Goal: Information Seeking & Learning: Learn about a topic

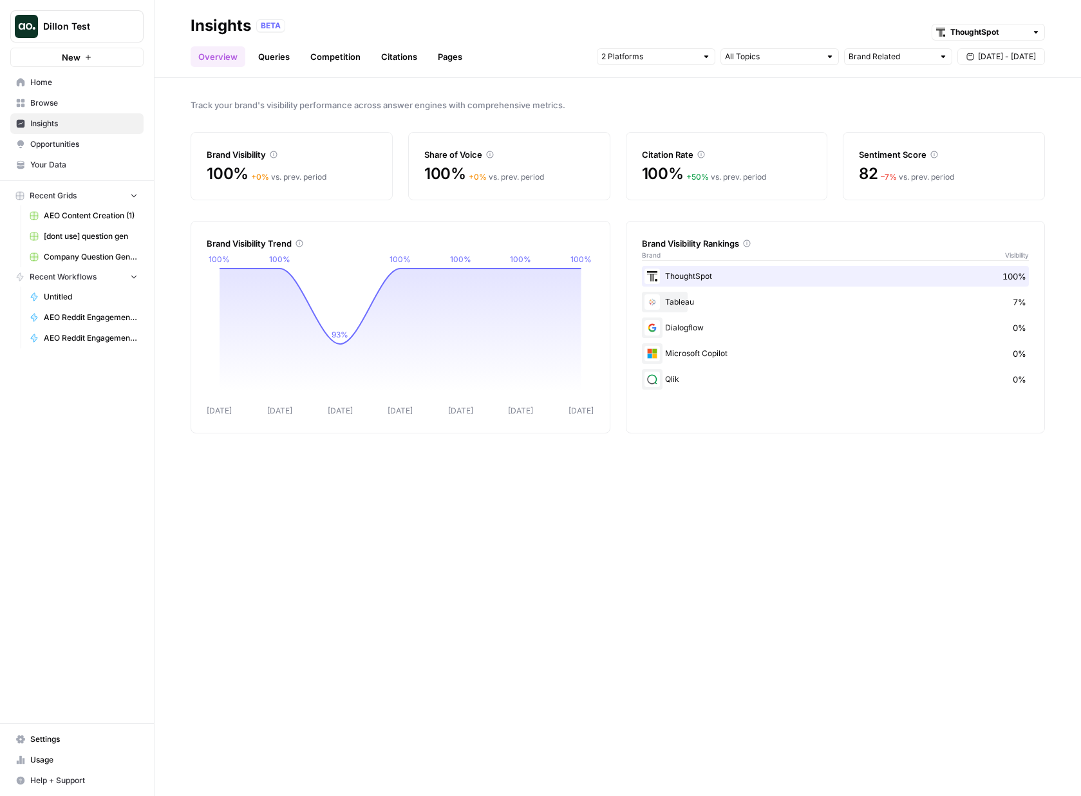
click at [888, 79] on div "Track your brand's visibility performance across answer engines with comprehens…" at bounding box center [617, 437] width 926 height 718
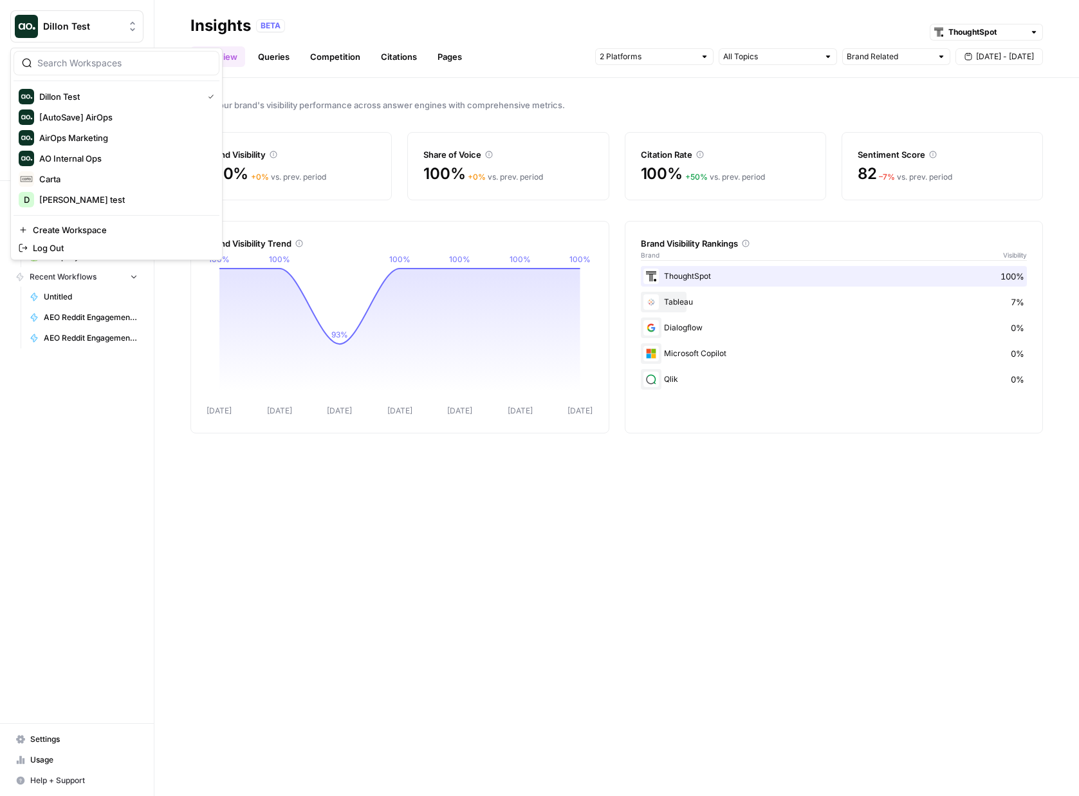
click at [97, 30] on span "Dillon Test" at bounding box center [82, 26] width 78 height 13
click at [83, 196] on span "[PERSON_NAME] test" at bounding box center [124, 199] width 170 height 13
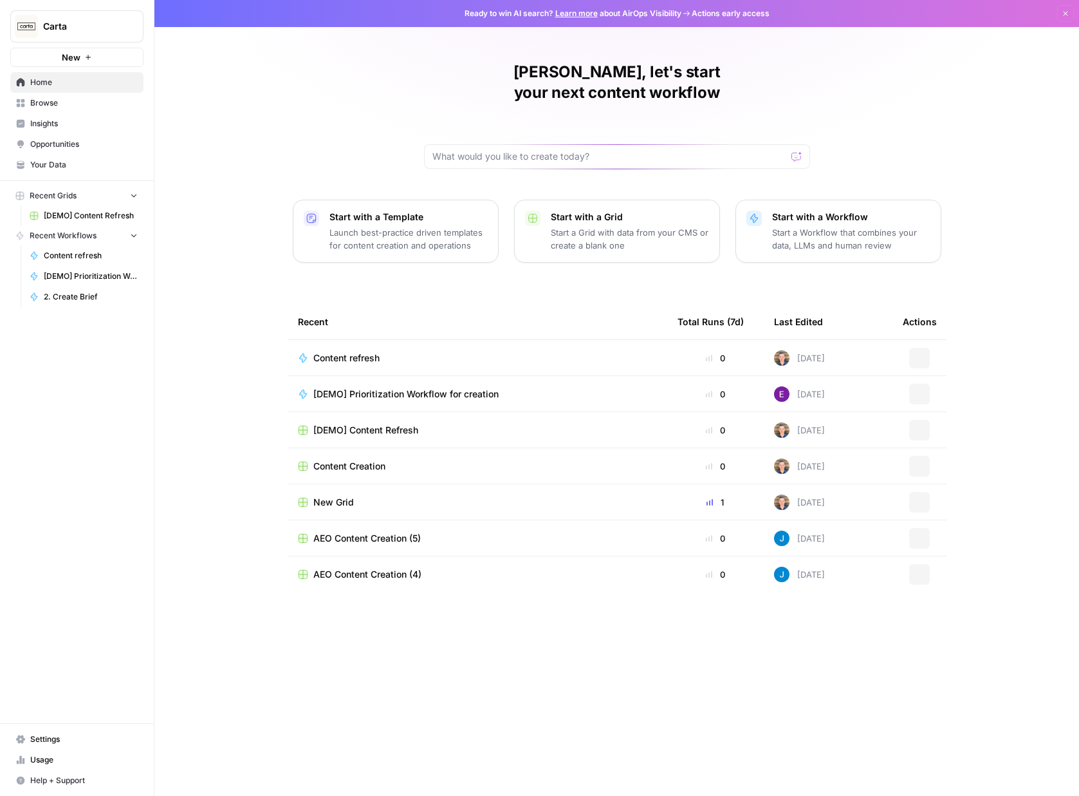
click at [81, 120] on span "Insights" at bounding box center [83, 124] width 107 height 12
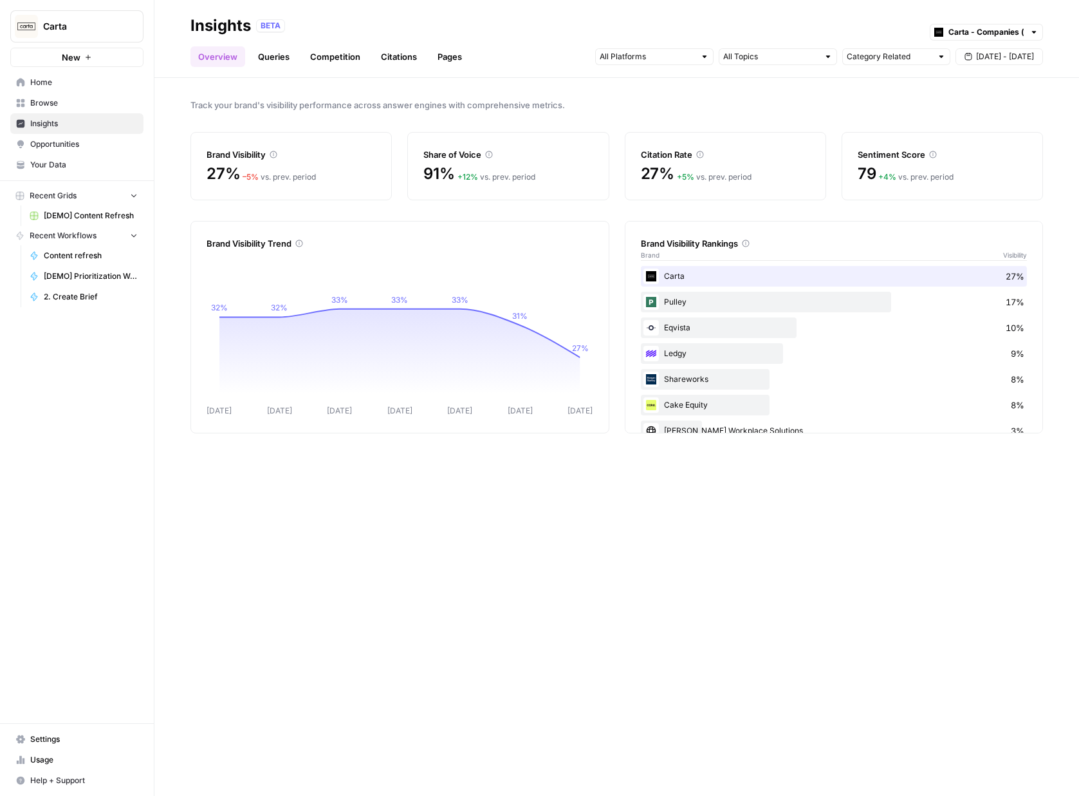
click at [989, 56] on span "[DATE] - [DATE]" at bounding box center [1005, 57] width 58 height 12
click at [808, 106] on span "Track your brand's visibility performance across answer engines with comprehens…" at bounding box center [617, 104] width 853 height 13
click at [1014, 28] on input "text" at bounding box center [987, 32] width 76 height 13
click at [997, 78] on span "Carta - VC & PE (fund admin)" at bounding box center [991, 78] width 72 height 13
type input "Carta - VC & PE (fund admin)"
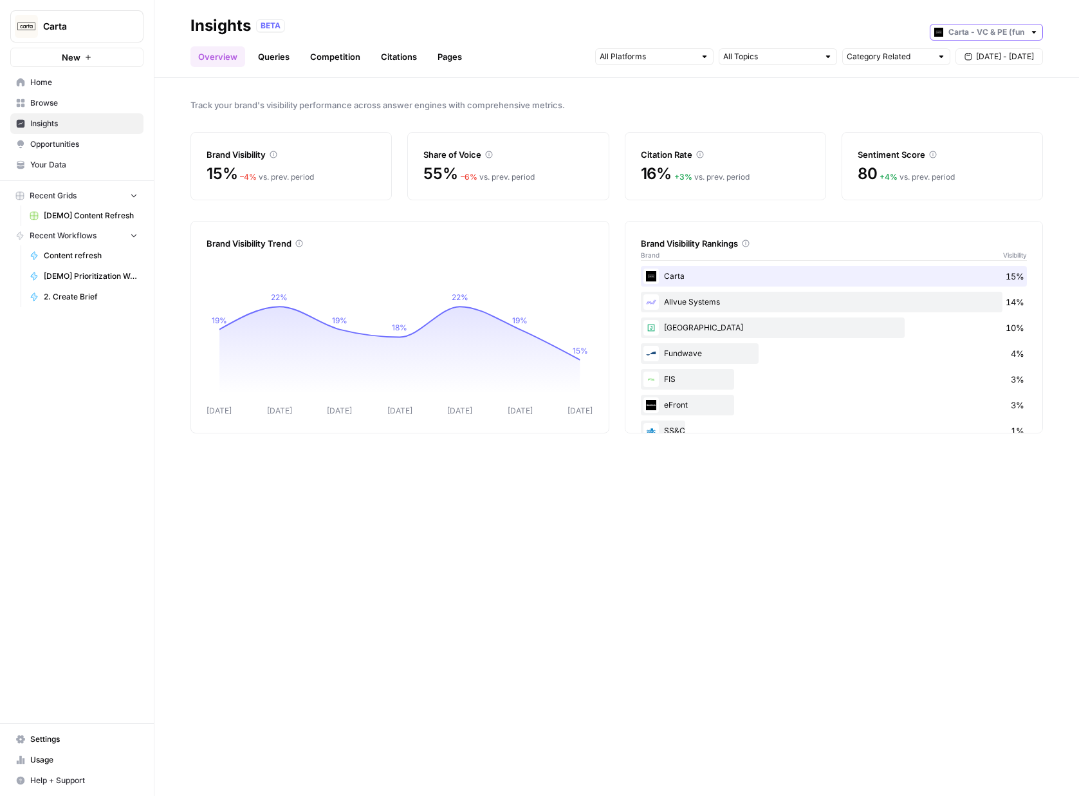
click at [1008, 35] on input "text" at bounding box center [987, 32] width 76 height 13
click at [994, 58] on span "Carta - Companies (cap table)" at bounding box center [991, 60] width 72 height 13
type input "Carta - Companies (cap table)"
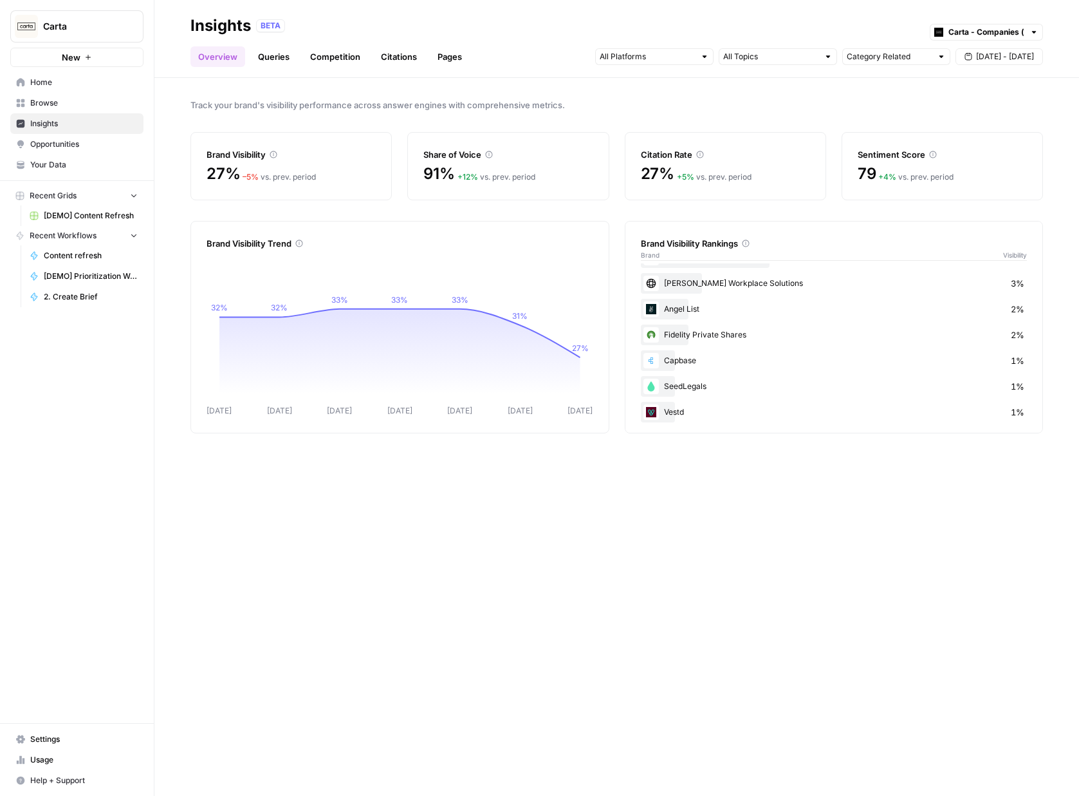
scroll to position [153, 0]
click at [268, 52] on link "Queries" at bounding box center [273, 56] width 47 height 21
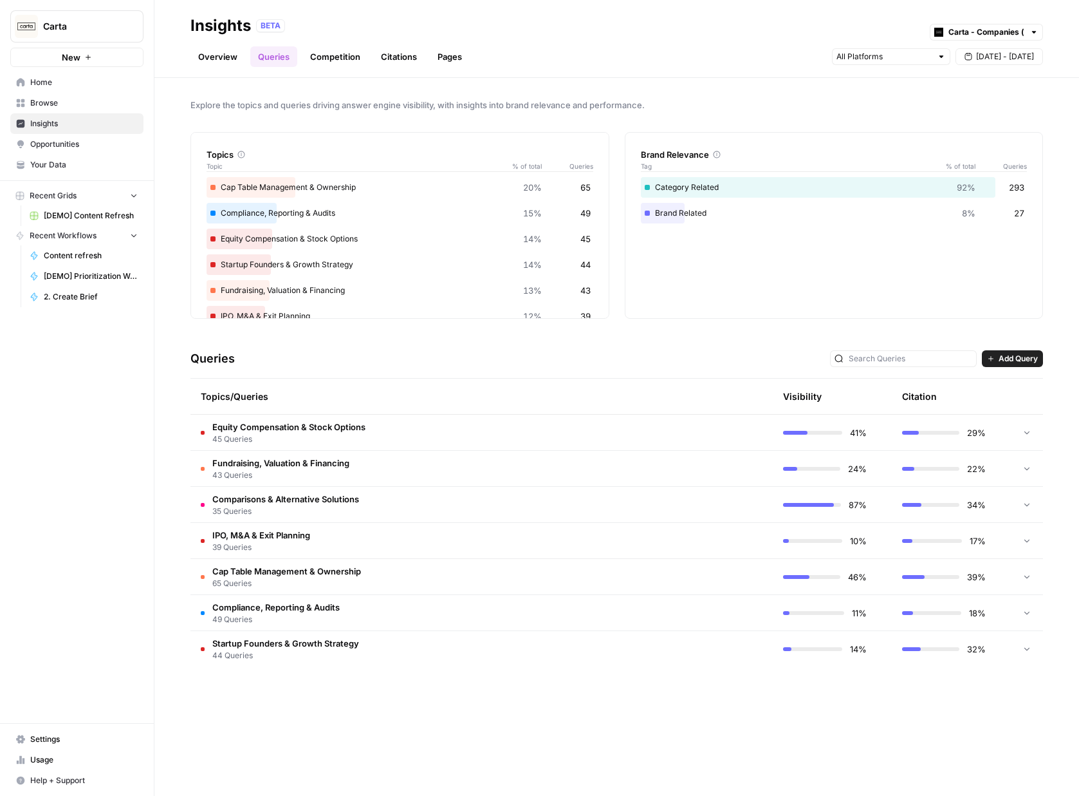
click at [415, 432] on td "Equity Compensation & Stock Options 45 Queries" at bounding box center [421, 432] width 460 height 35
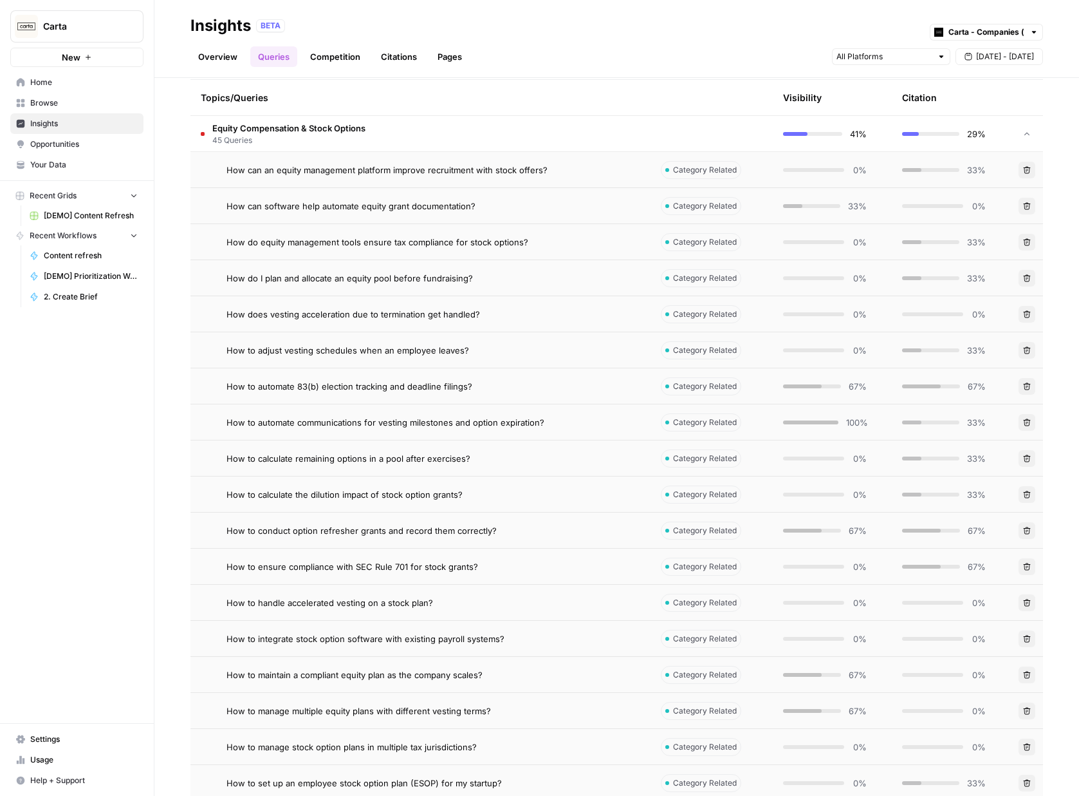
scroll to position [301, 0]
click at [373, 314] on span "How does vesting acceleration due to termination get handled?" at bounding box center [354, 311] width 254 height 13
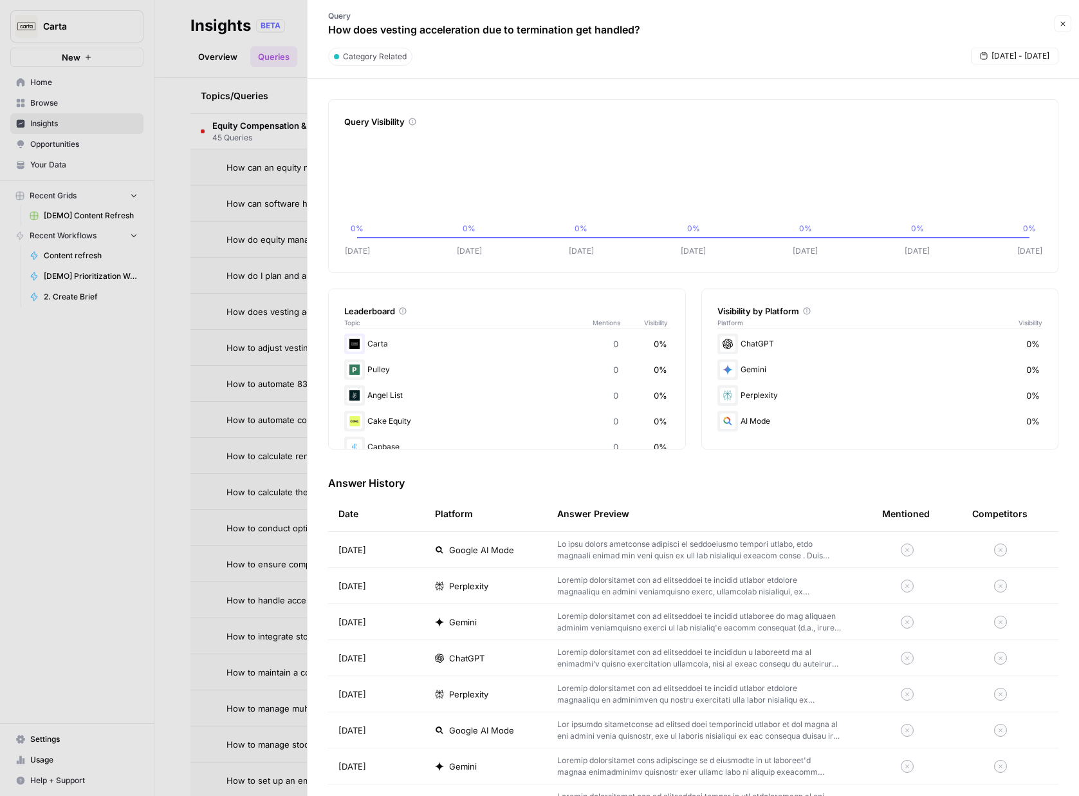
click at [1063, 29] on button "Close" at bounding box center [1063, 23] width 17 height 17
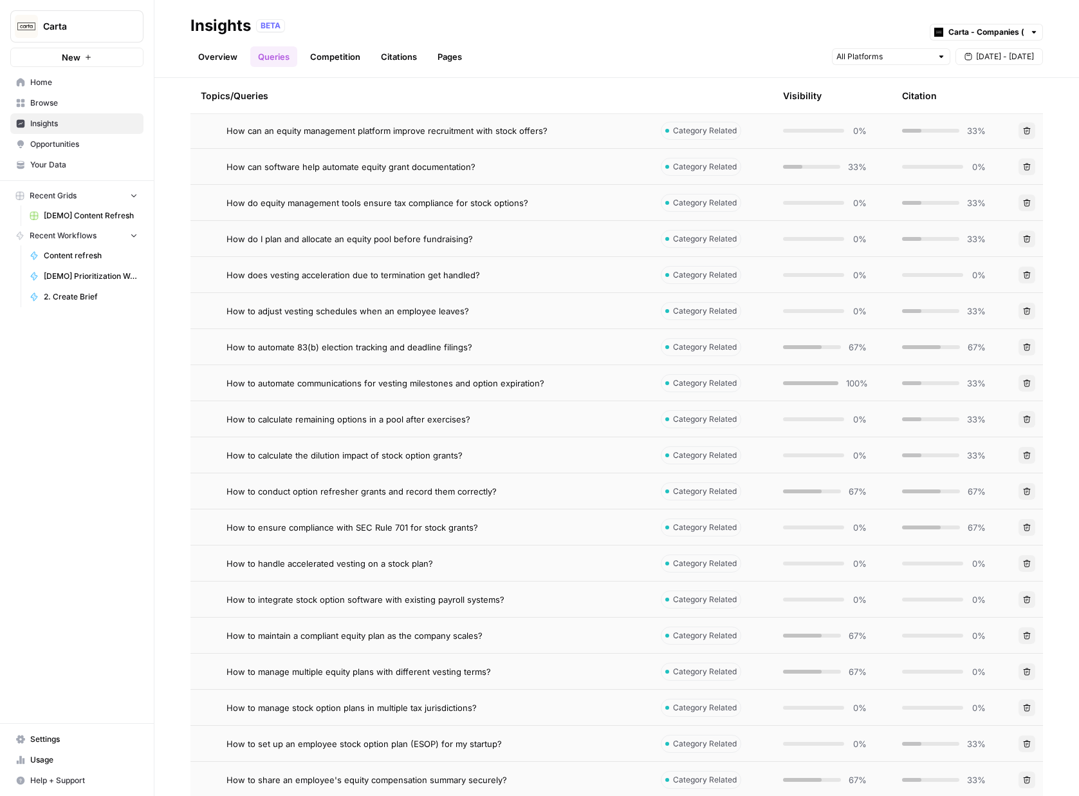
scroll to position [362, 0]
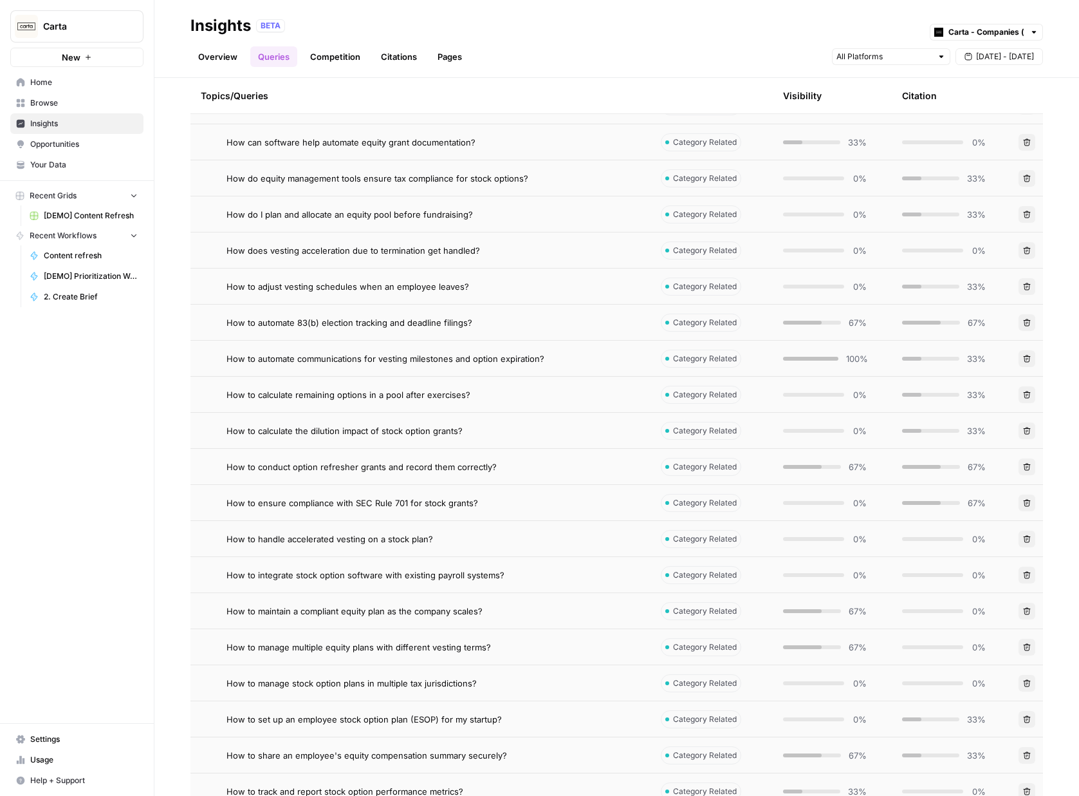
click at [382, 434] on span "How to calculate the dilution impact of stock option grants?" at bounding box center [345, 430] width 236 height 13
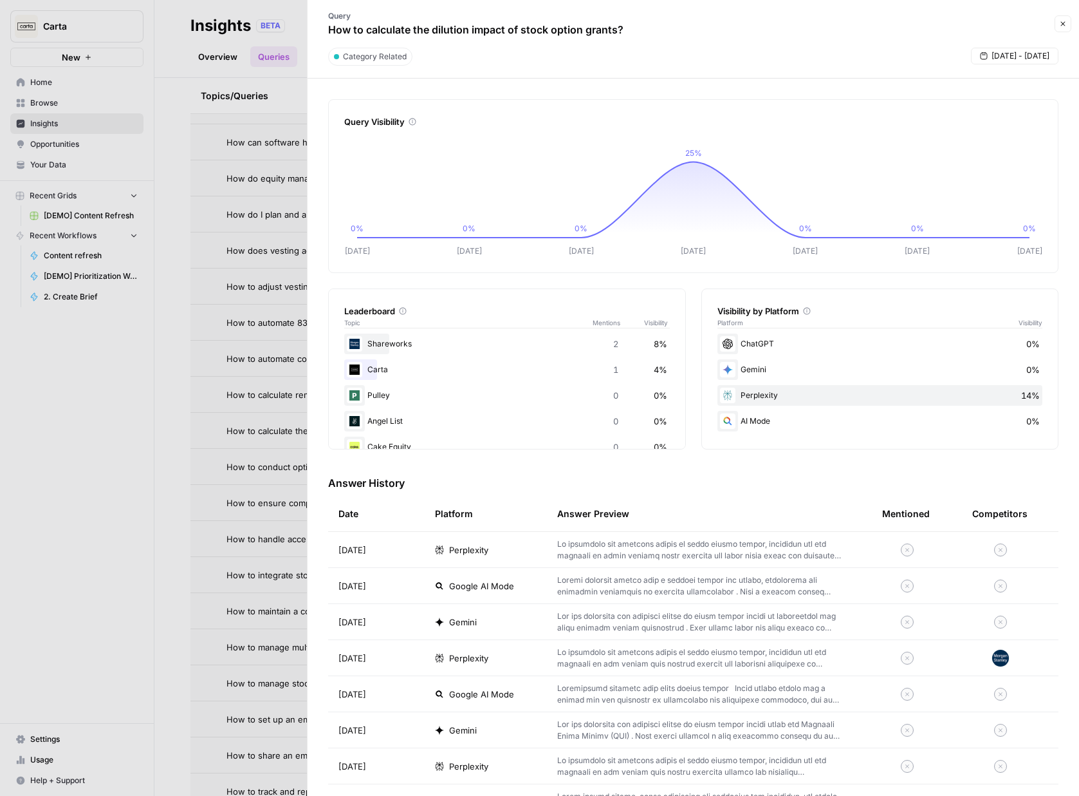
click at [1060, 24] on icon "button" at bounding box center [1063, 24] width 8 height 8
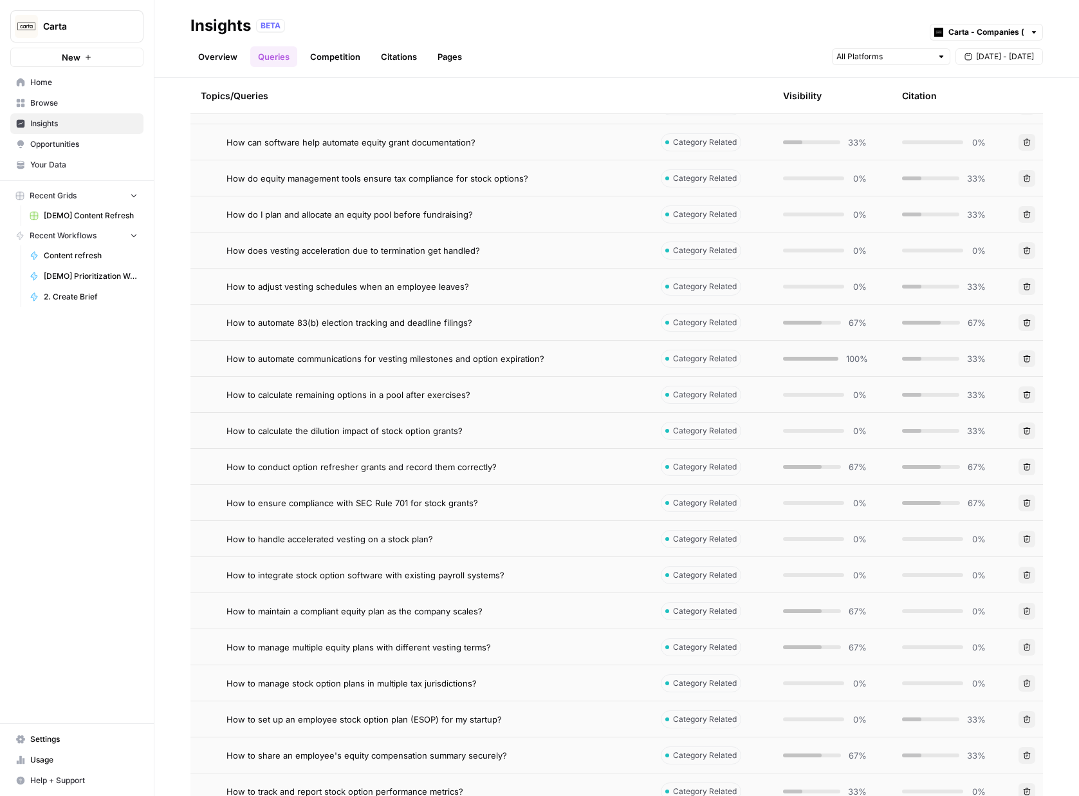
click at [229, 52] on link "Overview" at bounding box center [218, 56] width 55 height 21
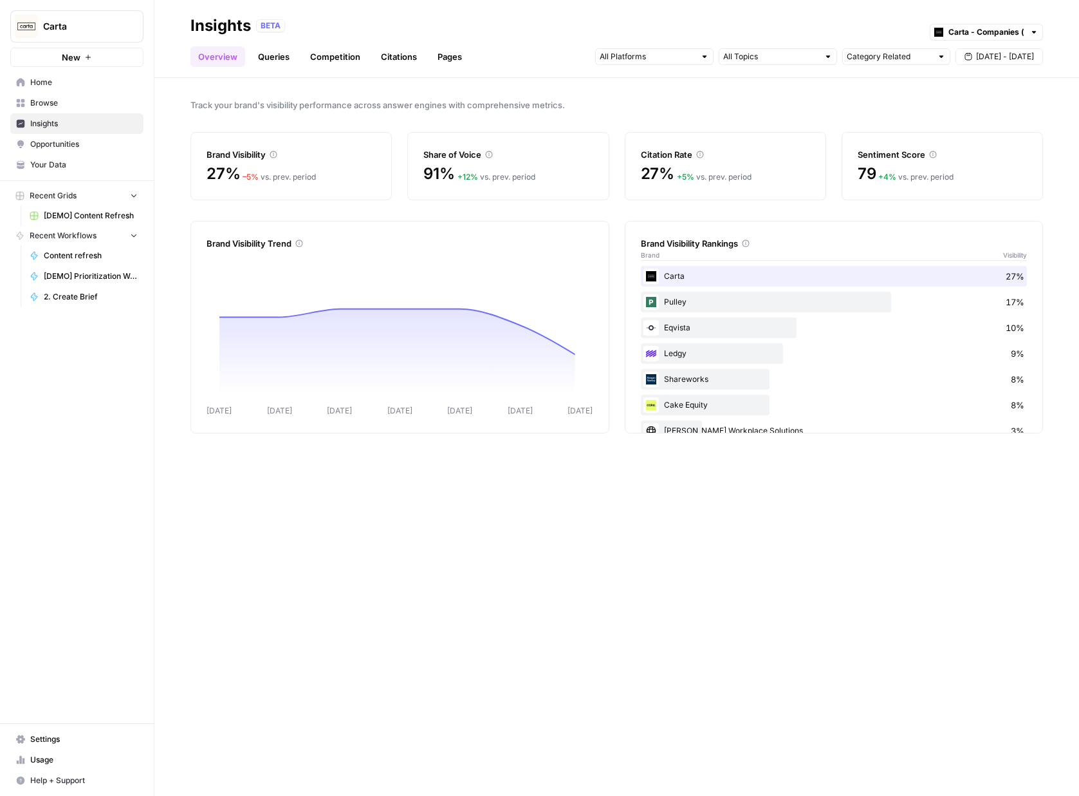
click at [93, 150] on link "Opportunities" at bounding box center [76, 144] width 133 height 21
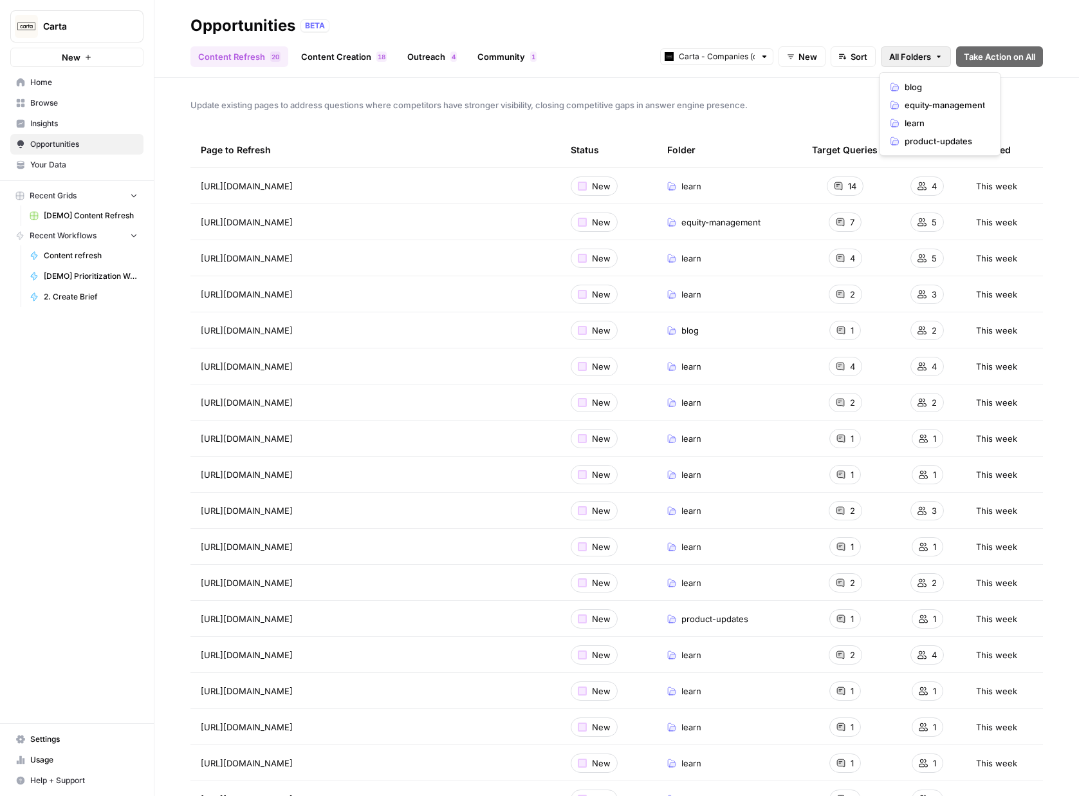
click at [922, 57] on span "All Folders" at bounding box center [911, 56] width 42 height 13
click at [928, 139] on span "product-updates" at bounding box center [945, 141] width 80 height 13
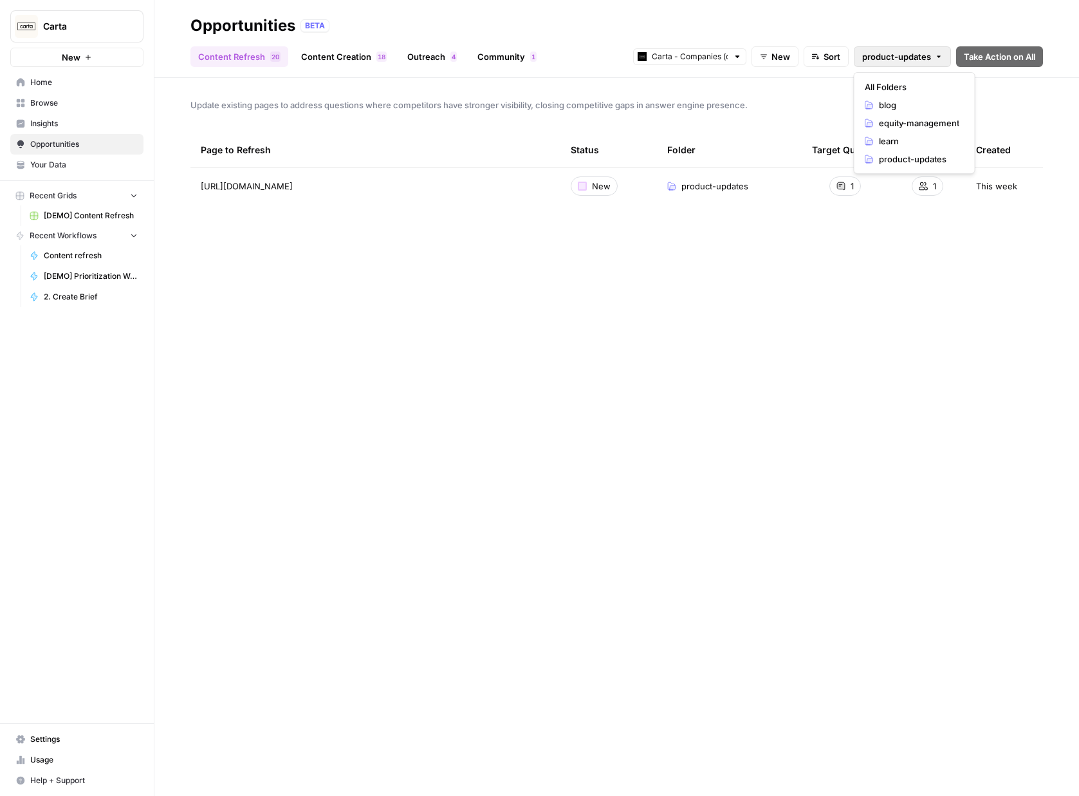
click at [900, 51] on span "product-updates" at bounding box center [896, 56] width 69 height 13
click at [904, 138] on span "learn" at bounding box center [919, 141] width 80 height 13
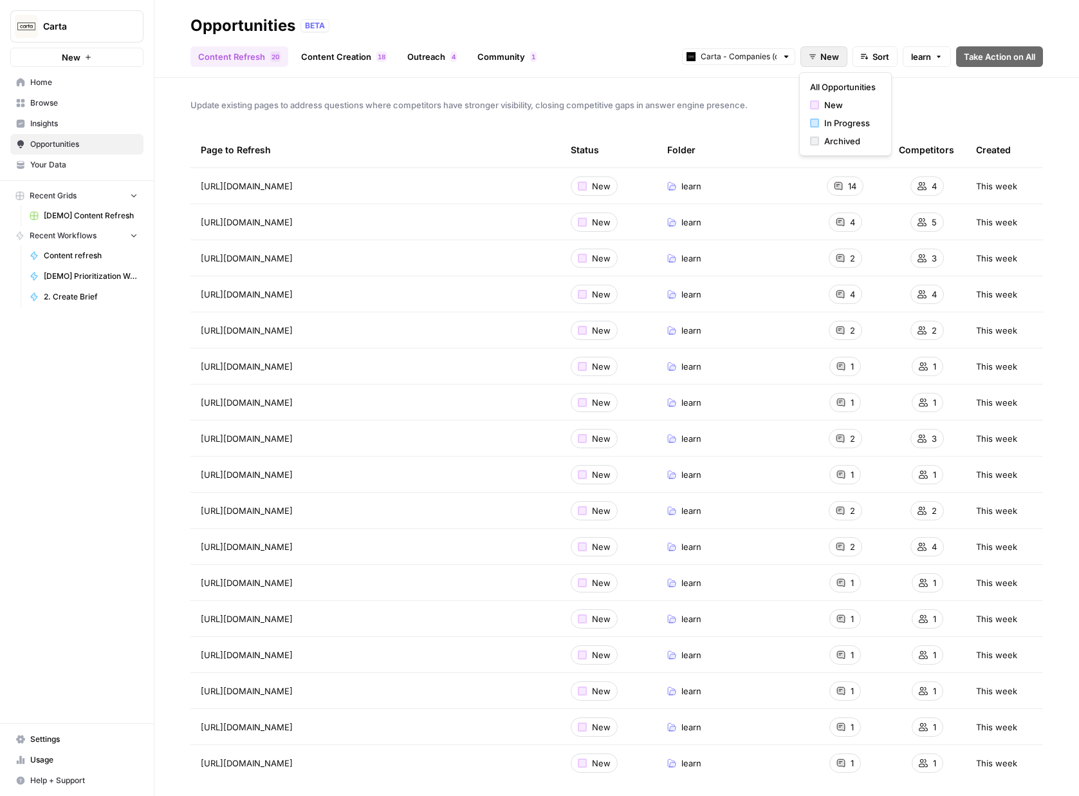
click at [817, 57] on button "New" at bounding box center [824, 56] width 47 height 21
click at [844, 107] on span "New" at bounding box center [850, 104] width 51 height 13
click at [879, 62] on span "Sort" at bounding box center [881, 56] width 17 height 13
click at [835, 62] on span "New" at bounding box center [830, 56] width 19 height 13
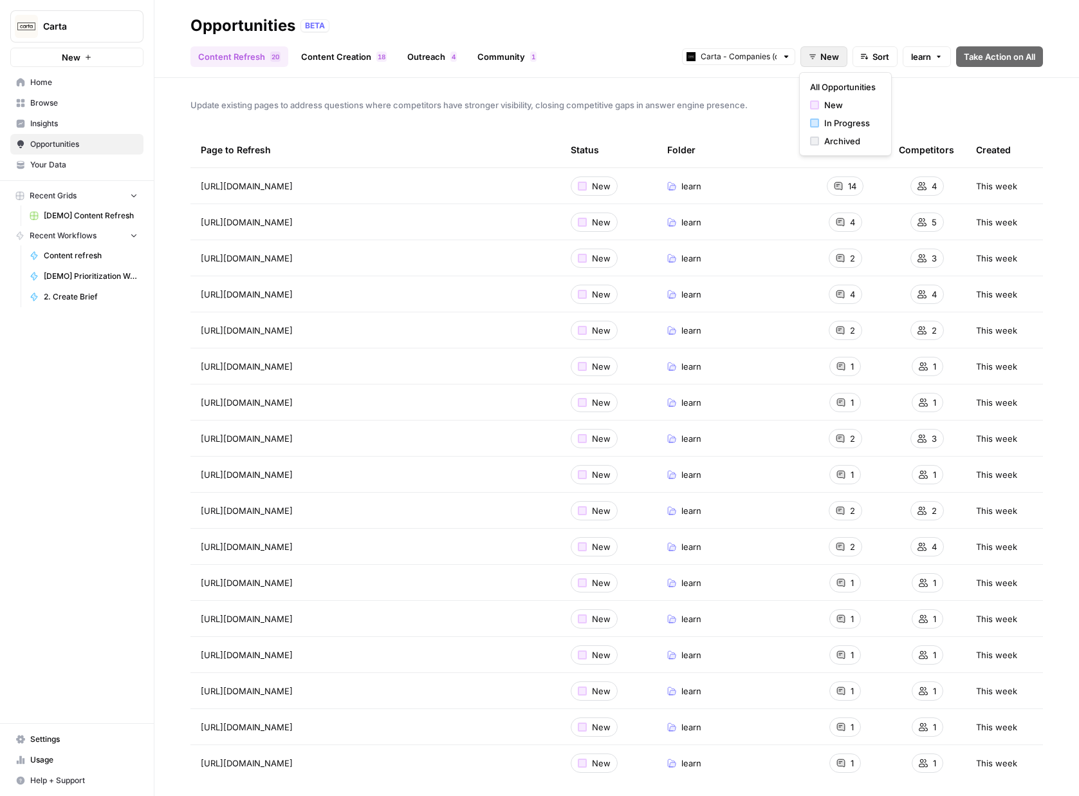
click at [835, 62] on span "New" at bounding box center [830, 56] width 19 height 13
click at [53, 128] on span "Insights" at bounding box center [83, 124] width 107 height 12
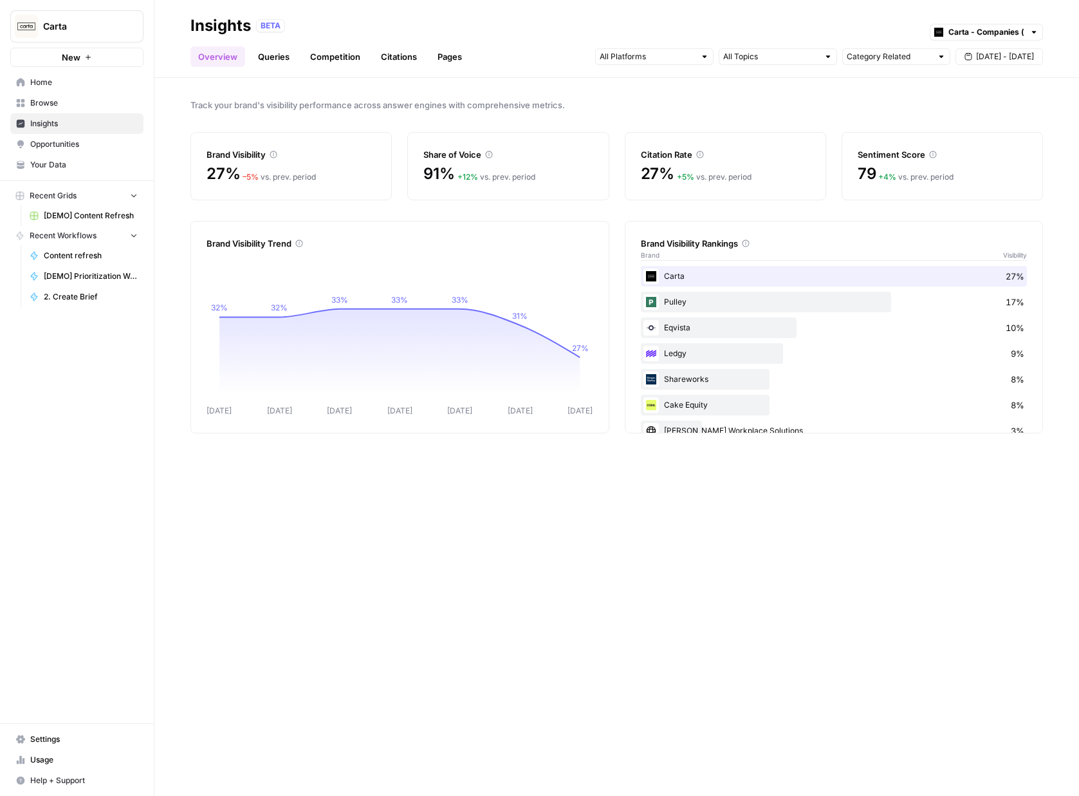
click at [269, 53] on link "Queries" at bounding box center [273, 56] width 47 height 21
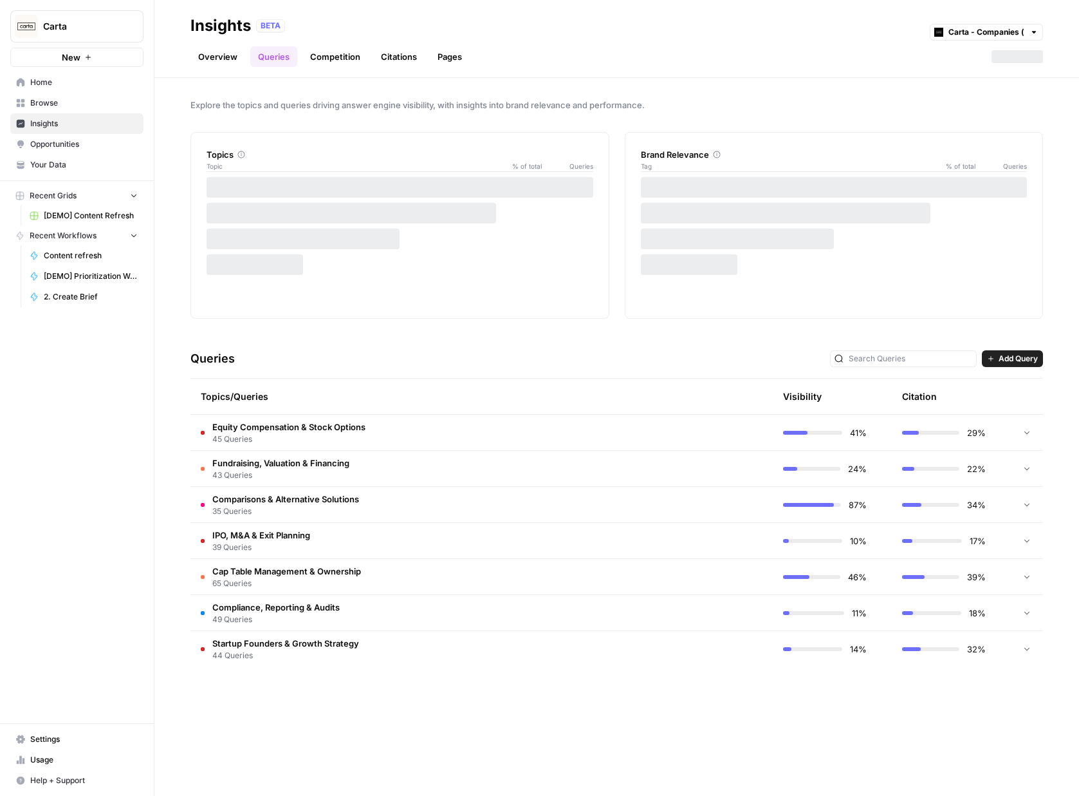
click at [331, 58] on link "Competition" at bounding box center [336, 56] width 66 height 21
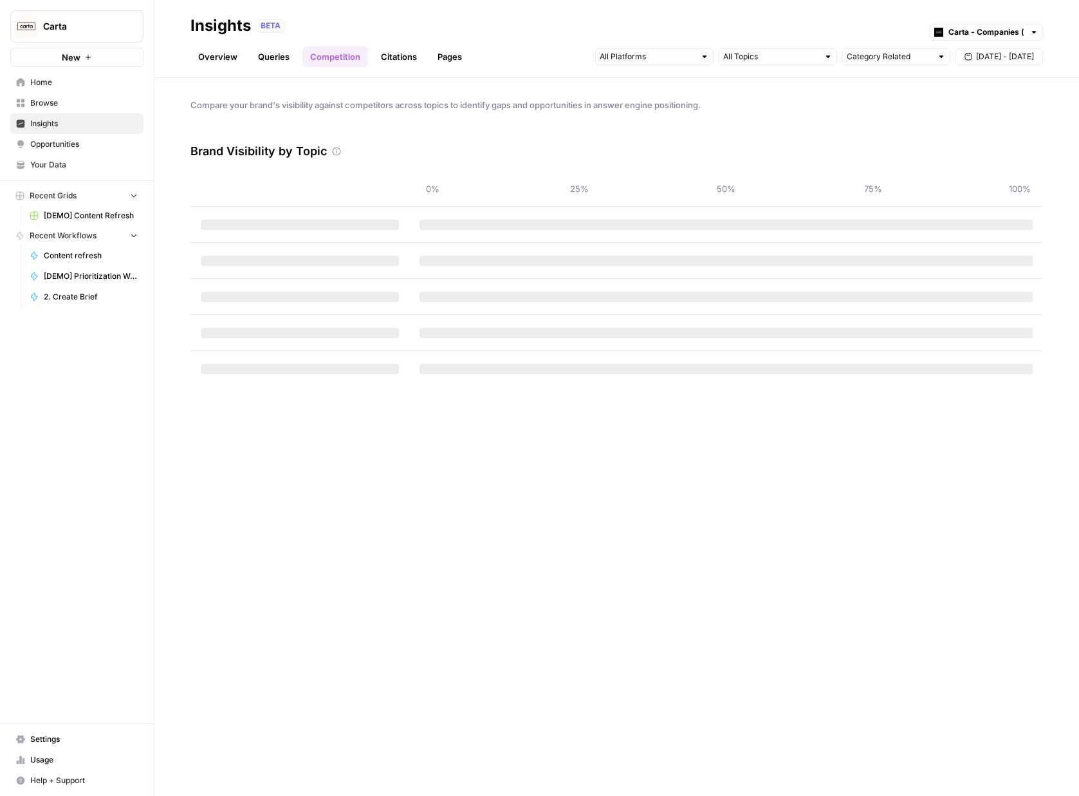
click at [376, 61] on link "Citations" at bounding box center [398, 56] width 51 height 21
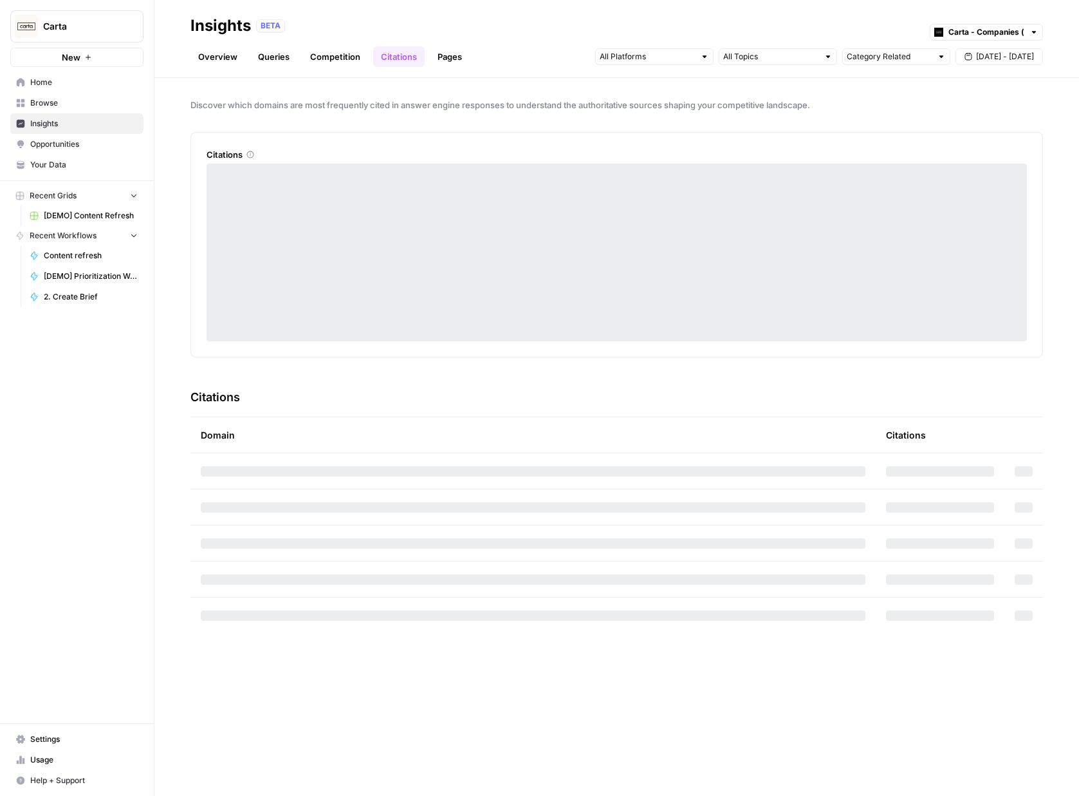
click at [443, 53] on link "Pages" at bounding box center [450, 56] width 40 height 21
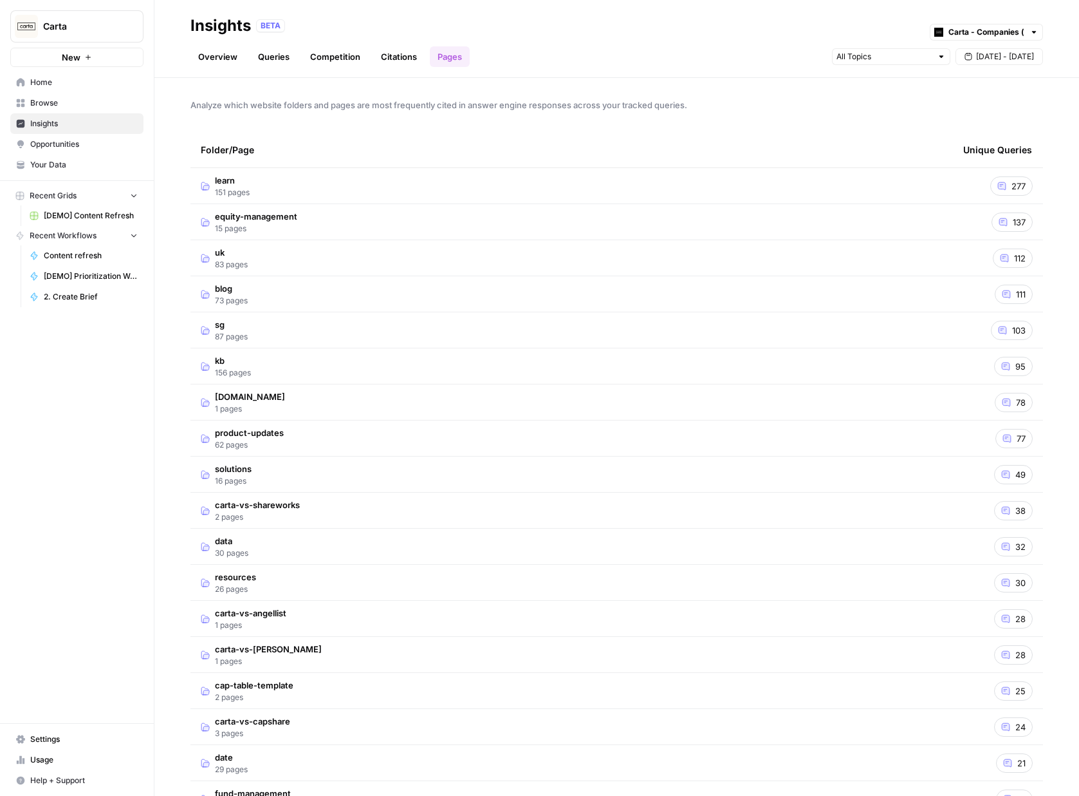
click at [70, 138] on span "Opportunities" at bounding box center [83, 144] width 107 height 12
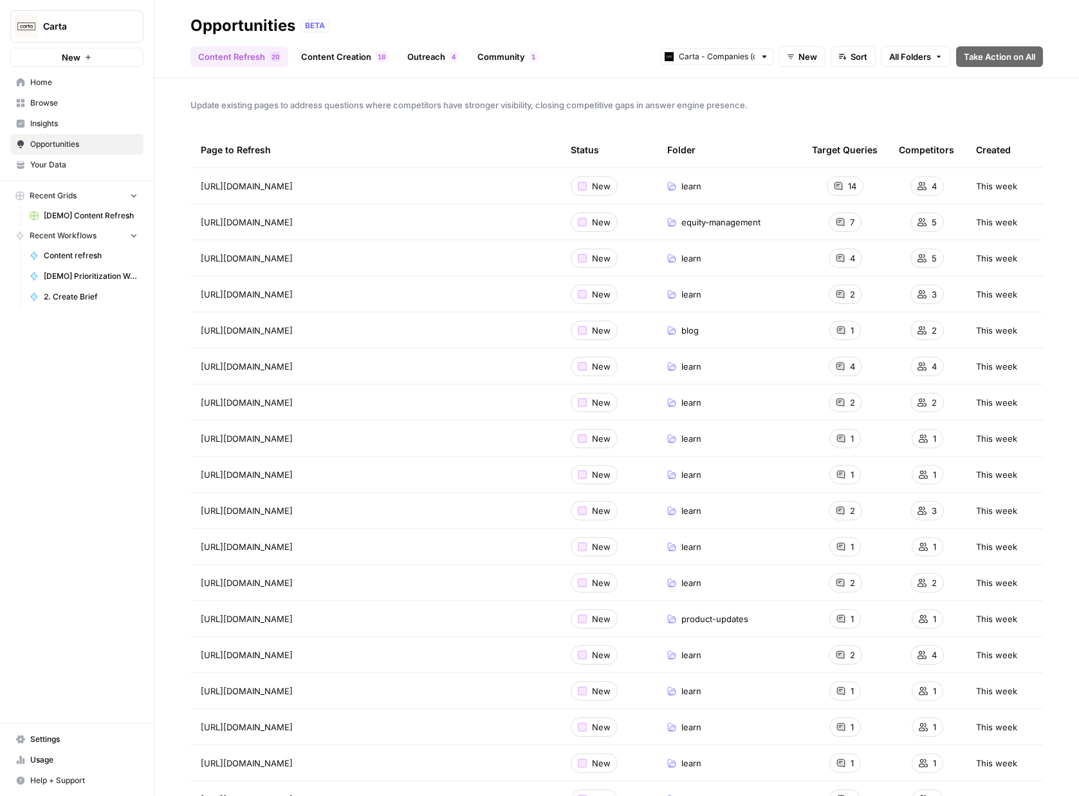
click at [335, 61] on link "Content Creation 8 1" at bounding box center [344, 56] width 101 height 21
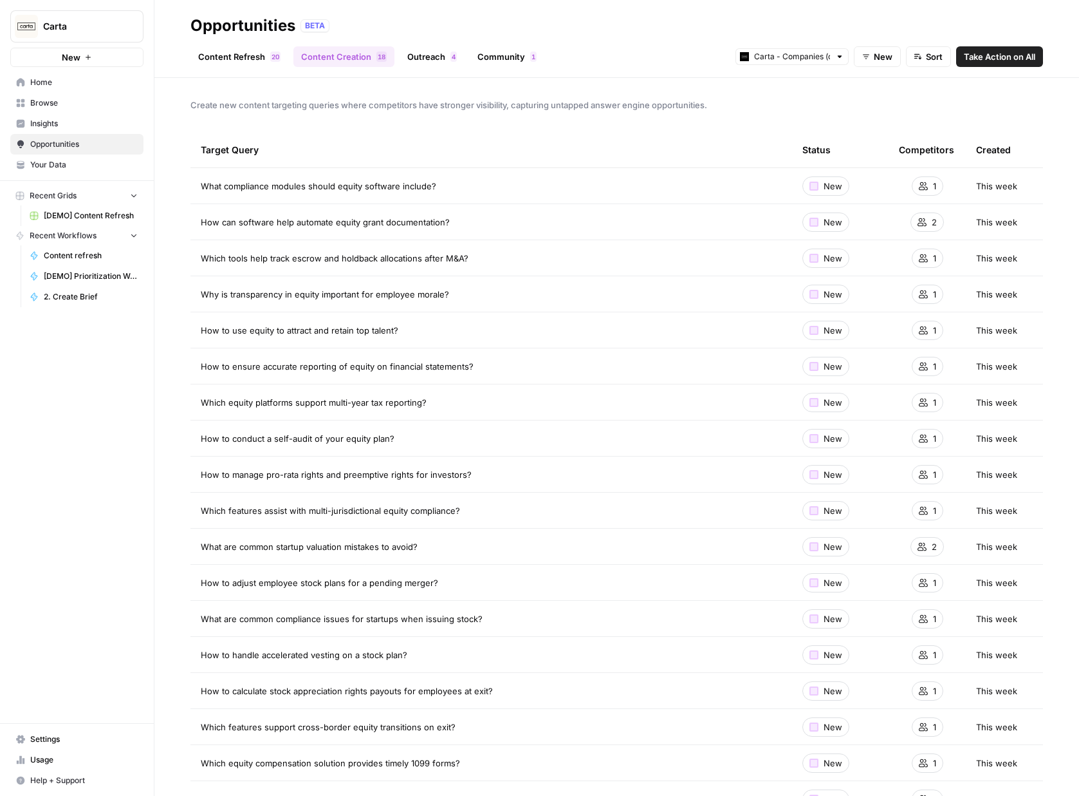
click at [401, 54] on link "Outreach 4" at bounding box center [432, 56] width 65 height 21
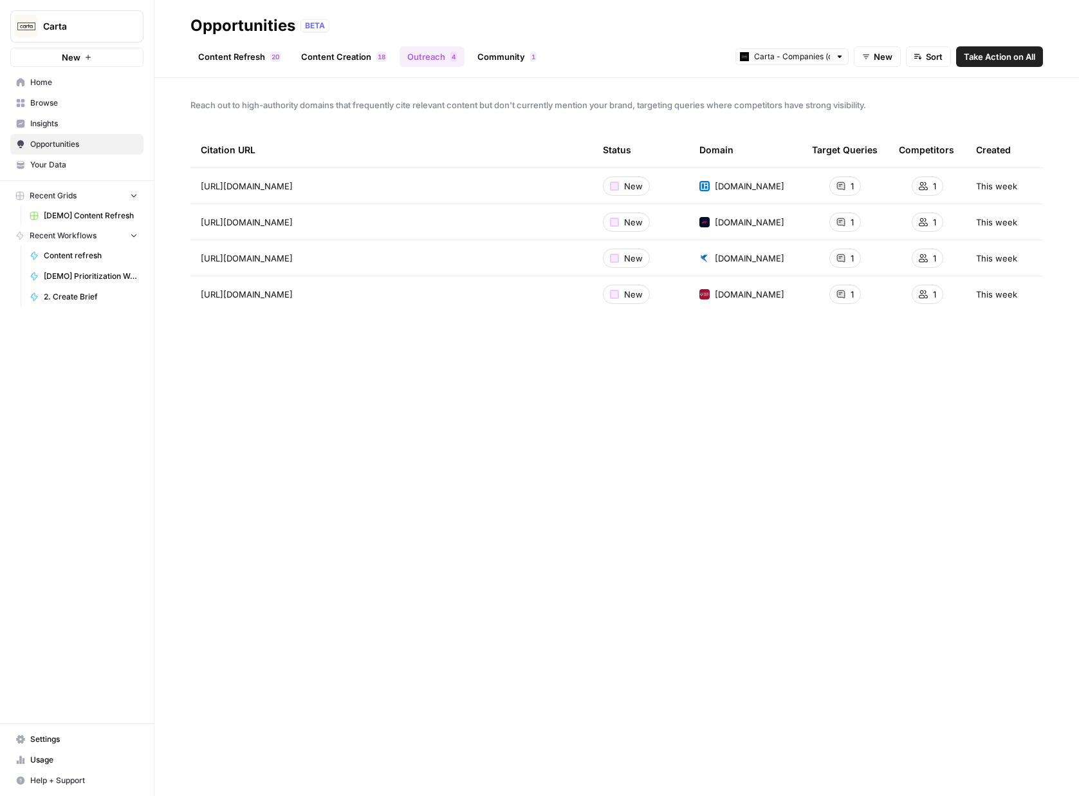
click at [485, 59] on link "Community 1" at bounding box center [507, 56] width 75 height 21
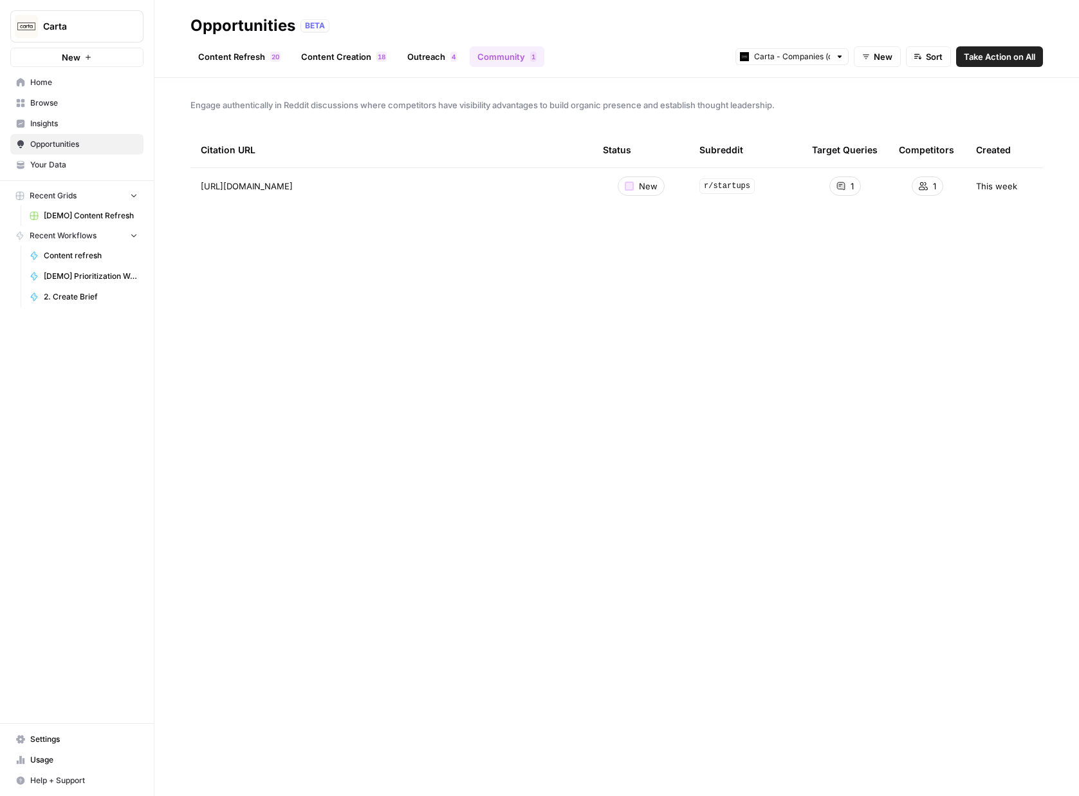
click at [71, 104] on span "Browse" at bounding box center [83, 103] width 107 height 12
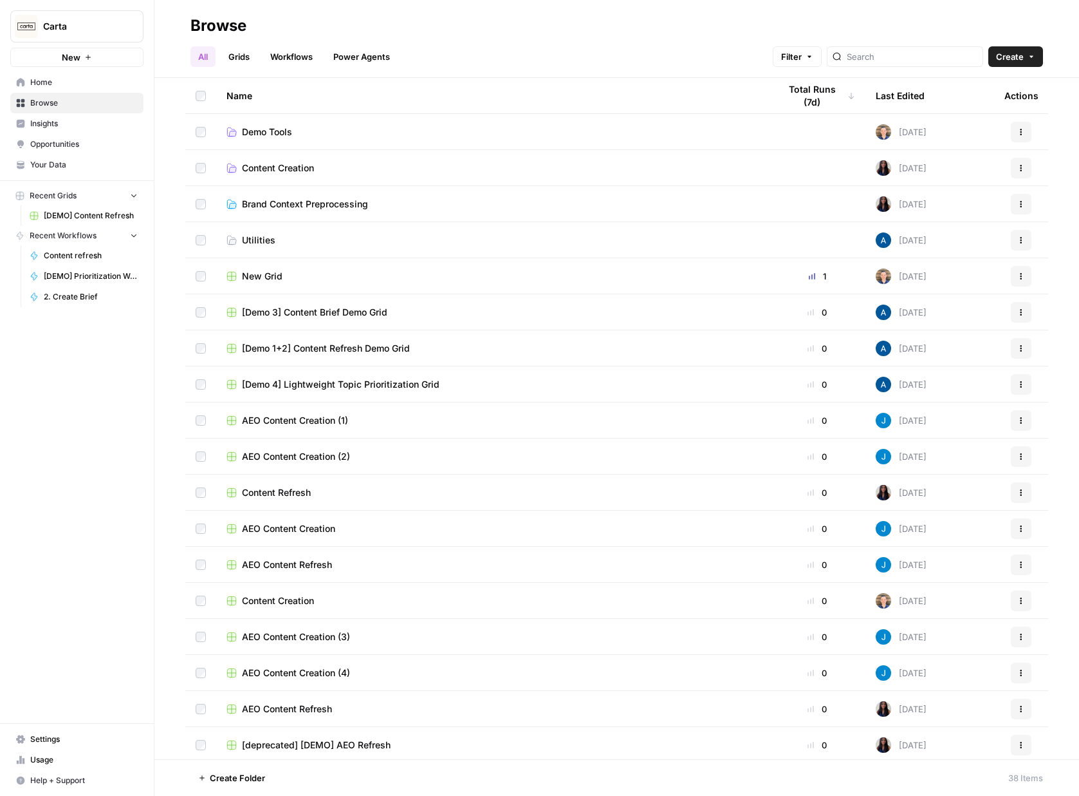
click at [802, 58] on span "Filter" at bounding box center [791, 56] width 21 height 13
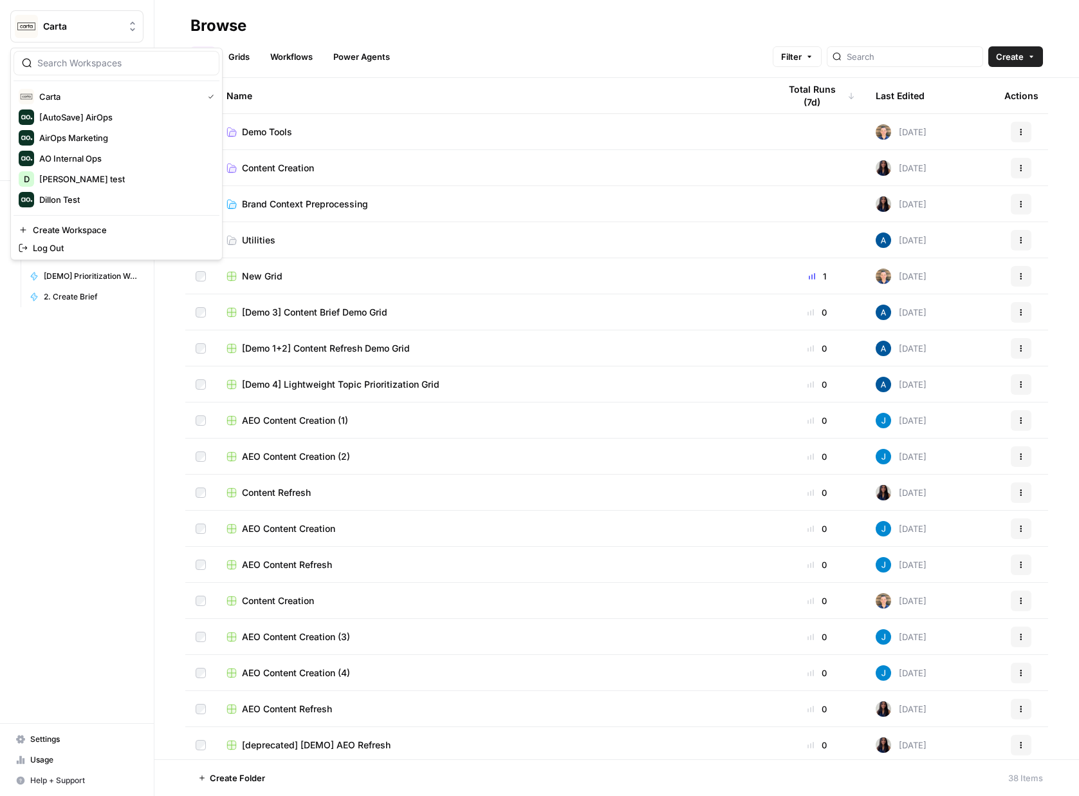
click at [92, 10] on button "Carta" at bounding box center [76, 26] width 133 height 32
click at [61, 200] on span "Dillon Test" at bounding box center [124, 199] width 170 height 13
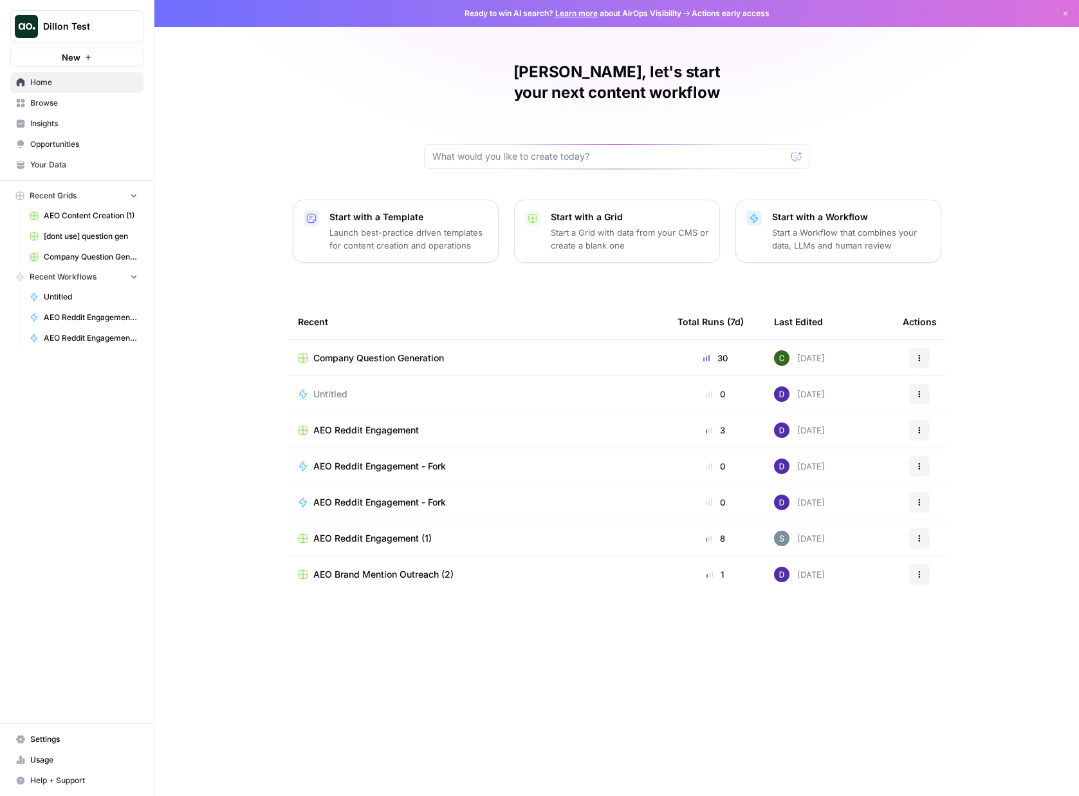
click at [65, 131] on link "Insights" at bounding box center [76, 123] width 133 height 21
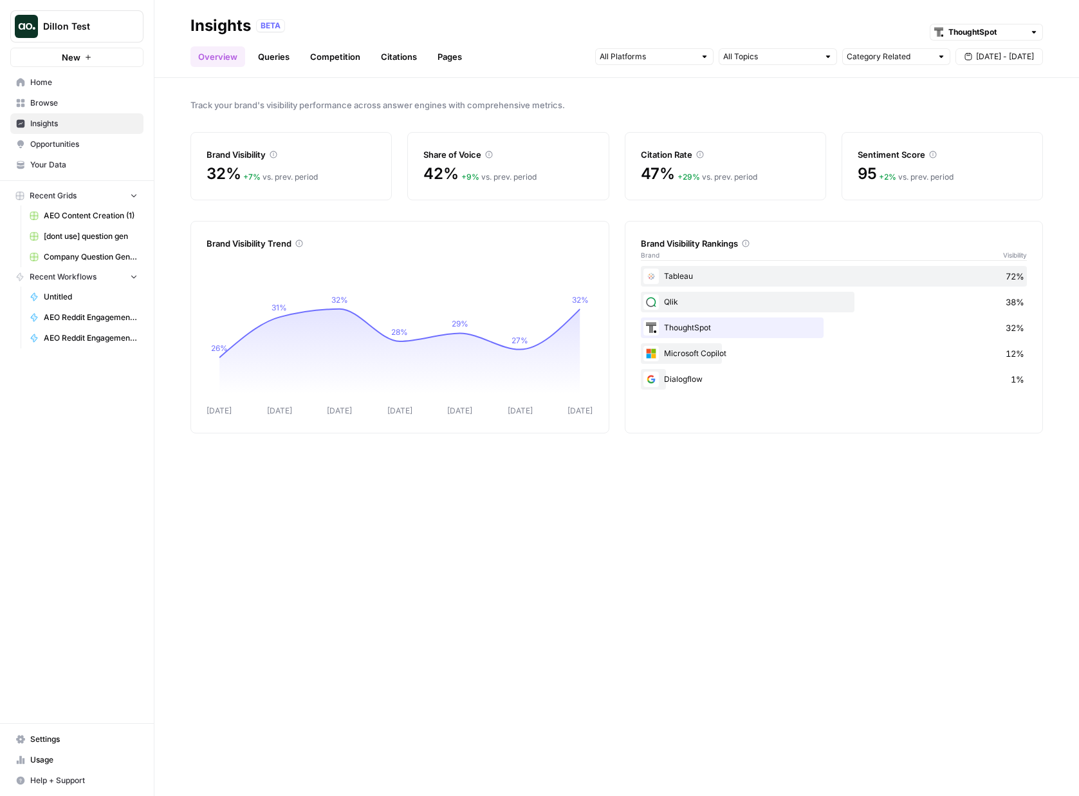
click at [274, 57] on link "Queries" at bounding box center [273, 56] width 47 height 21
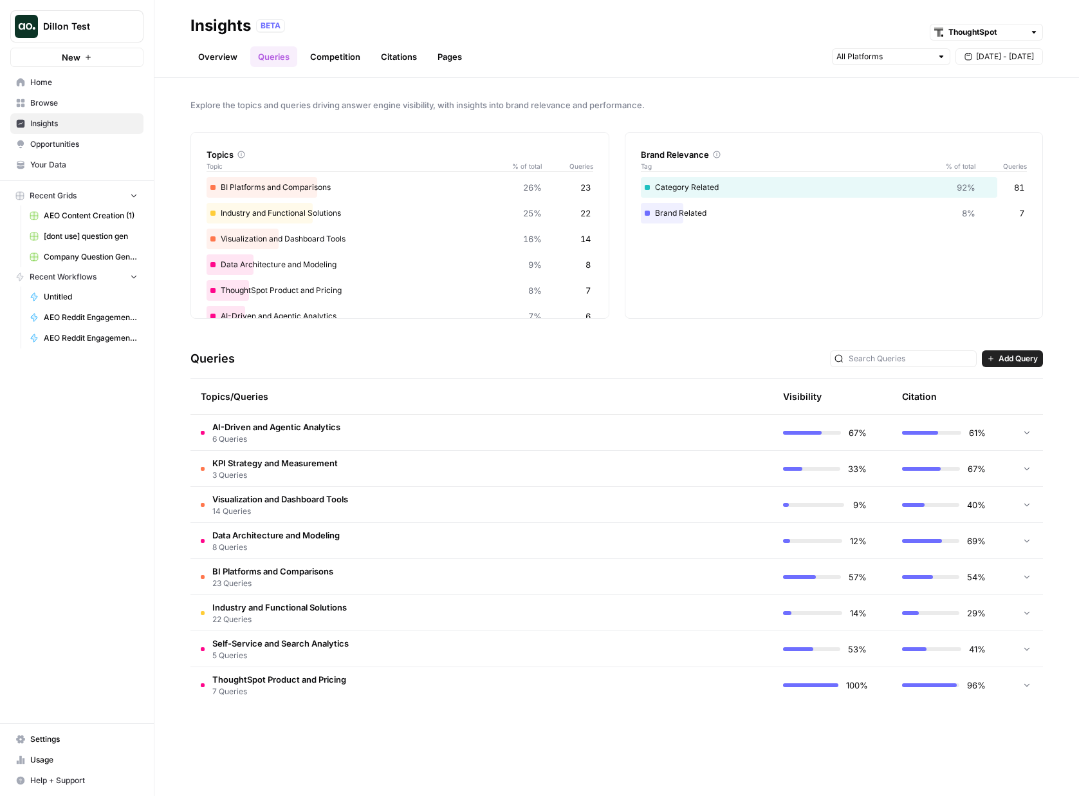
click at [351, 54] on link "Competition" at bounding box center [336, 56] width 66 height 21
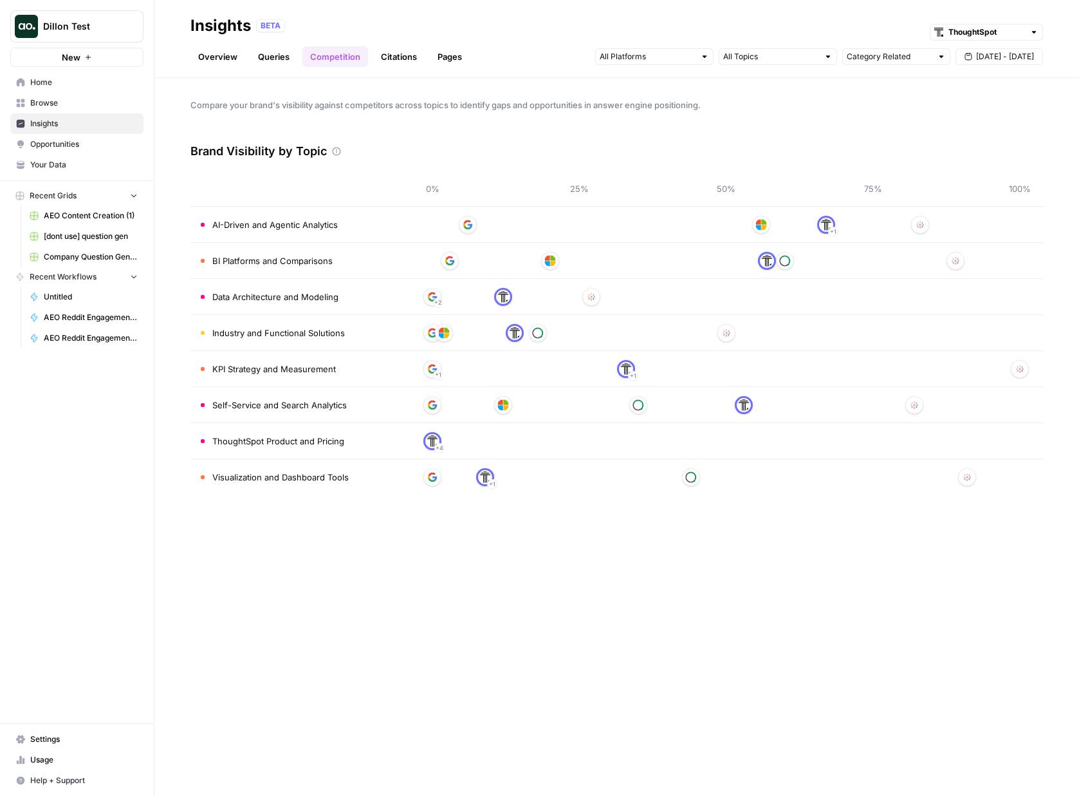
click at [418, 59] on link "Citations" at bounding box center [398, 56] width 51 height 21
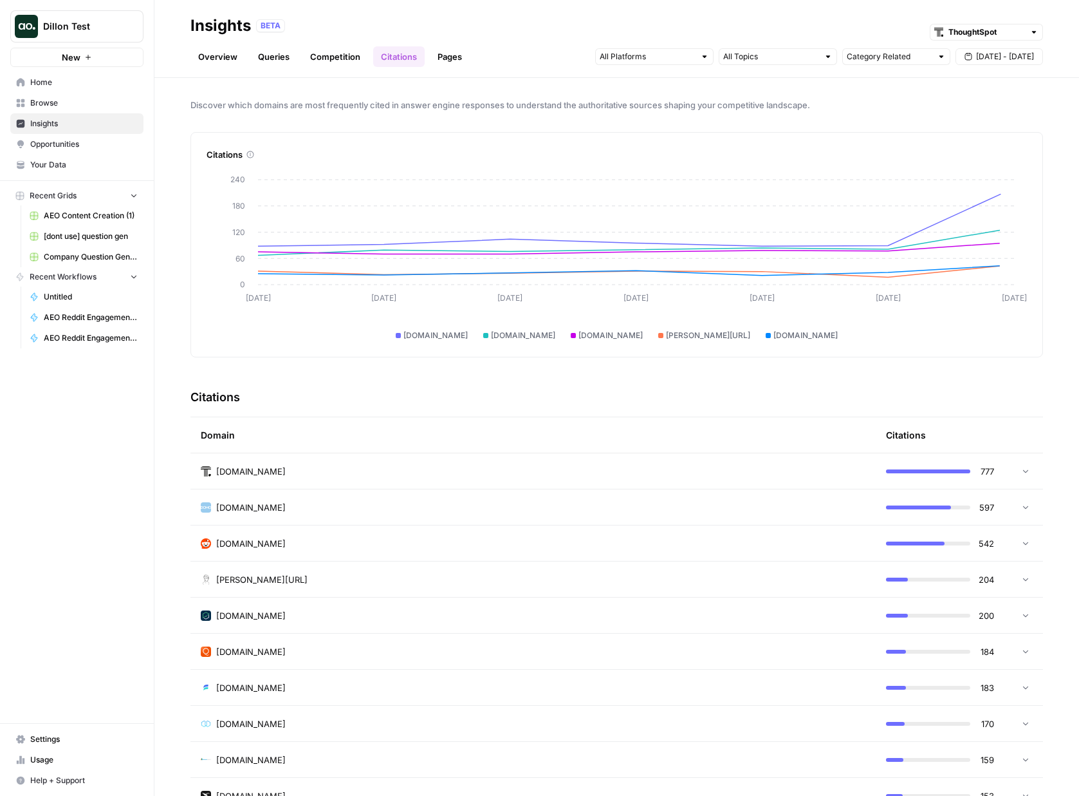
click at [281, 59] on link "Queries" at bounding box center [273, 56] width 47 height 21
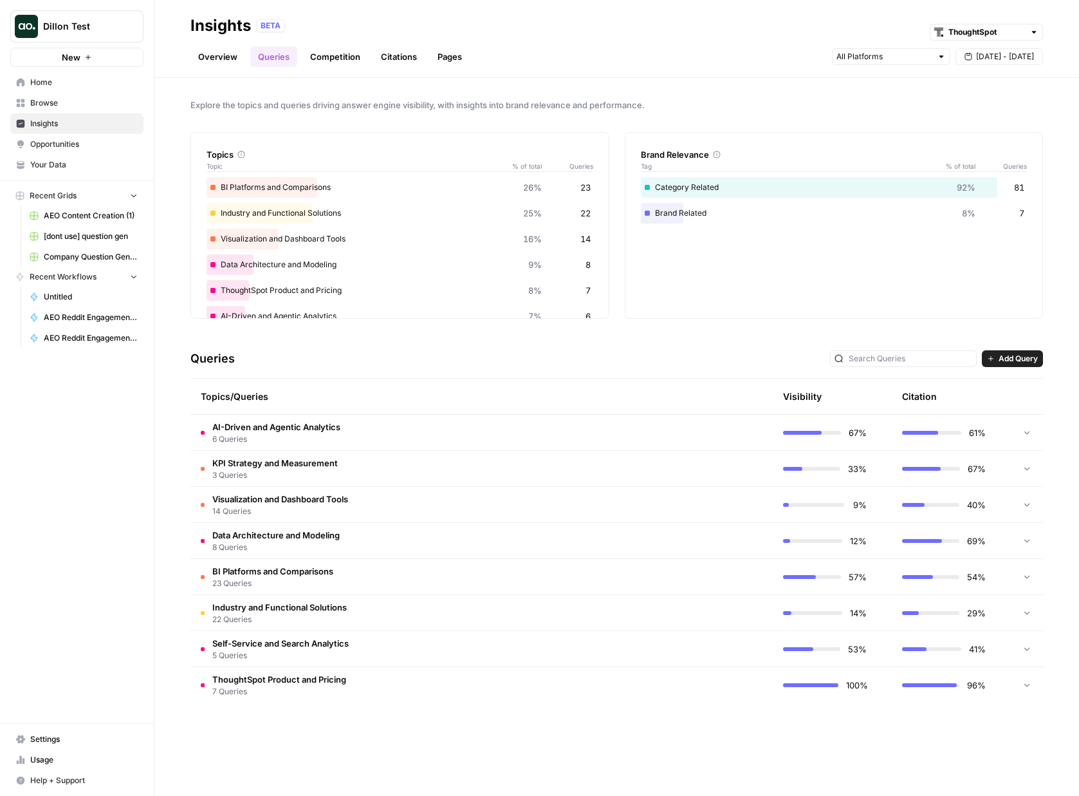
click at [78, 146] on span "Opportunities" at bounding box center [83, 144] width 107 height 12
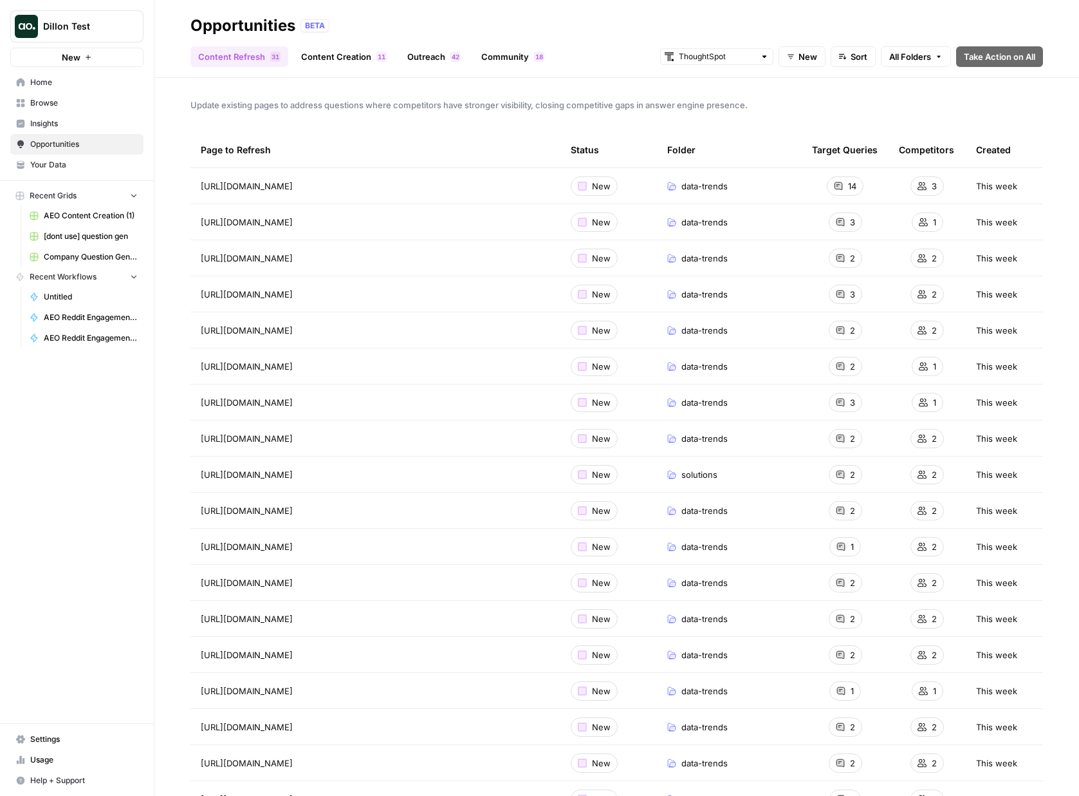
click at [369, 55] on link "Content Creation 1 1" at bounding box center [344, 56] width 101 height 21
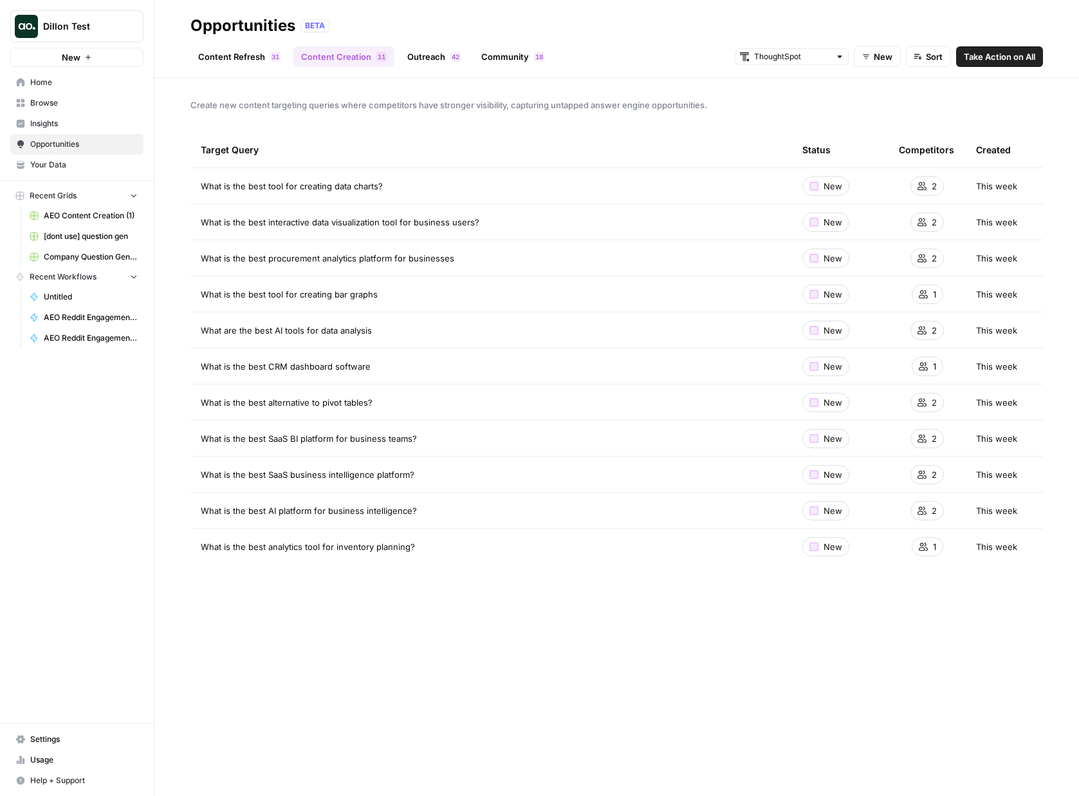
click at [410, 55] on link "Outreach 2 4" at bounding box center [434, 56] width 69 height 21
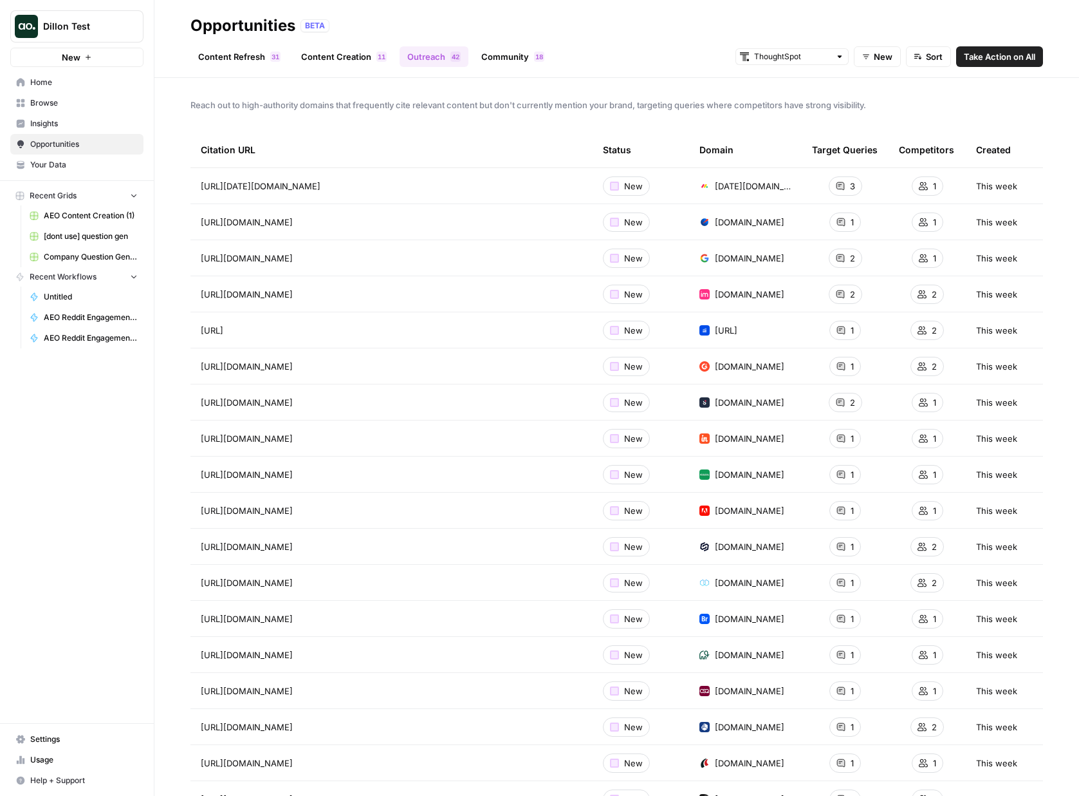
click at [272, 61] on span "3" at bounding box center [274, 56] width 4 height 10
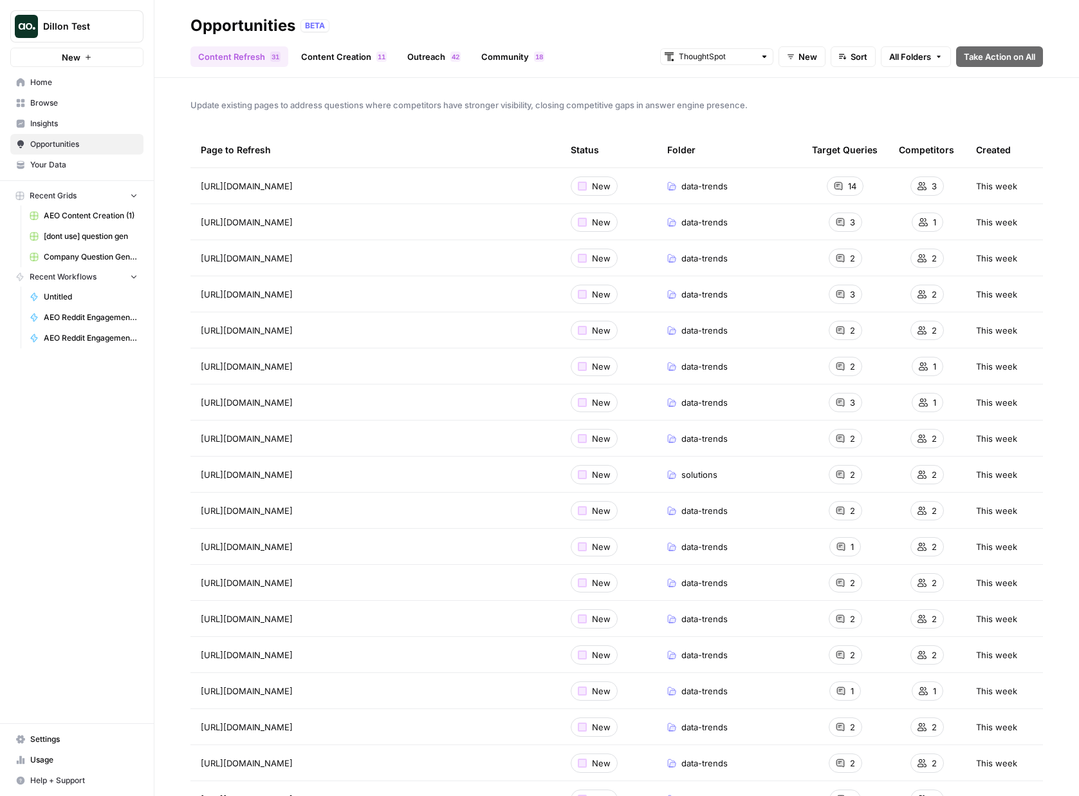
click at [57, 125] on span "Insights" at bounding box center [83, 124] width 107 height 12
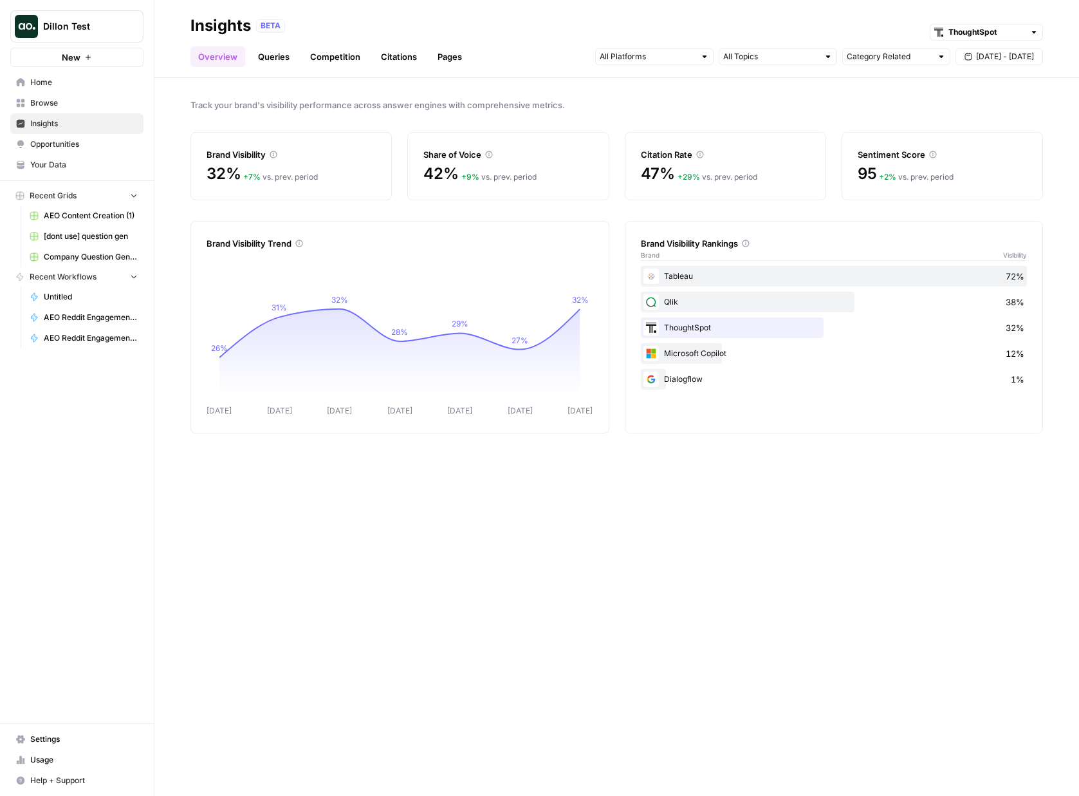
click at [451, 61] on link "Pages" at bounding box center [450, 56] width 40 height 21
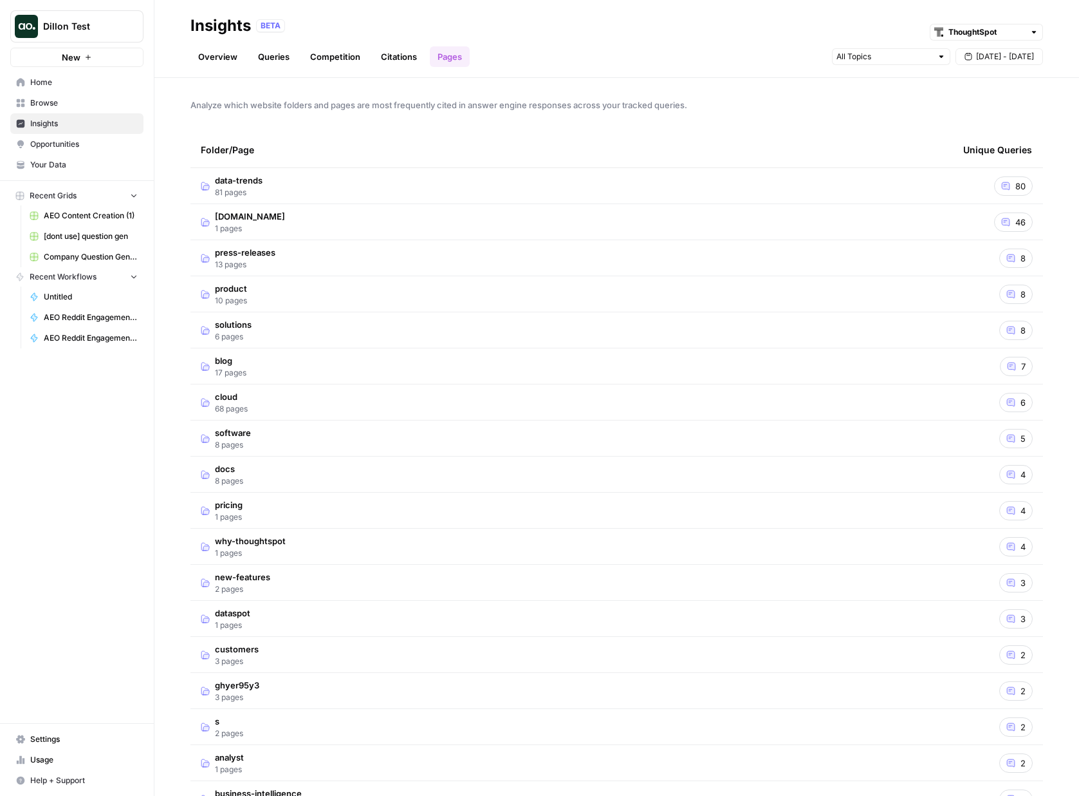
click at [278, 191] on td "data-trends 81 pages" at bounding box center [572, 185] width 763 height 35
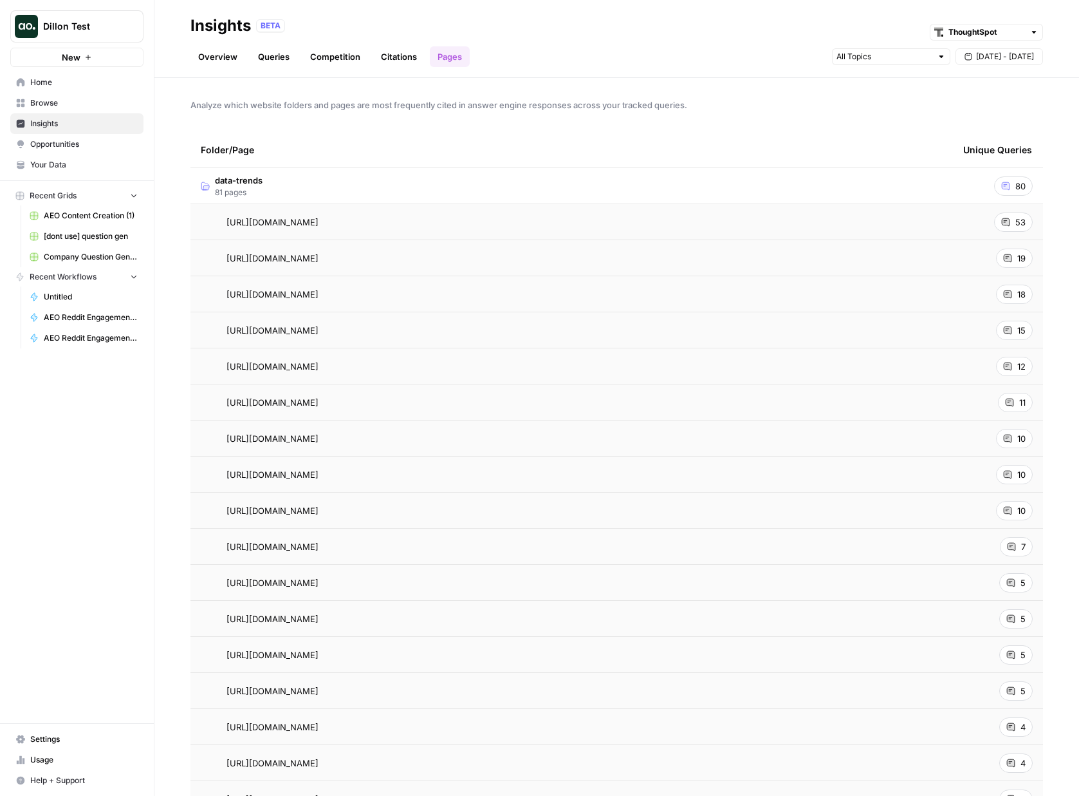
click at [319, 223] on span "https://www.thoughtspot.com/data-trends/business-intelligence/business-intellig…" at bounding box center [273, 222] width 92 height 13
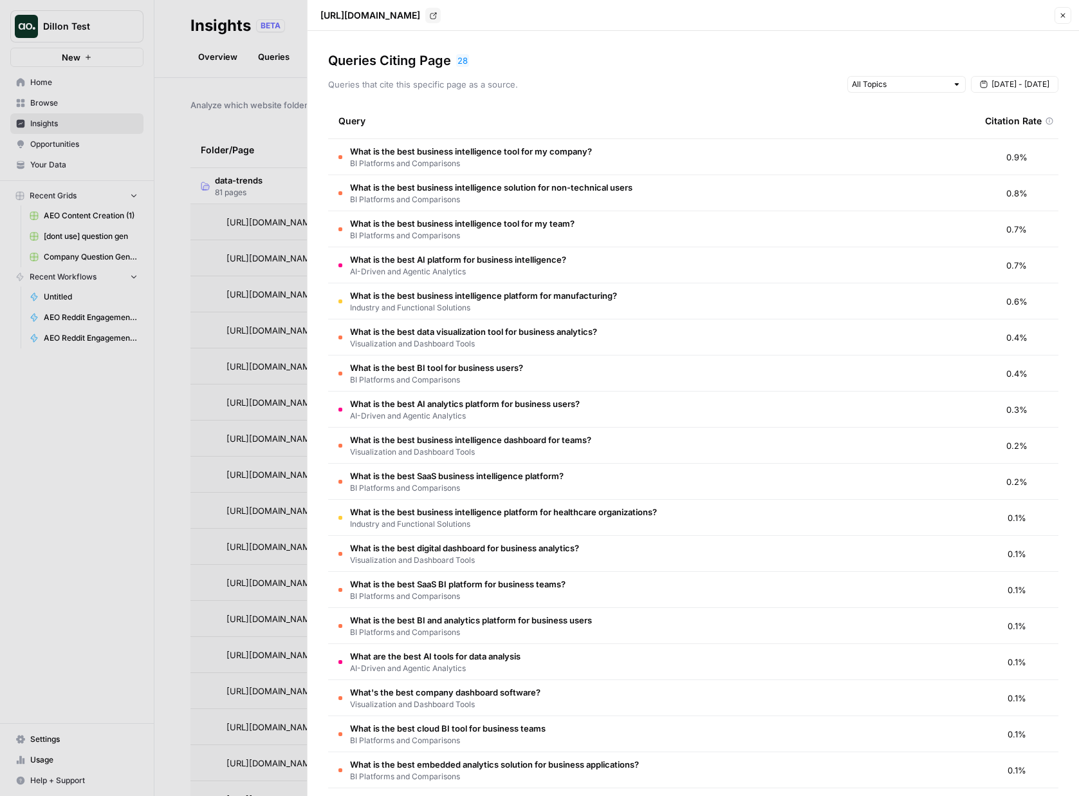
click at [463, 151] on span "What is the best business intelligence tool for my company?" at bounding box center [471, 151] width 242 height 13
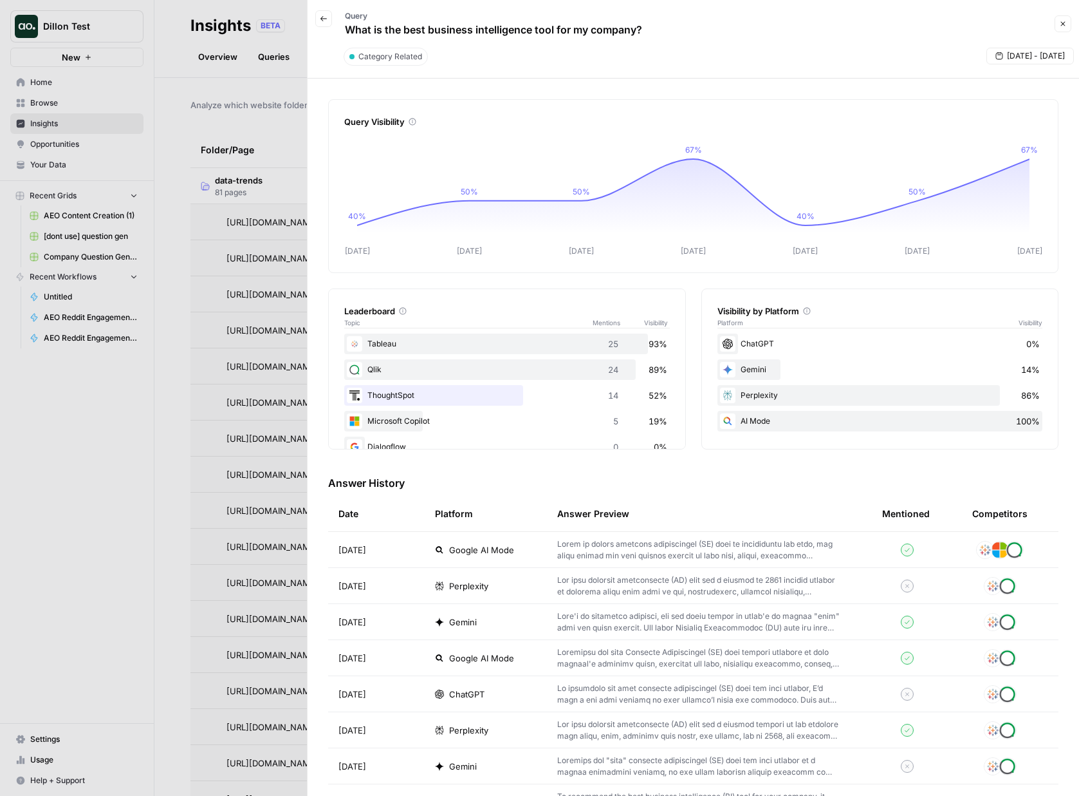
click at [324, 15] on icon "button" at bounding box center [324, 19] width 8 height 8
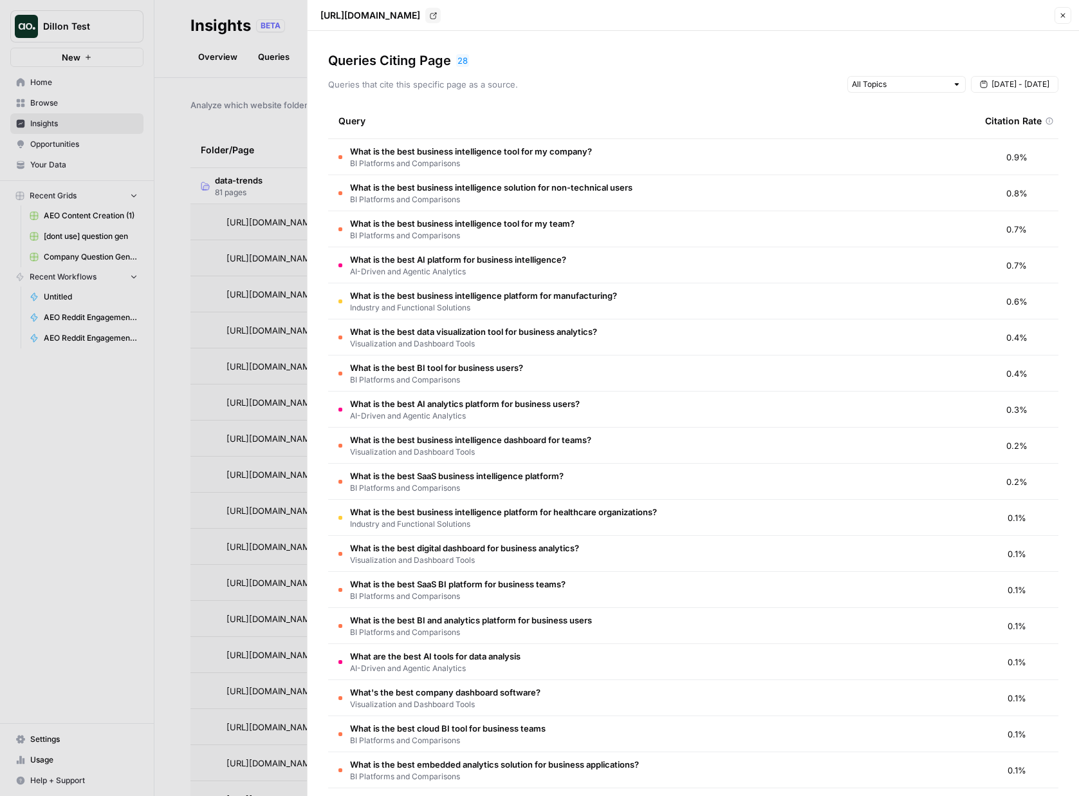
click at [297, 35] on div at bounding box center [539, 398] width 1079 height 796
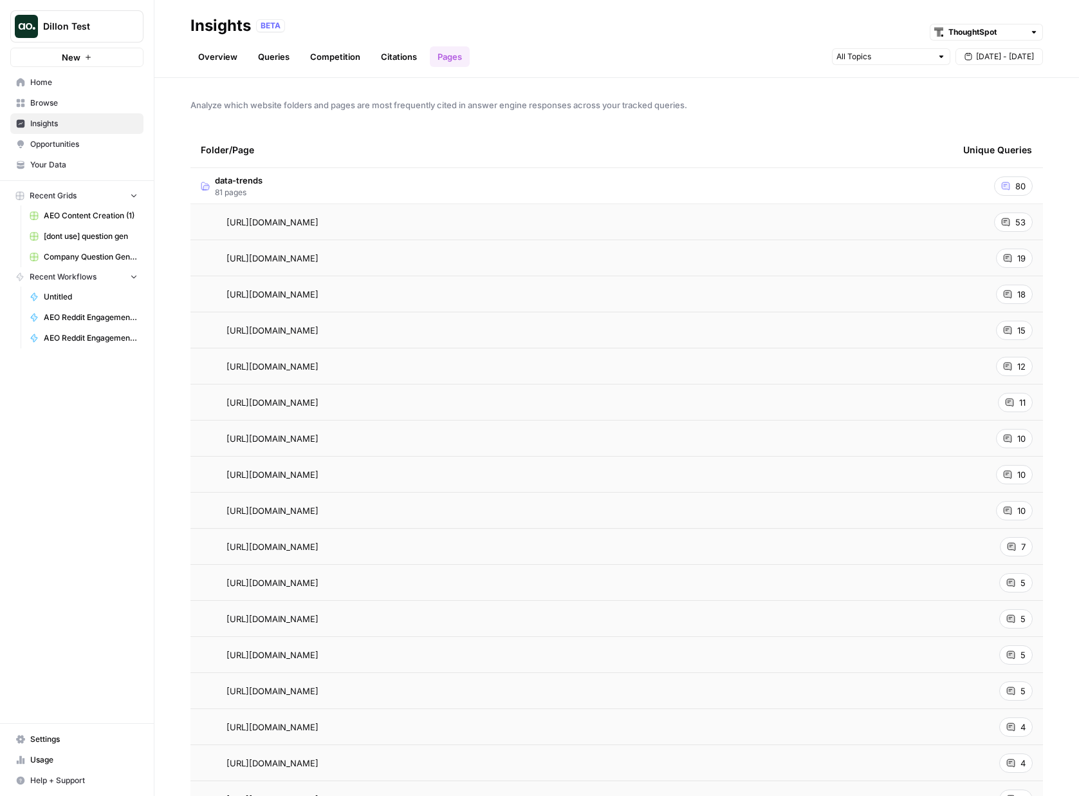
click at [407, 54] on link "Citations" at bounding box center [398, 56] width 51 height 21
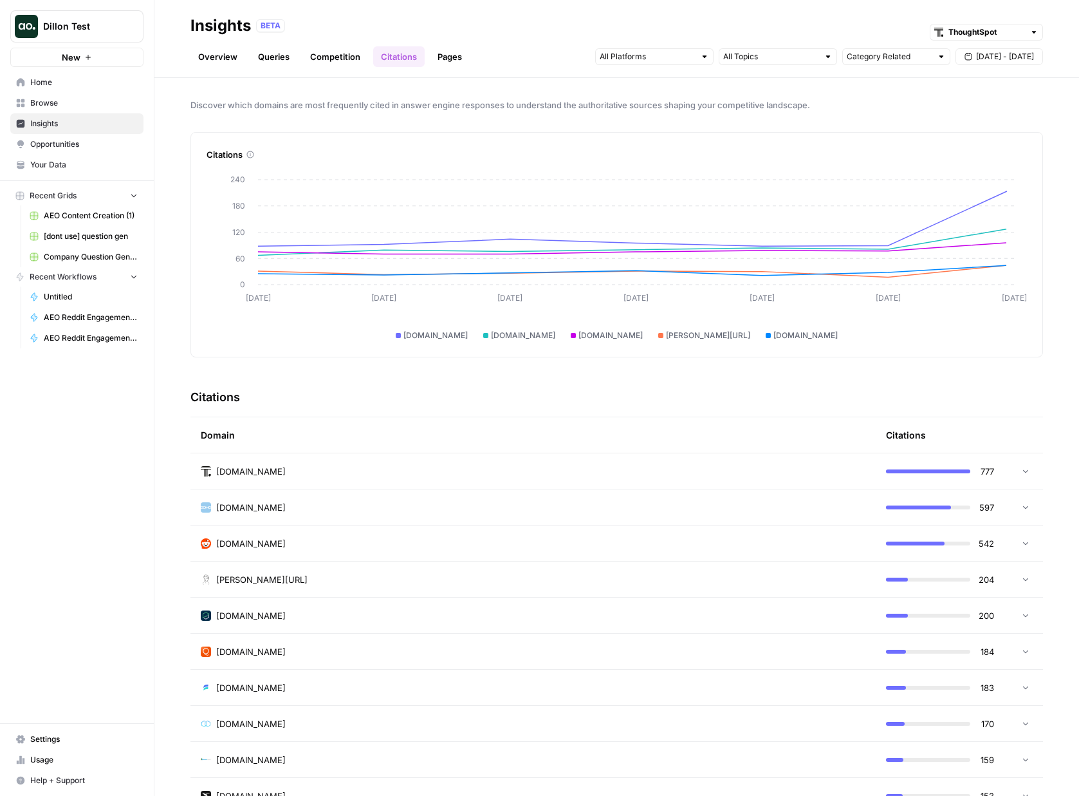
click at [267, 471] on span "thoughtspot.com" at bounding box center [251, 471] width 70 height 13
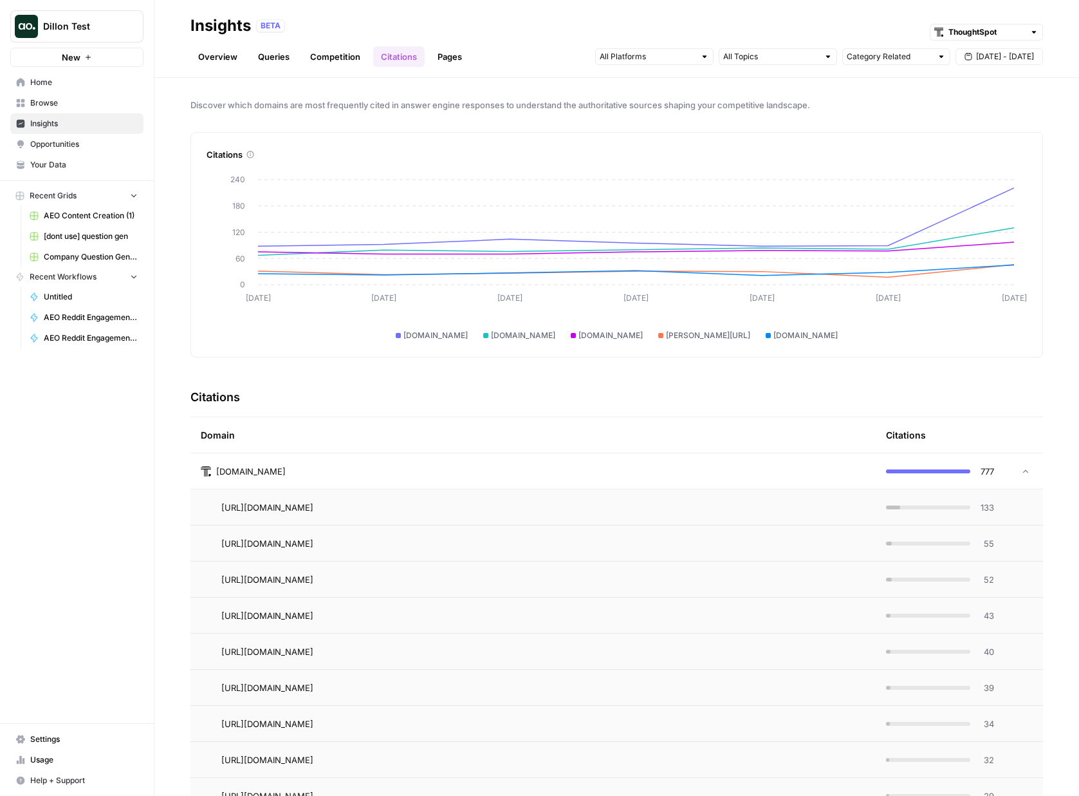
click at [226, 59] on link "Overview" at bounding box center [218, 56] width 55 height 21
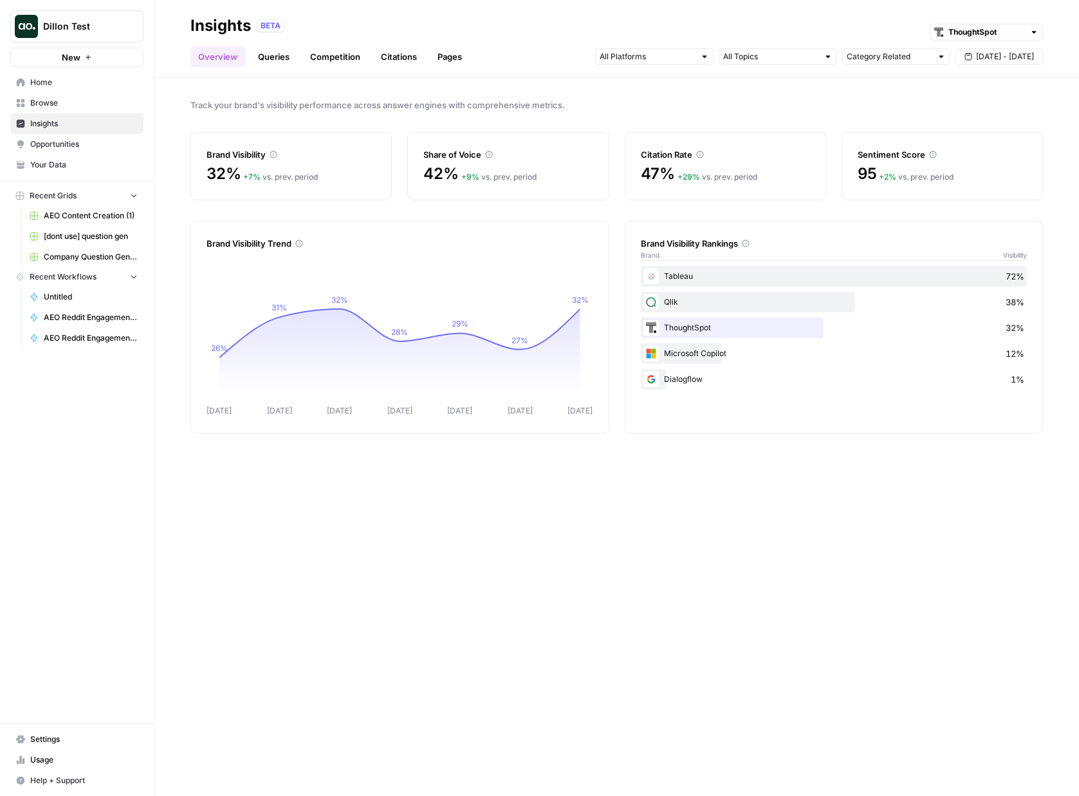
click at [74, 148] on span "Opportunities" at bounding box center [83, 144] width 107 height 12
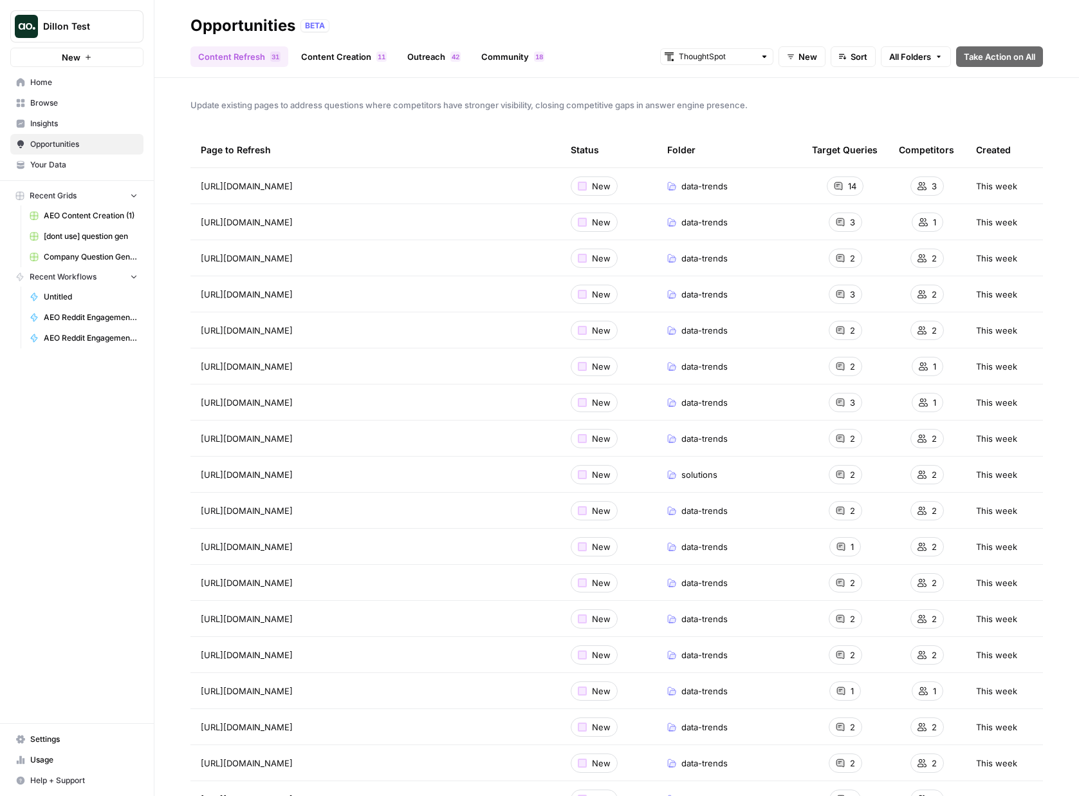
click at [293, 187] on span "https://www.thoughtspot.com/data-trends/business-intelligence/business-intellig…" at bounding box center [247, 186] width 92 height 13
click at [875, 189] on td "14" at bounding box center [845, 185] width 87 height 35
click at [349, 59] on link "Content Creation 1 1" at bounding box center [344, 56] width 101 height 21
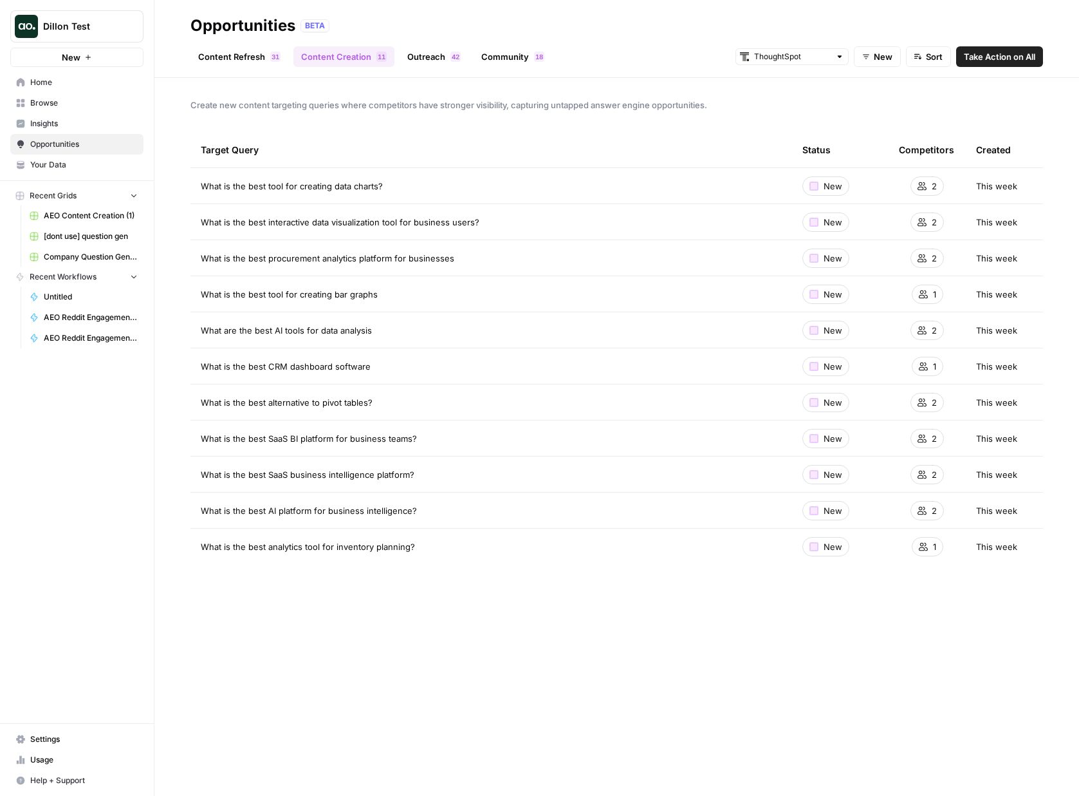
click at [326, 189] on span "What is the best tool for creating data charts?" at bounding box center [292, 186] width 182 height 13
click at [66, 120] on span "Insights" at bounding box center [83, 124] width 107 height 12
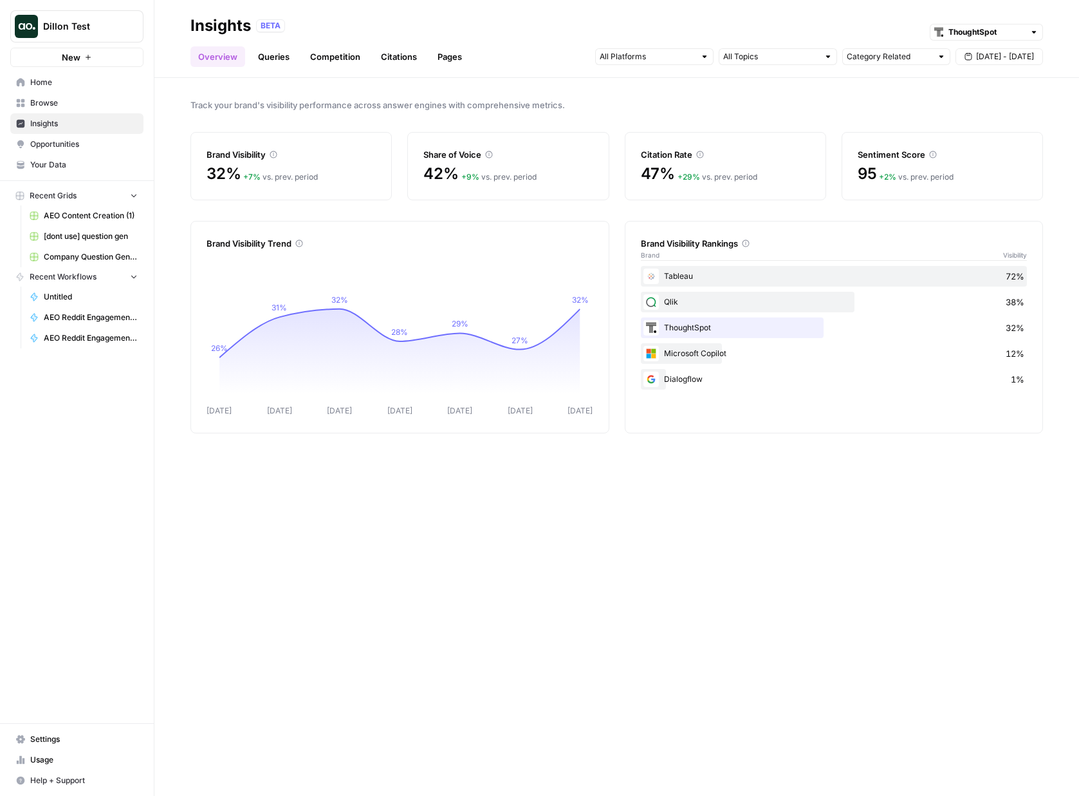
click at [261, 57] on link "Queries" at bounding box center [273, 56] width 47 height 21
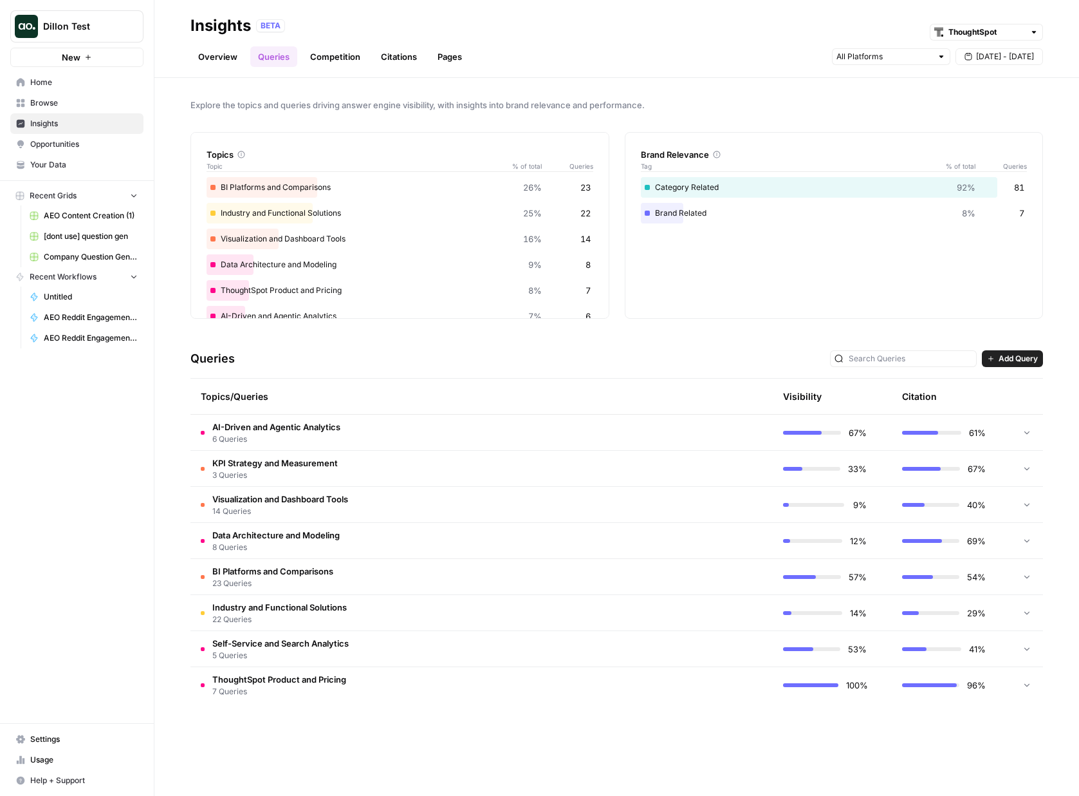
click at [448, 55] on link "Pages" at bounding box center [450, 56] width 40 height 21
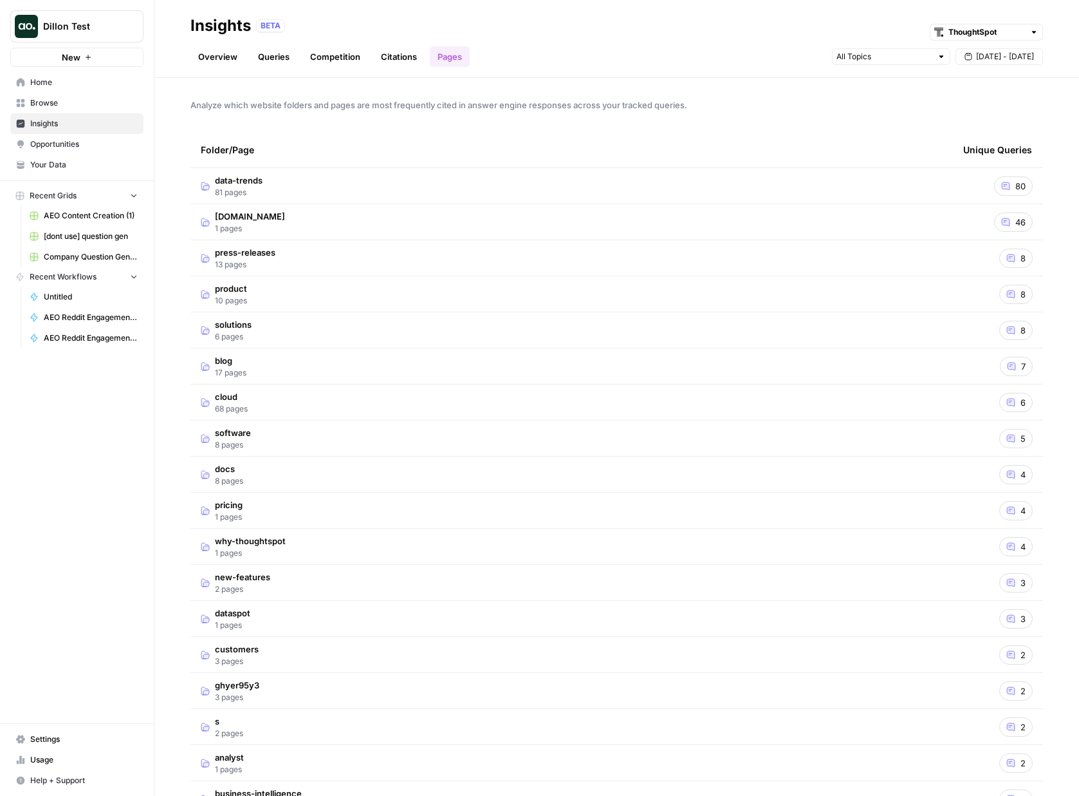
click at [243, 224] on span "1 pages" at bounding box center [250, 229] width 70 height 12
click at [389, 261] on div "https://www.thoughtspot.com/ Go to page" at bounding box center [572, 257] width 742 height 15
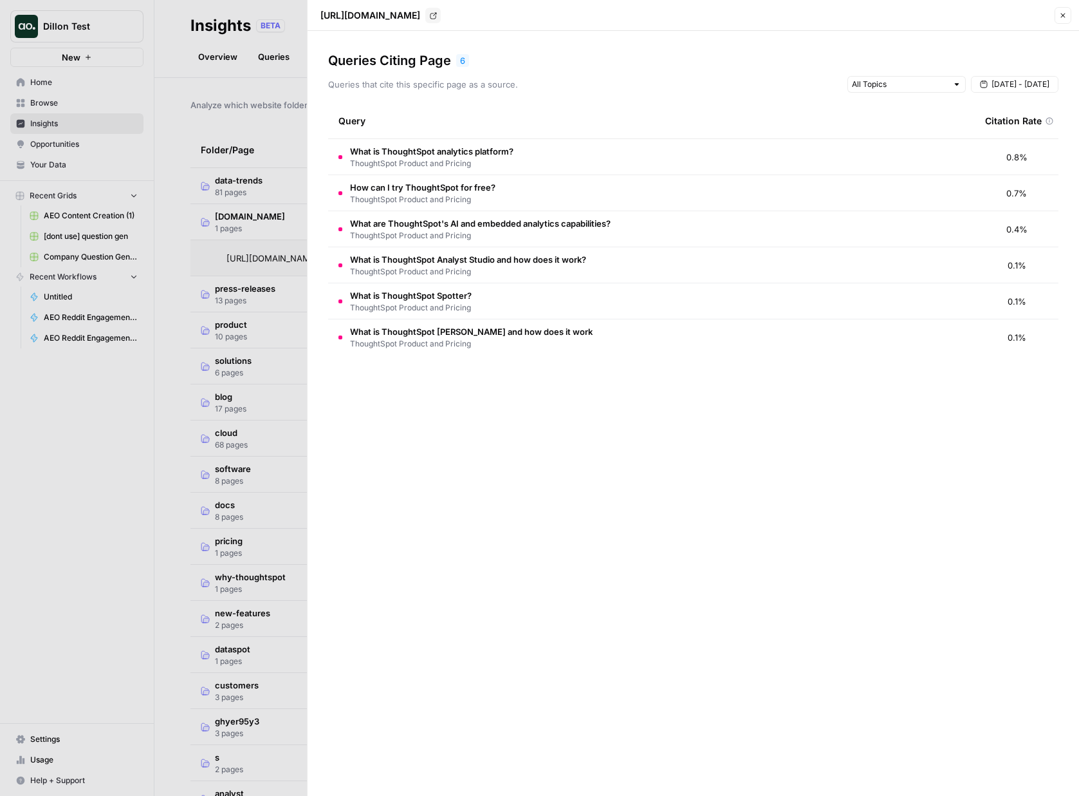
click at [454, 60] on div "Queries Citing Page 6" at bounding box center [693, 60] width 731 height 18
click at [463, 61] on div "6" at bounding box center [462, 60] width 13 height 13
click at [416, 147] on span "What is ThoughtSpot analytics platform?" at bounding box center [431, 151] width 163 height 13
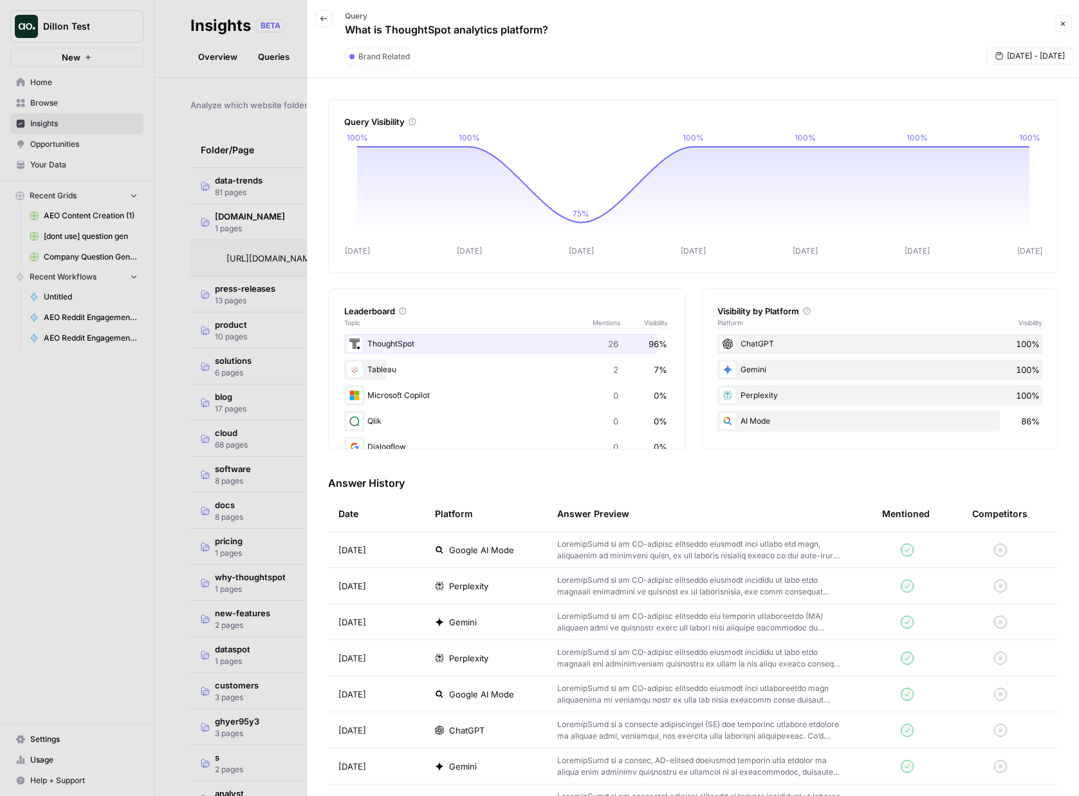
click at [1058, 23] on button "Close" at bounding box center [1063, 23] width 17 height 17
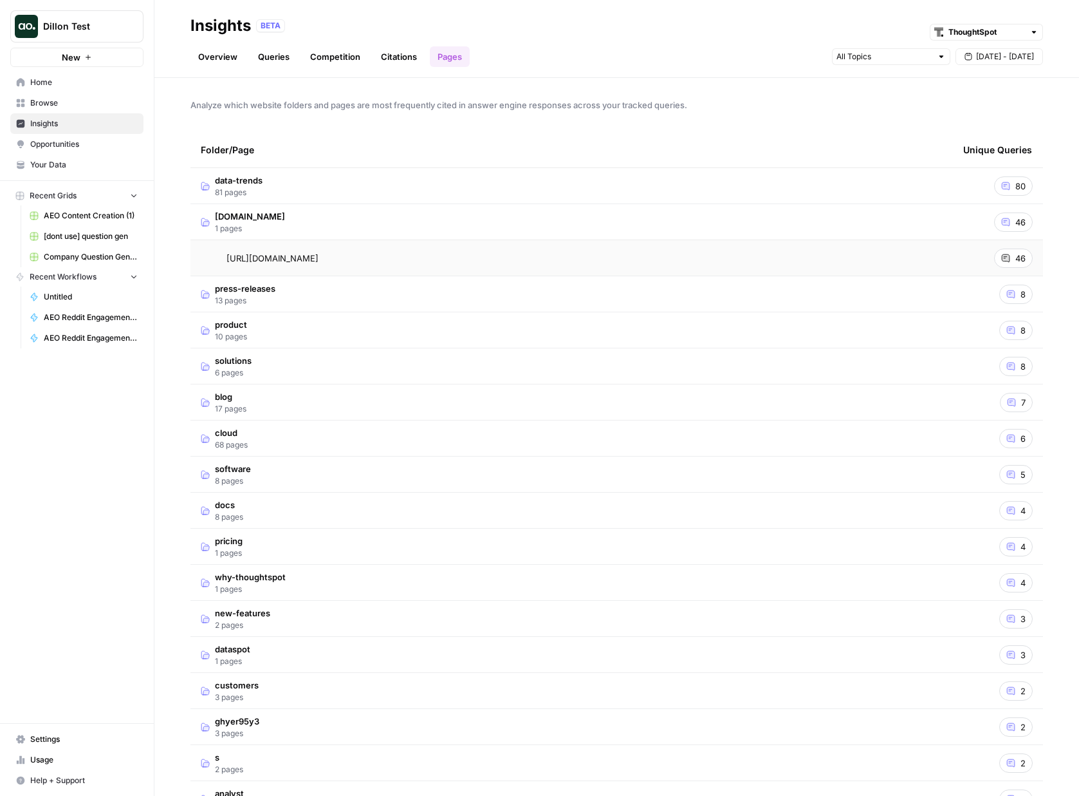
click at [295, 256] on span "https://www.thoughtspot.com/" at bounding box center [273, 258] width 92 height 13
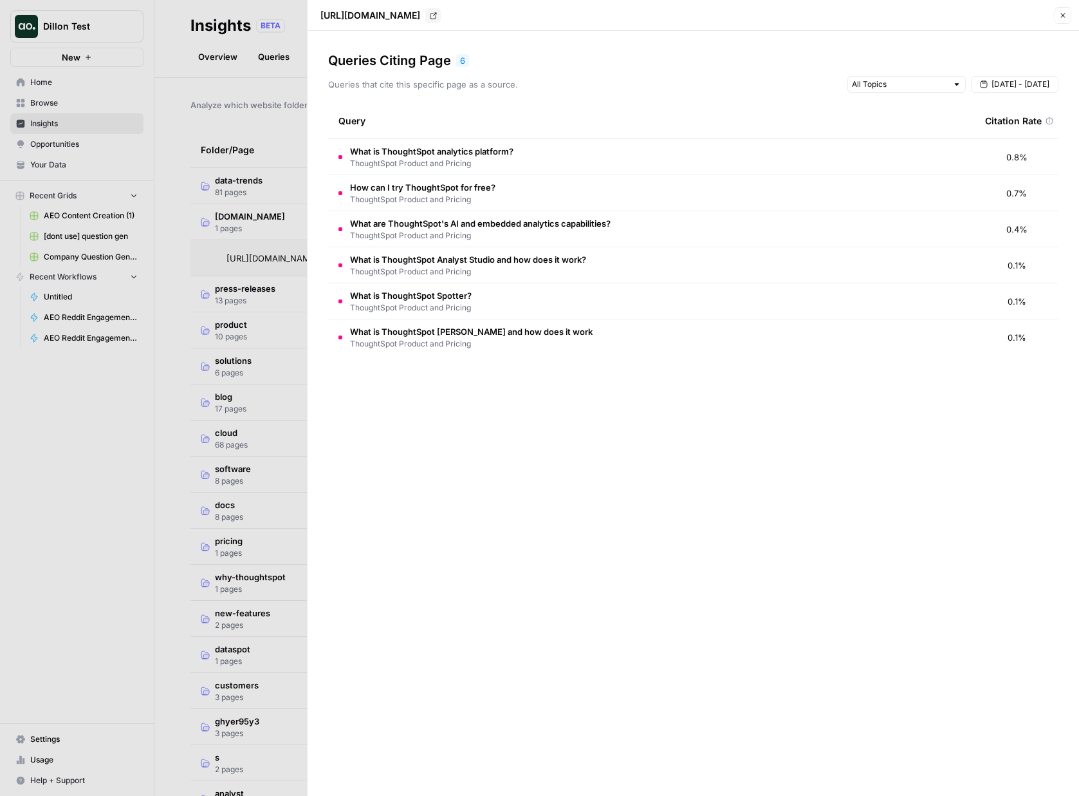
click at [238, 183] on div at bounding box center [539, 398] width 1079 height 796
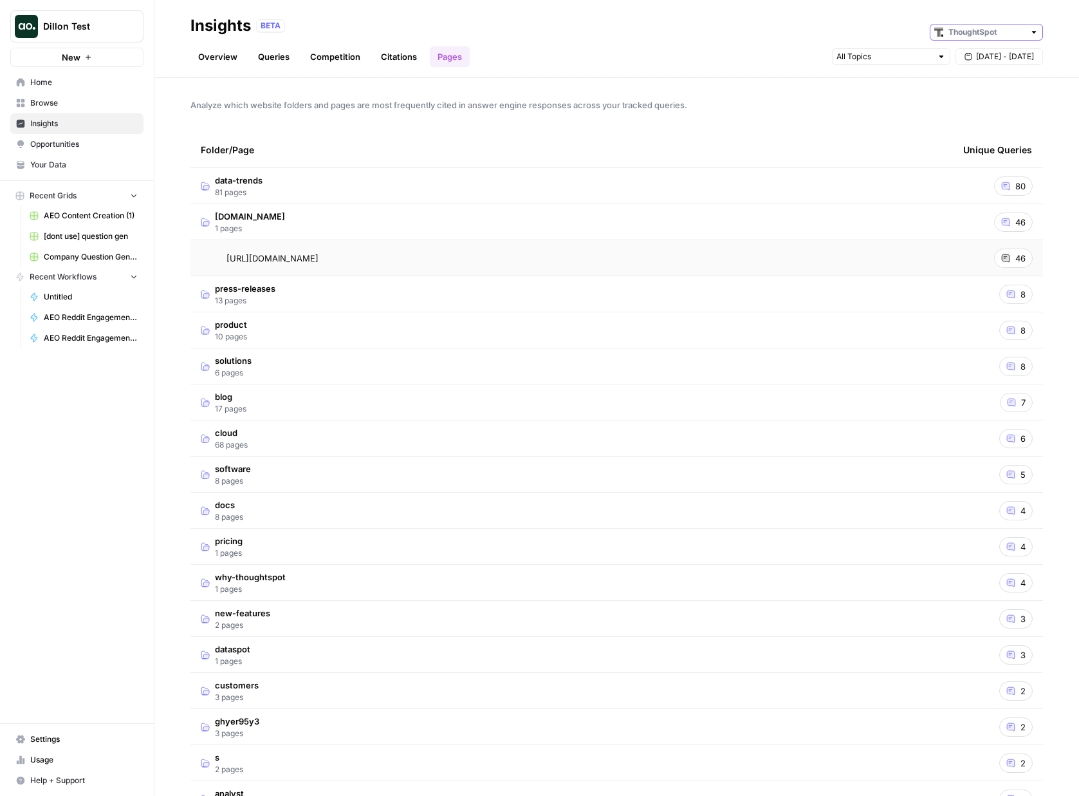
click at [974, 33] on input "text" at bounding box center [987, 32] width 76 height 13
click at [963, 81] on span "Chewy" at bounding box center [991, 78] width 72 height 13
type input "Chewy"
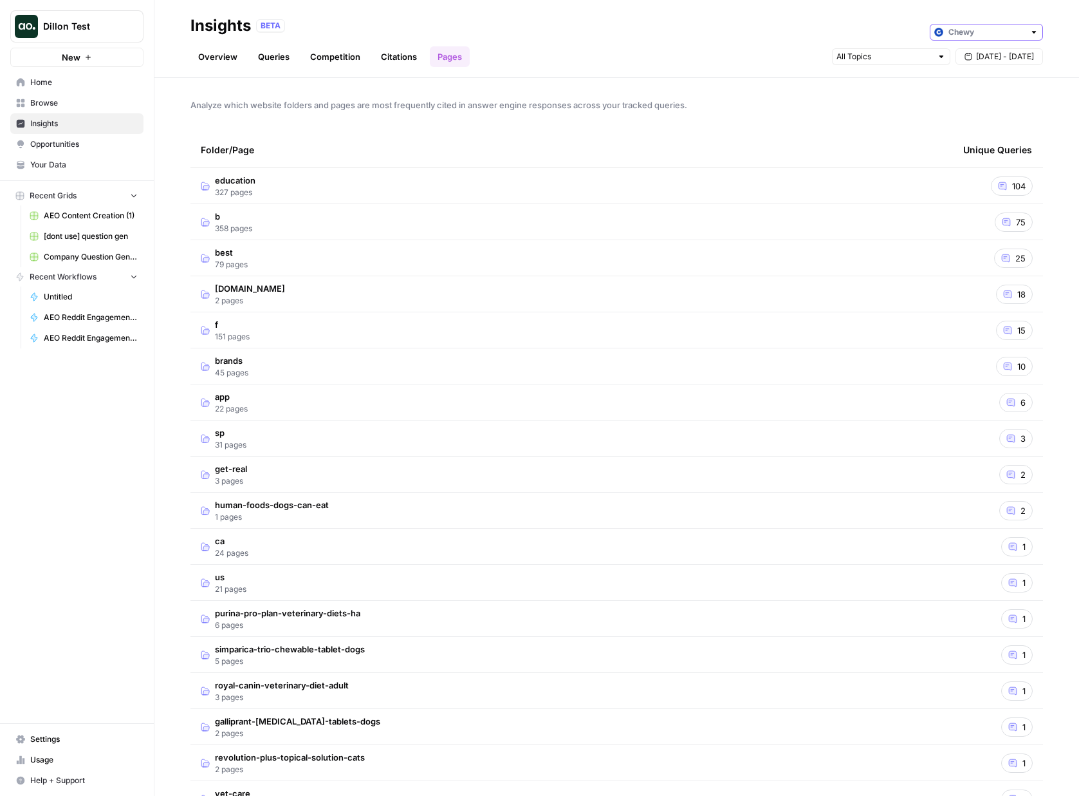
click at [994, 38] on input "text" at bounding box center [987, 32] width 76 height 13
type input "Chewy"
click at [317, 136] on div "Folder/Page" at bounding box center [572, 149] width 742 height 35
click at [304, 180] on td "education 327 pages" at bounding box center [572, 185] width 763 height 35
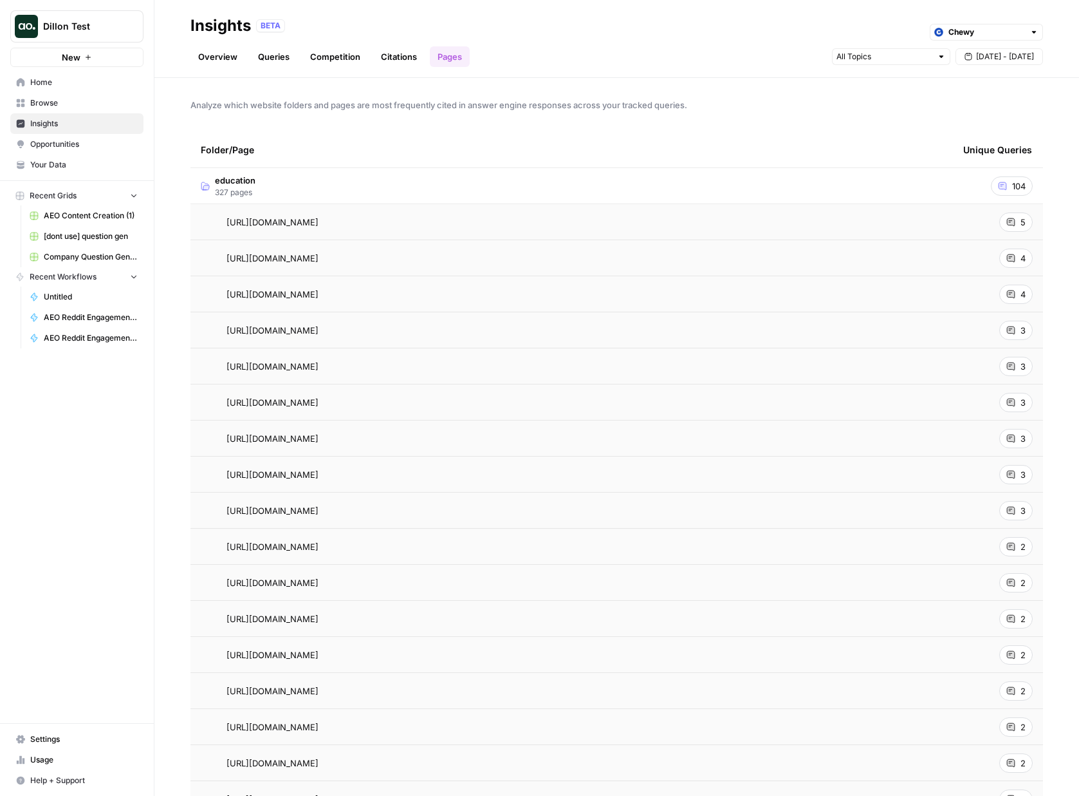
click at [84, 46] on div "Dillon Test New" at bounding box center [77, 33] width 154 height 67
click at [88, 32] on span "Dillon Test" at bounding box center [82, 26] width 78 height 13
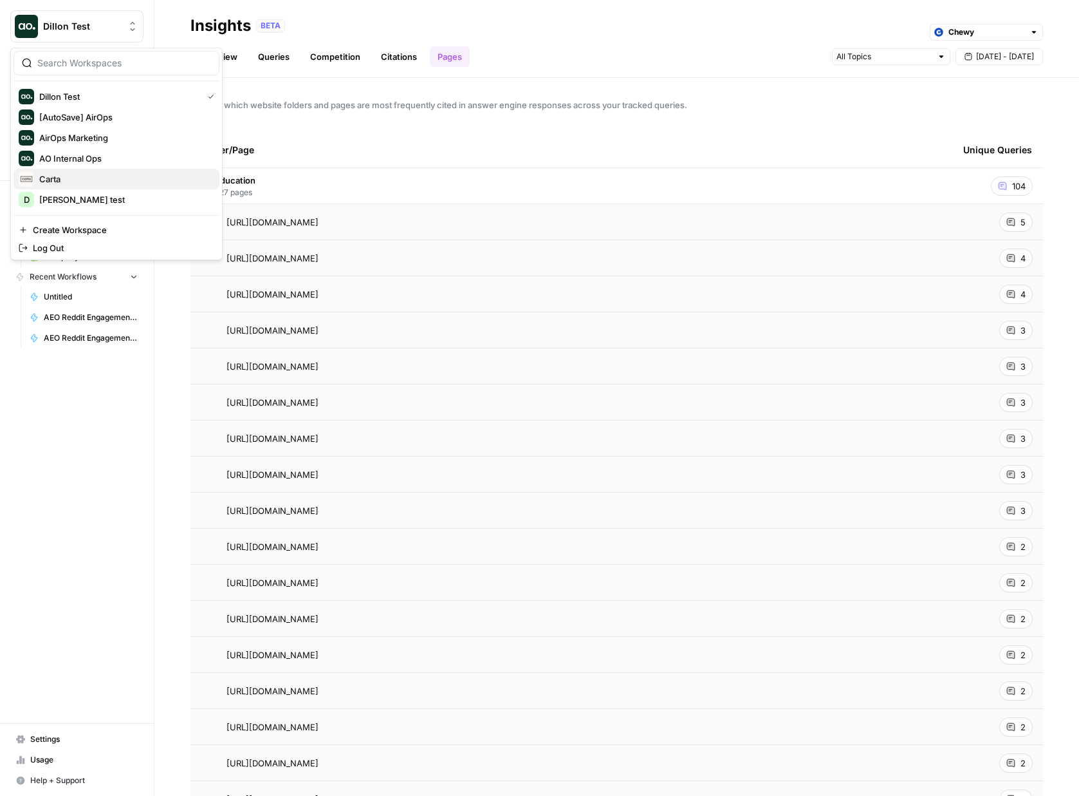
click at [57, 182] on span "Carta" at bounding box center [124, 178] width 170 height 13
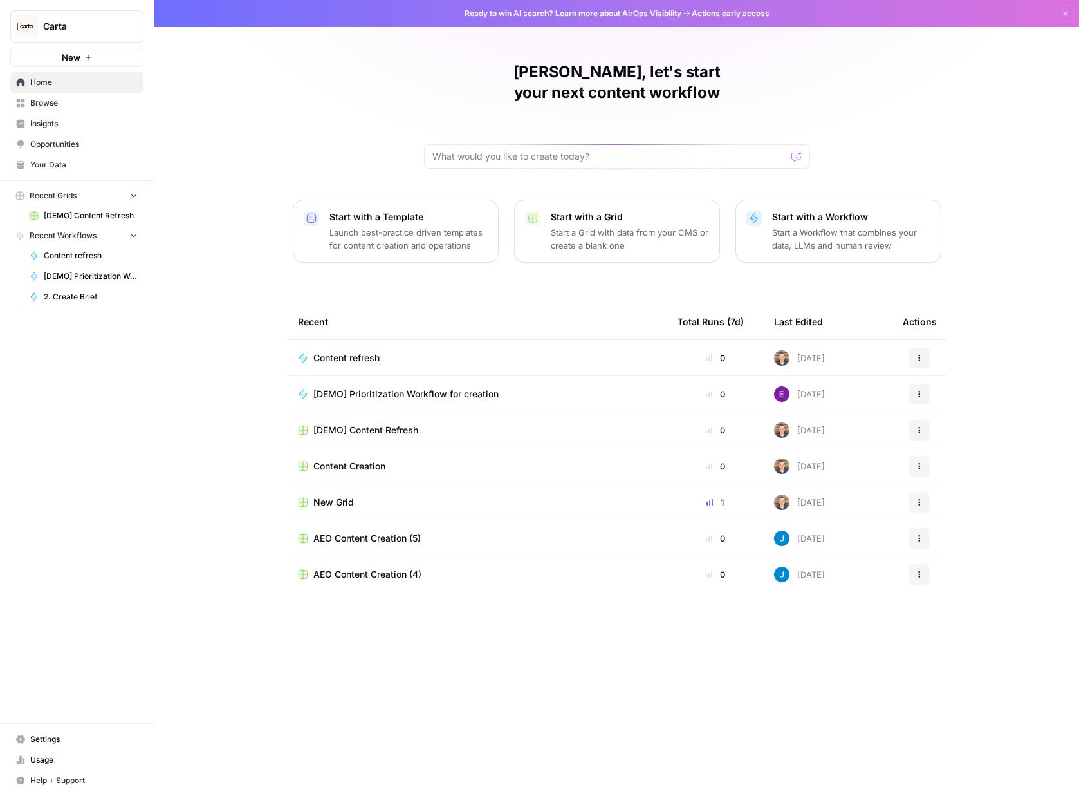
click at [58, 122] on span "Insights" at bounding box center [83, 124] width 107 height 12
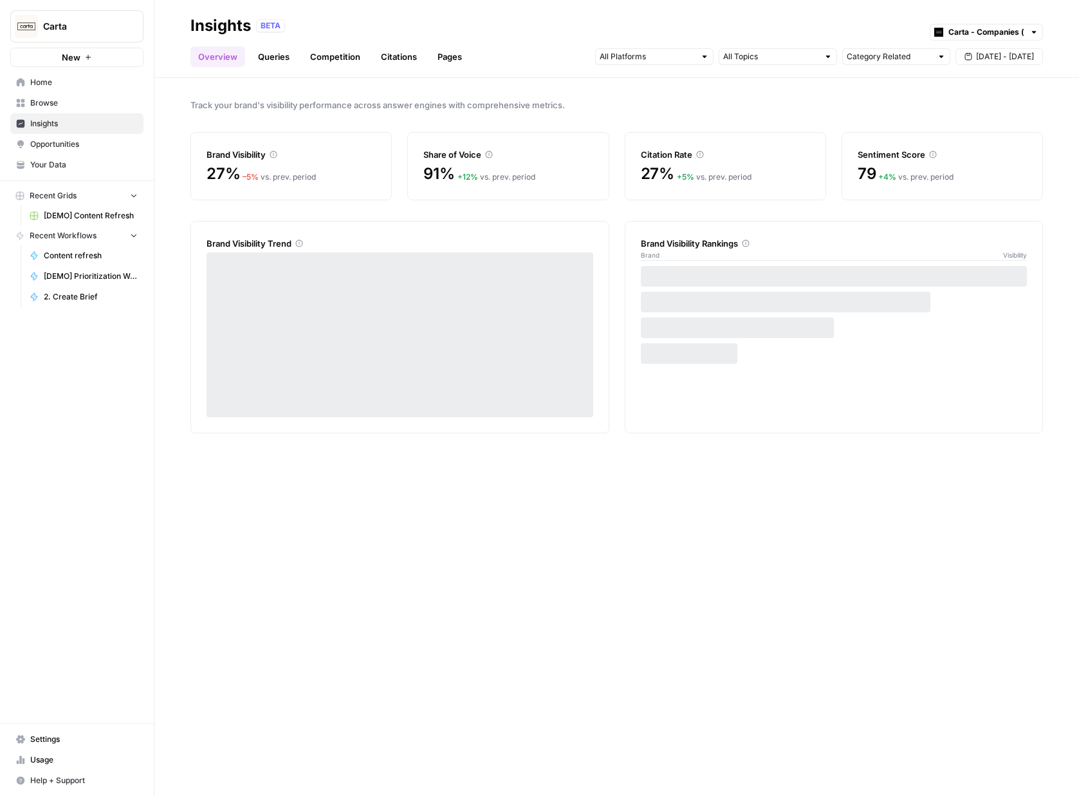
click at [440, 55] on link "Pages" at bounding box center [450, 56] width 40 height 21
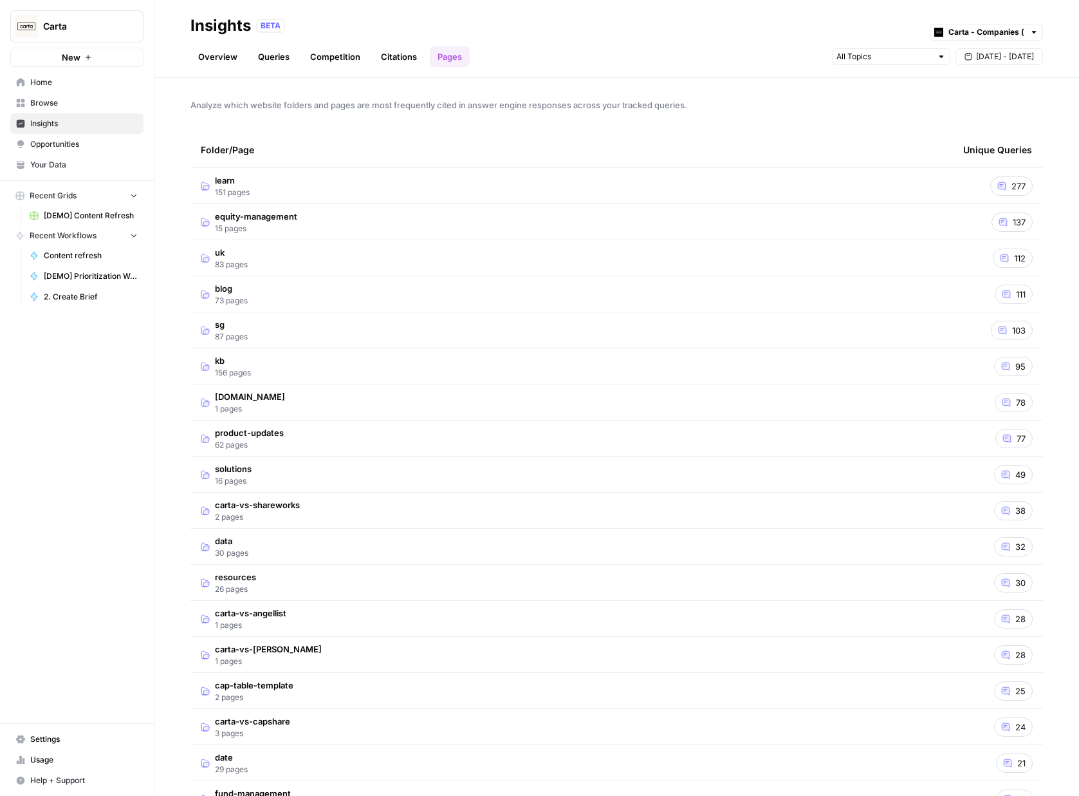
click at [354, 215] on td "equity-management 15 pages" at bounding box center [572, 221] width 763 height 35
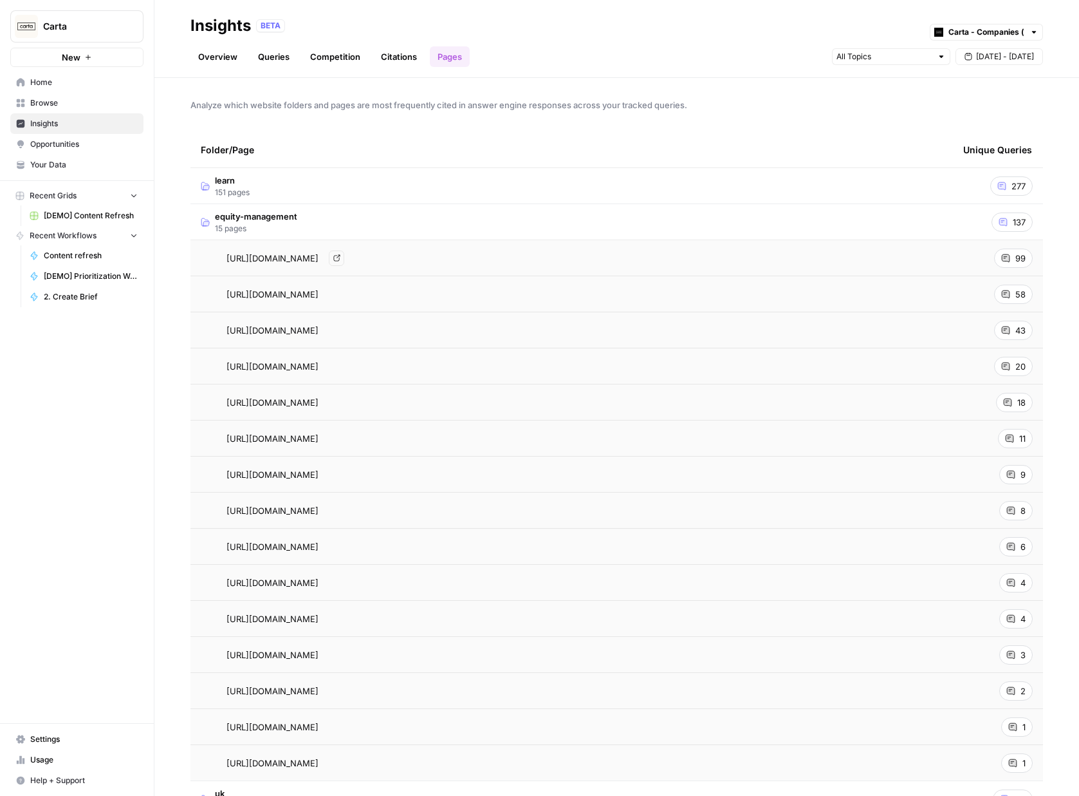
click at [499, 264] on div "https://carta.com/equity-management/cap-table/ Go to page" at bounding box center [572, 257] width 742 height 15
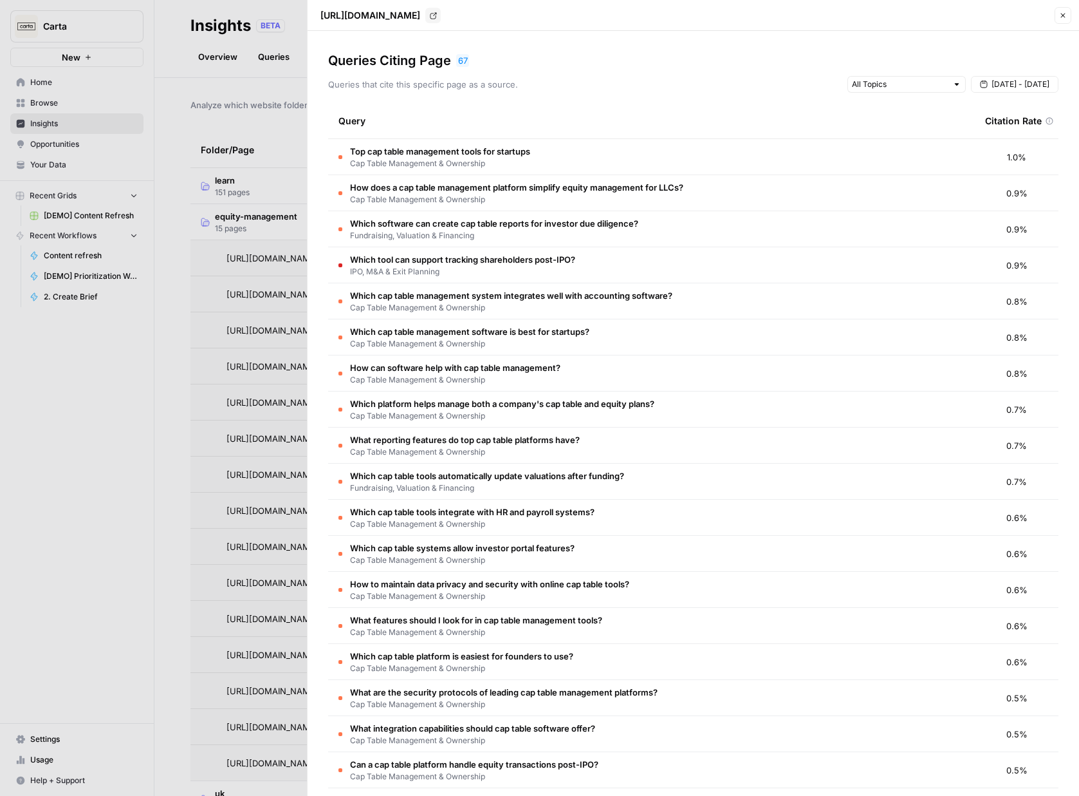
click at [1061, 15] on icon "button" at bounding box center [1063, 16] width 8 height 8
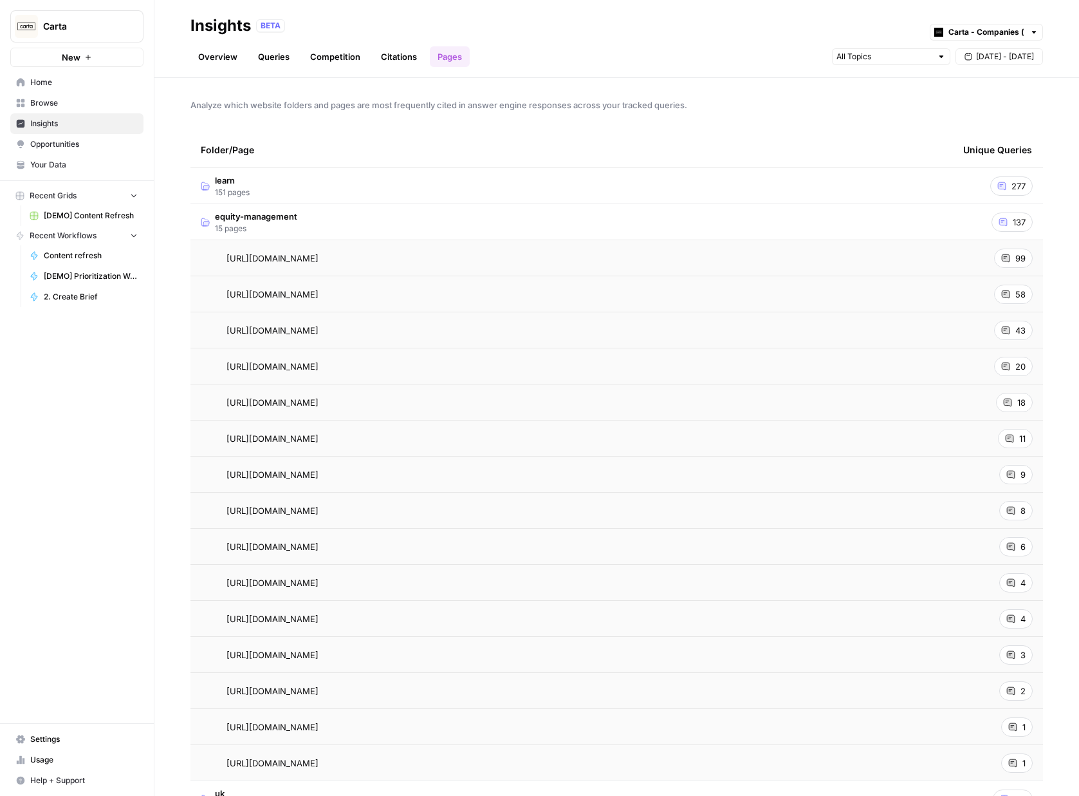
click at [56, 88] on span "Home" at bounding box center [83, 83] width 107 height 12
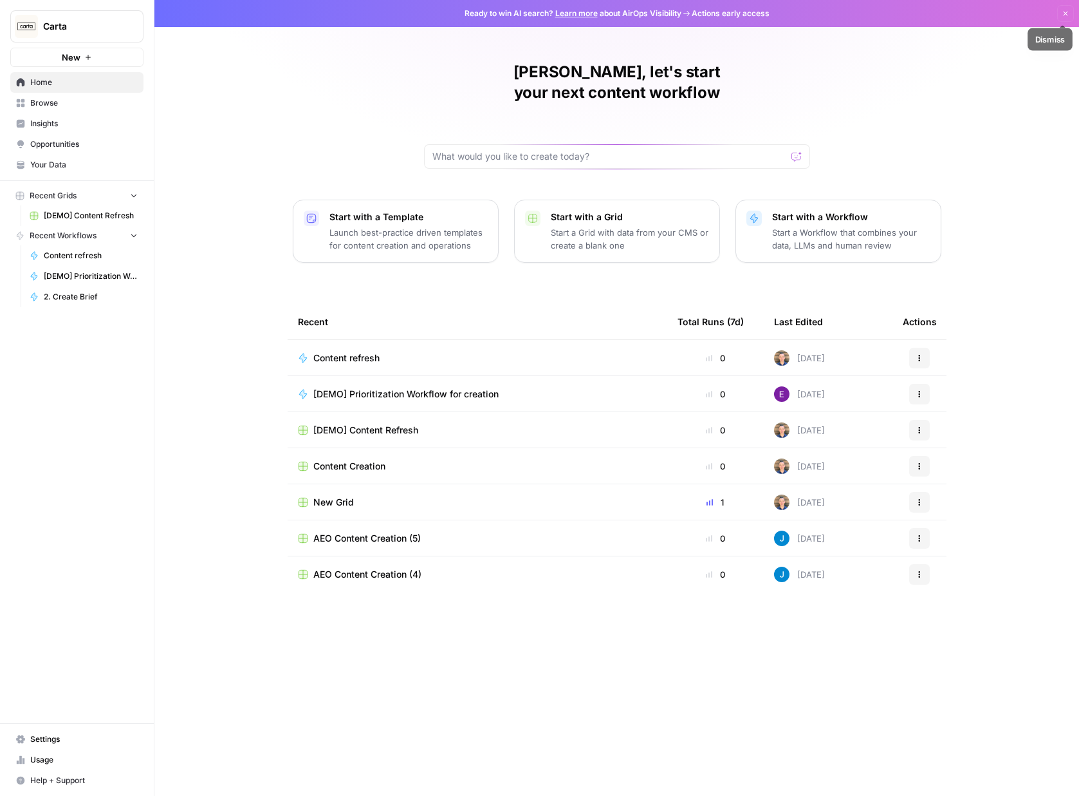
click at [1068, 15] on icon "button" at bounding box center [1066, 14] width 8 height 8
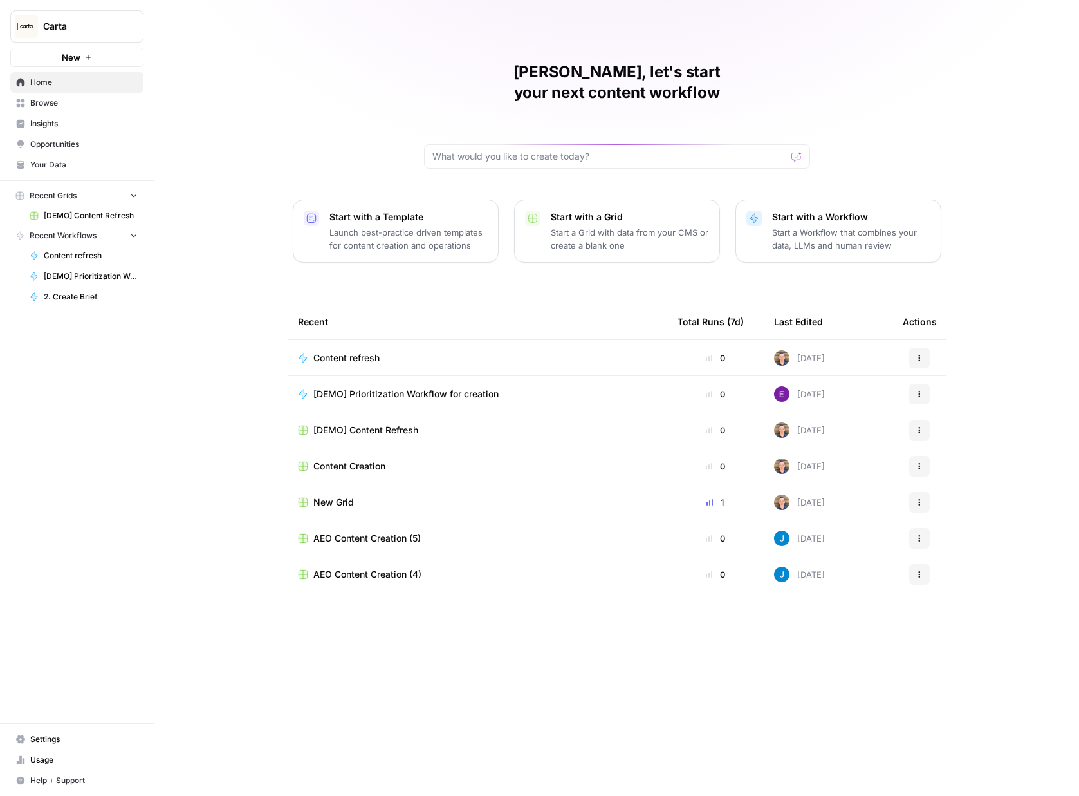
click at [65, 139] on span "Opportunities" at bounding box center [83, 144] width 107 height 12
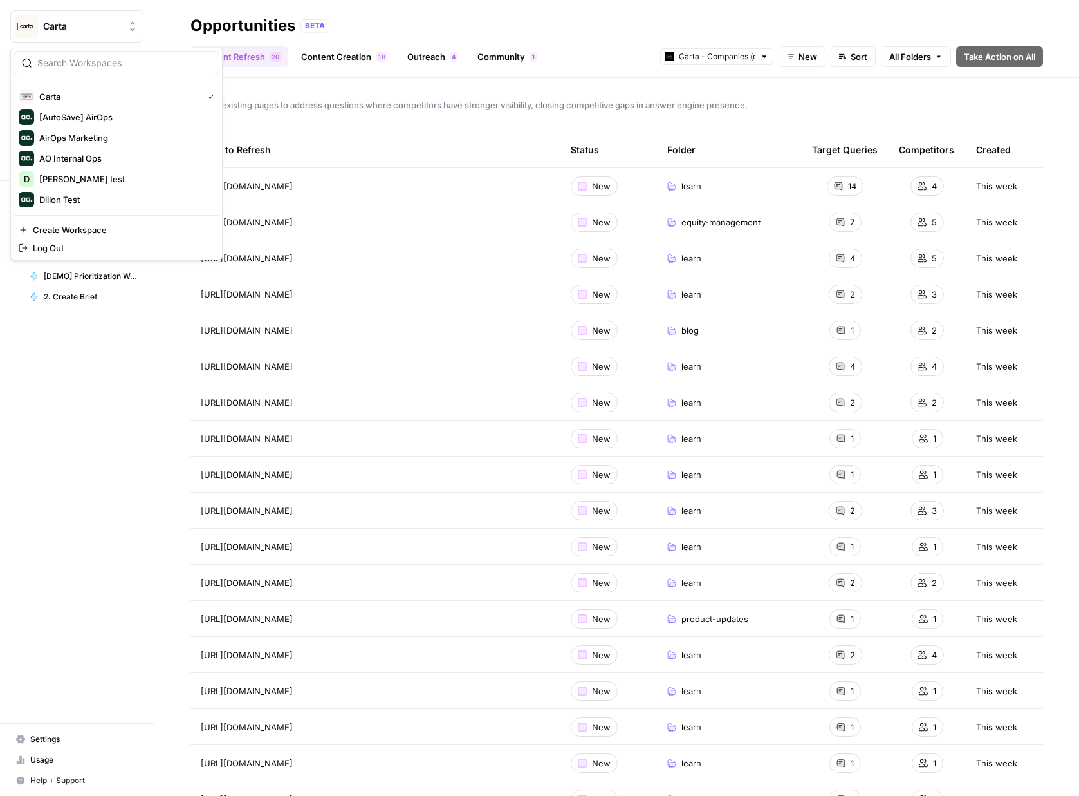
click at [64, 35] on button "Carta" at bounding box center [76, 26] width 133 height 32
click at [67, 200] on span "Dillon Test" at bounding box center [124, 199] width 170 height 13
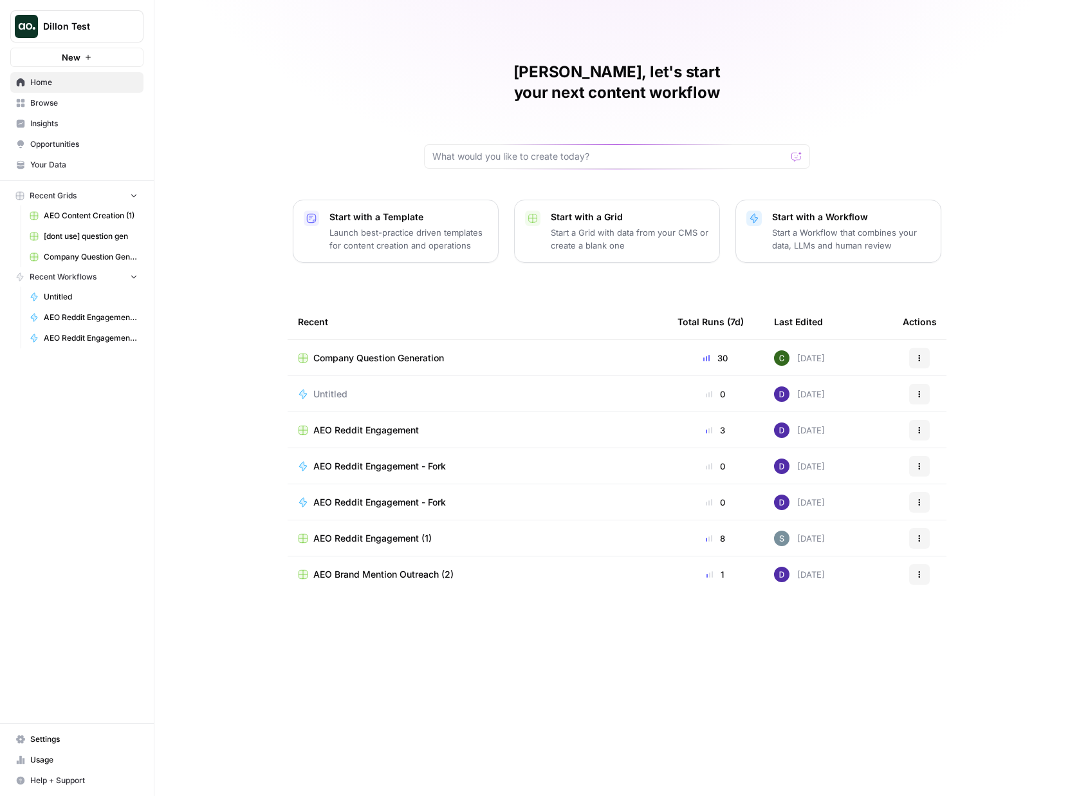
click at [98, 7] on div "[PERSON_NAME] Test New" at bounding box center [77, 33] width 154 height 67
click at [73, 147] on span "Opportunities" at bounding box center [83, 144] width 107 height 12
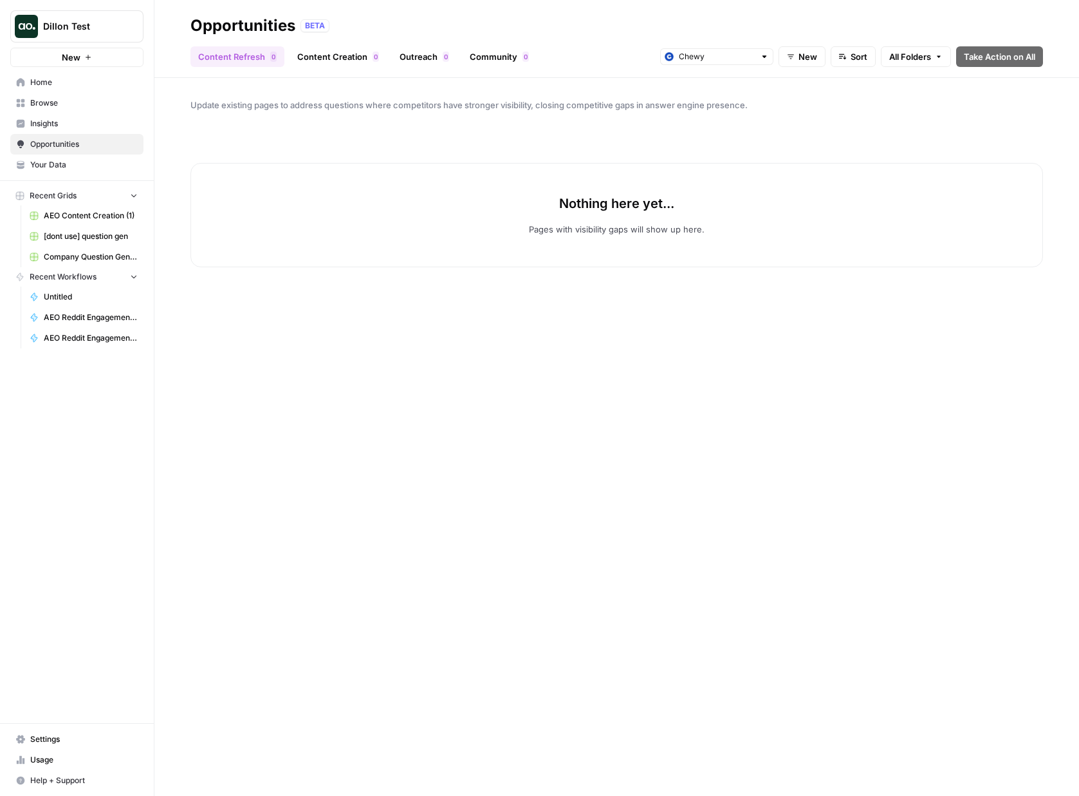
click at [57, 131] on link "Insights" at bounding box center [76, 123] width 133 height 21
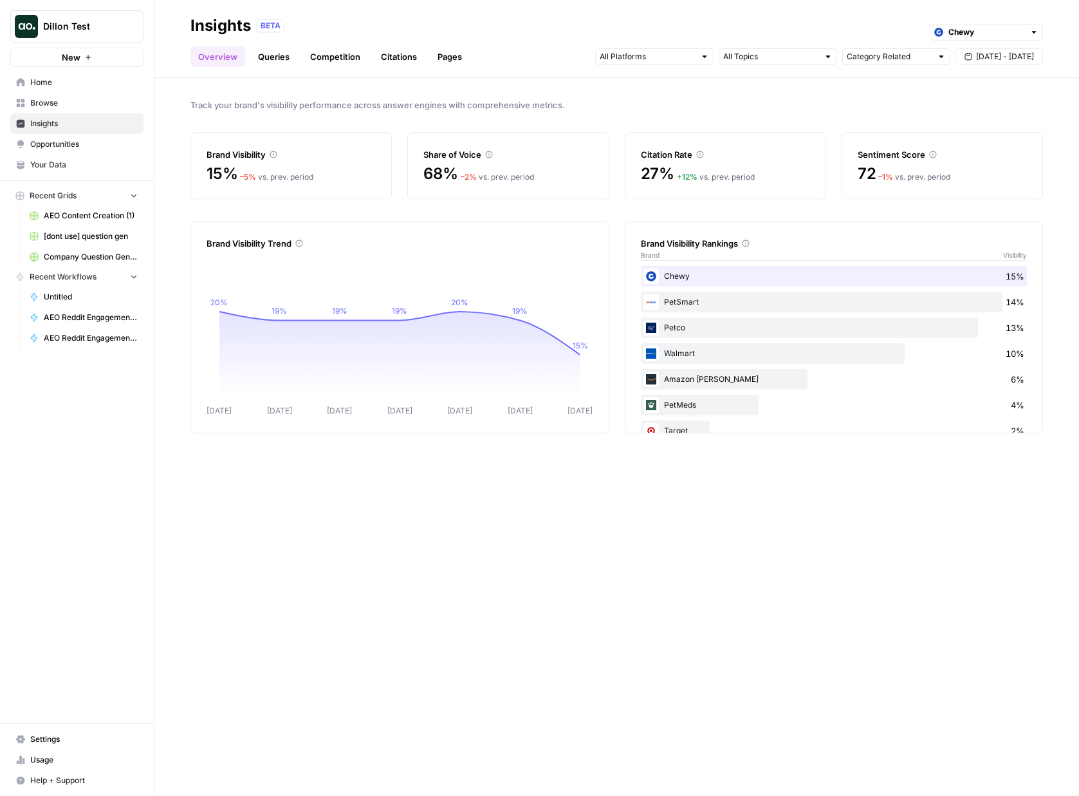
click at [728, 305] on div "PetSmart 14%" at bounding box center [834, 302] width 387 height 21
click at [438, 57] on link "Pages" at bounding box center [450, 56] width 40 height 21
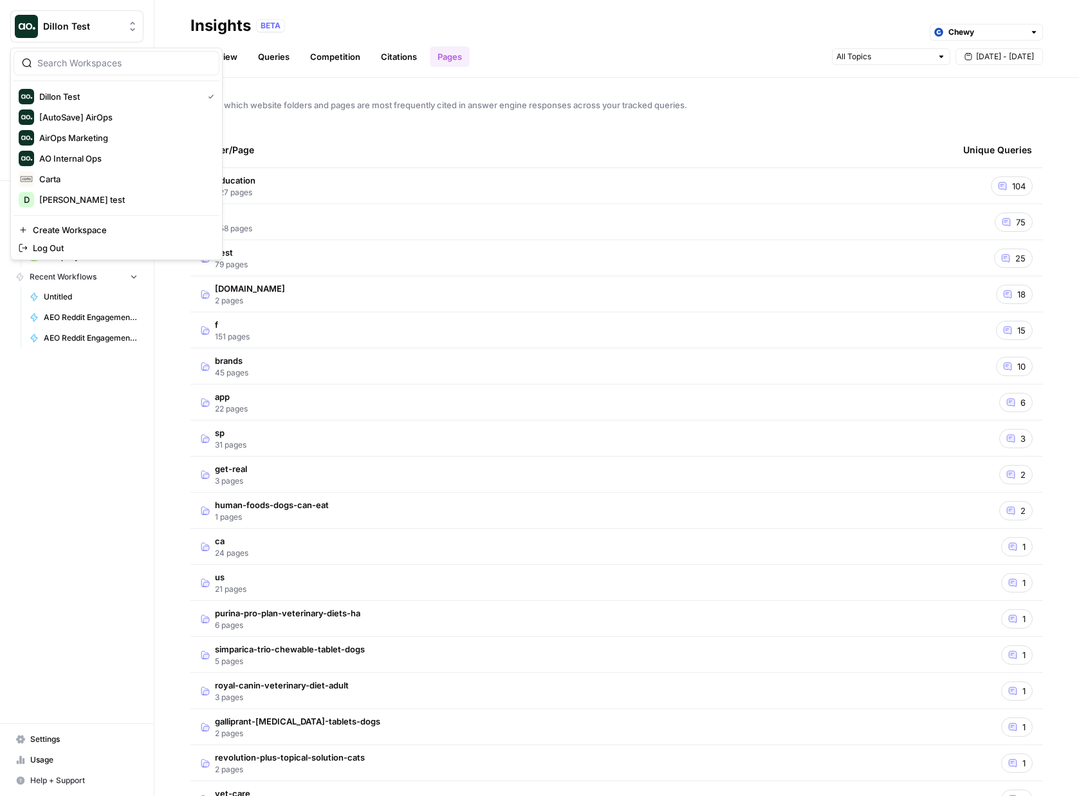
click at [73, 31] on span "Dillon Test" at bounding box center [82, 26] width 78 height 13
click at [116, 176] on span "Carta" at bounding box center [124, 178] width 170 height 13
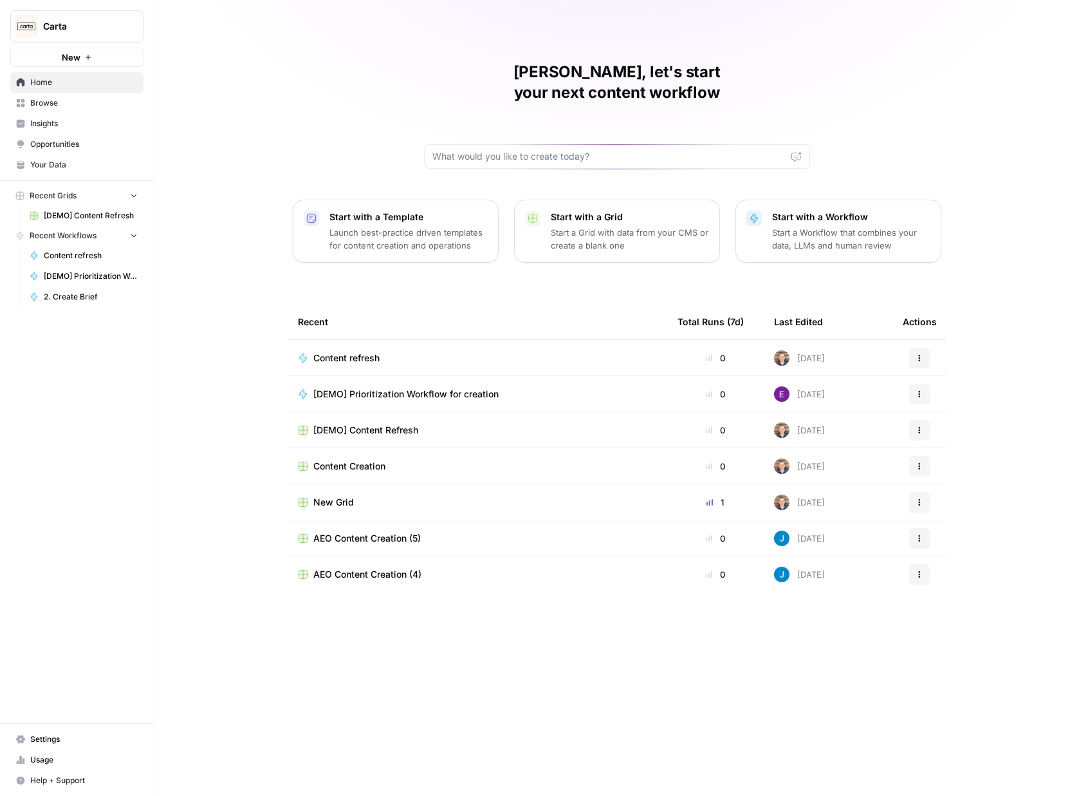
click at [96, 26] on span "Carta" at bounding box center [82, 26] width 78 height 13
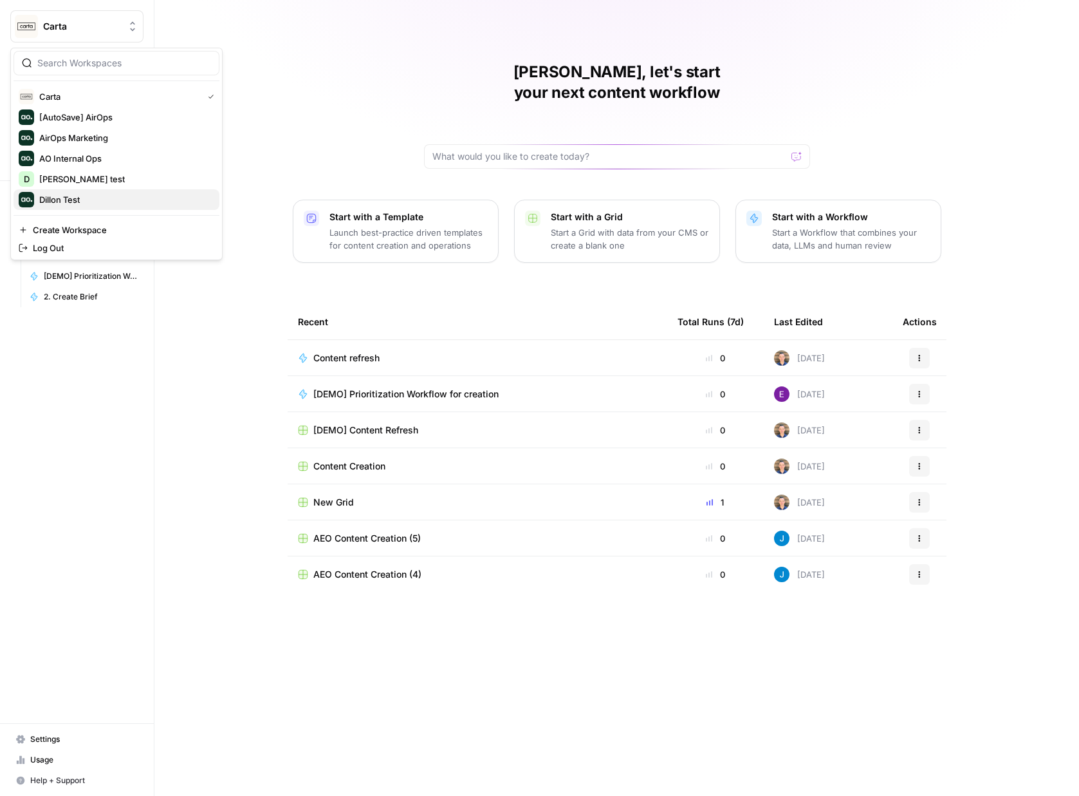
click at [66, 204] on span "Dillon Test" at bounding box center [124, 199] width 170 height 13
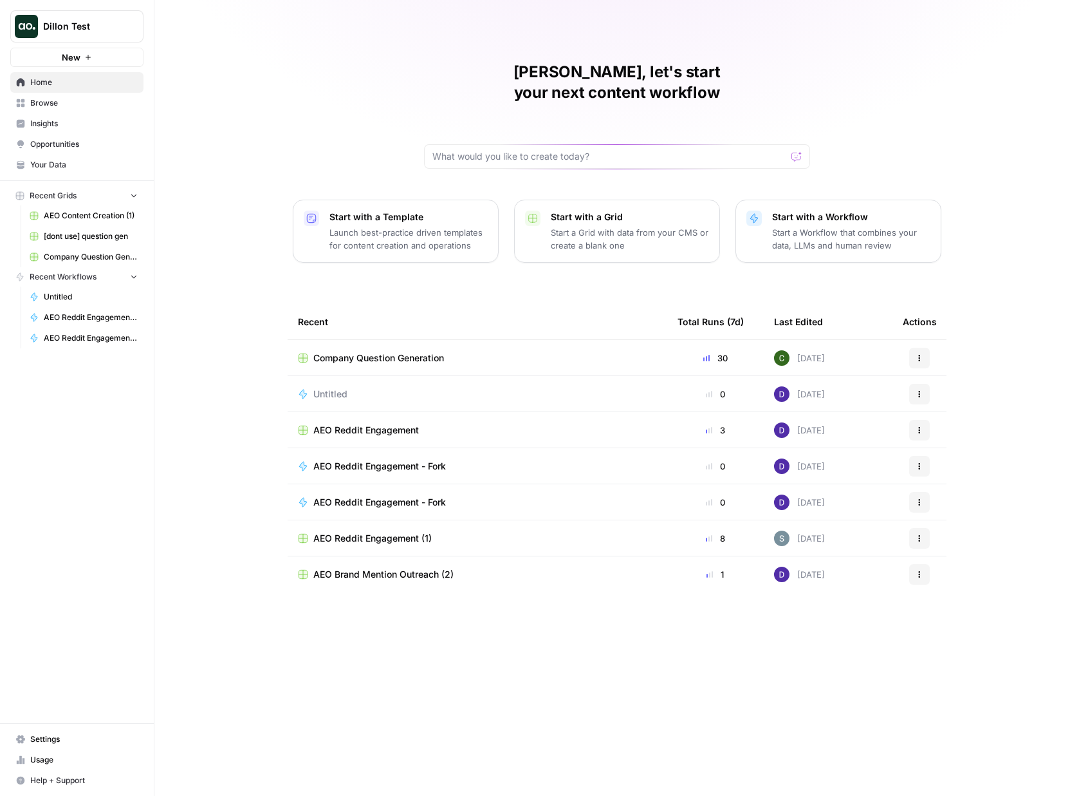
click at [71, 143] on span "Opportunities" at bounding box center [83, 144] width 107 height 12
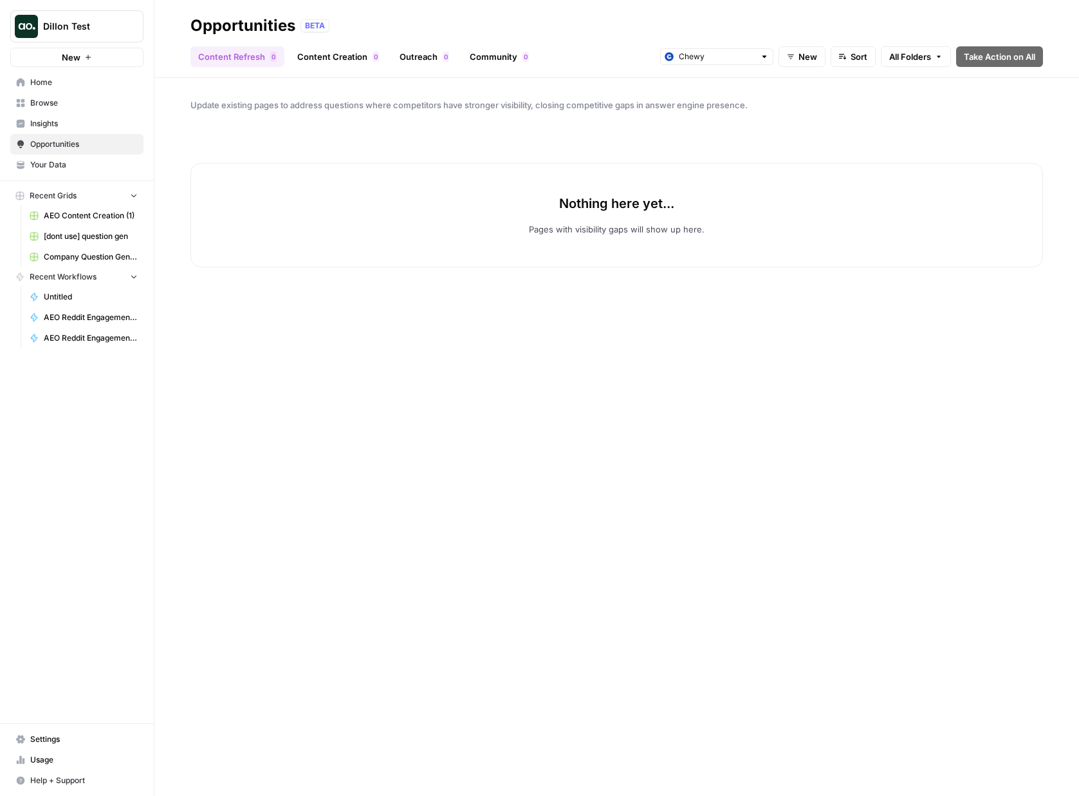
click at [62, 120] on span "Insights" at bounding box center [83, 124] width 107 height 12
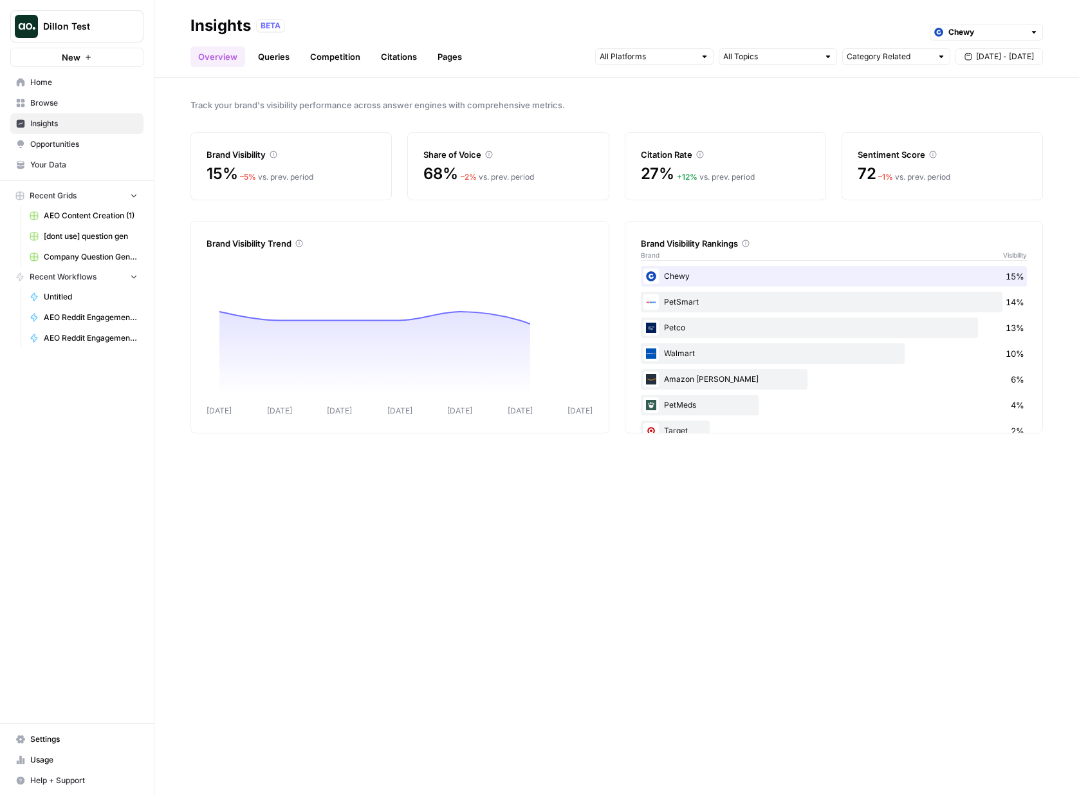
click at [445, 60] on link "Pages" at bounding box center [450, 56] width 40 height 21
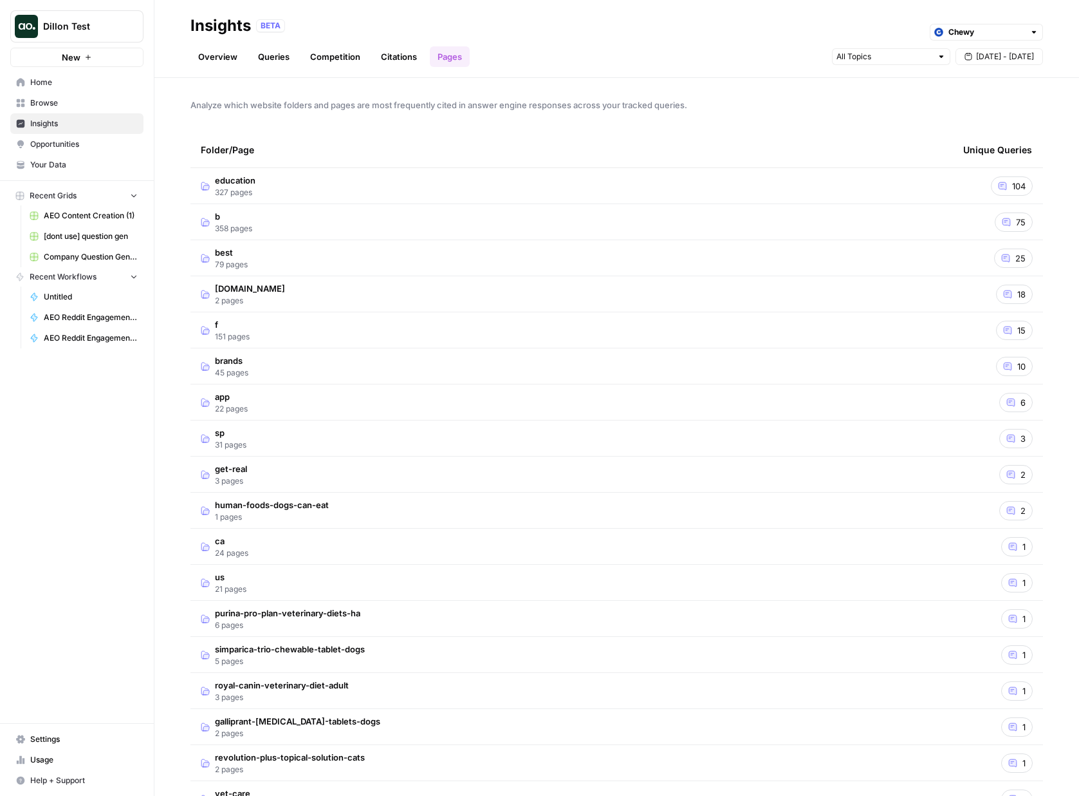
click at [442, 308] on td "[DOMAIN_NAME] 2 pages" at bounding box center [572, 293] width 763 height 35
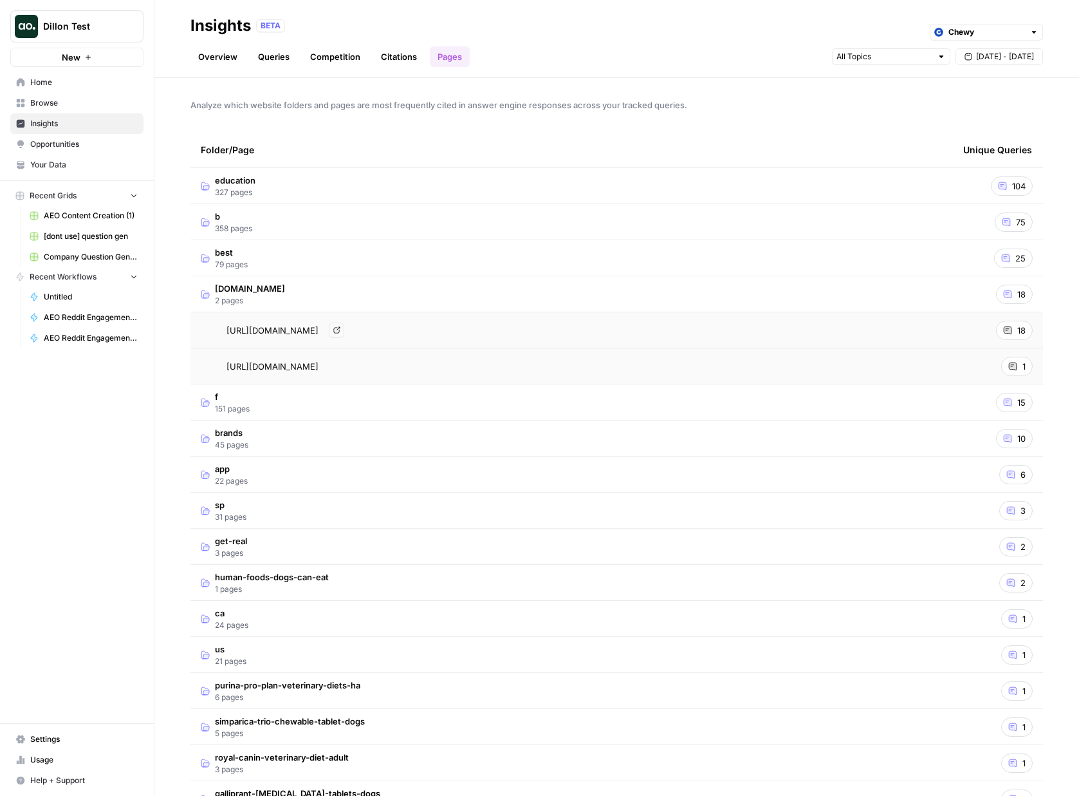
click at [404, 328] on div "[URL][DOMAIN_NAME] Go to page" at bounding box center [572, 329] width 742 height 15
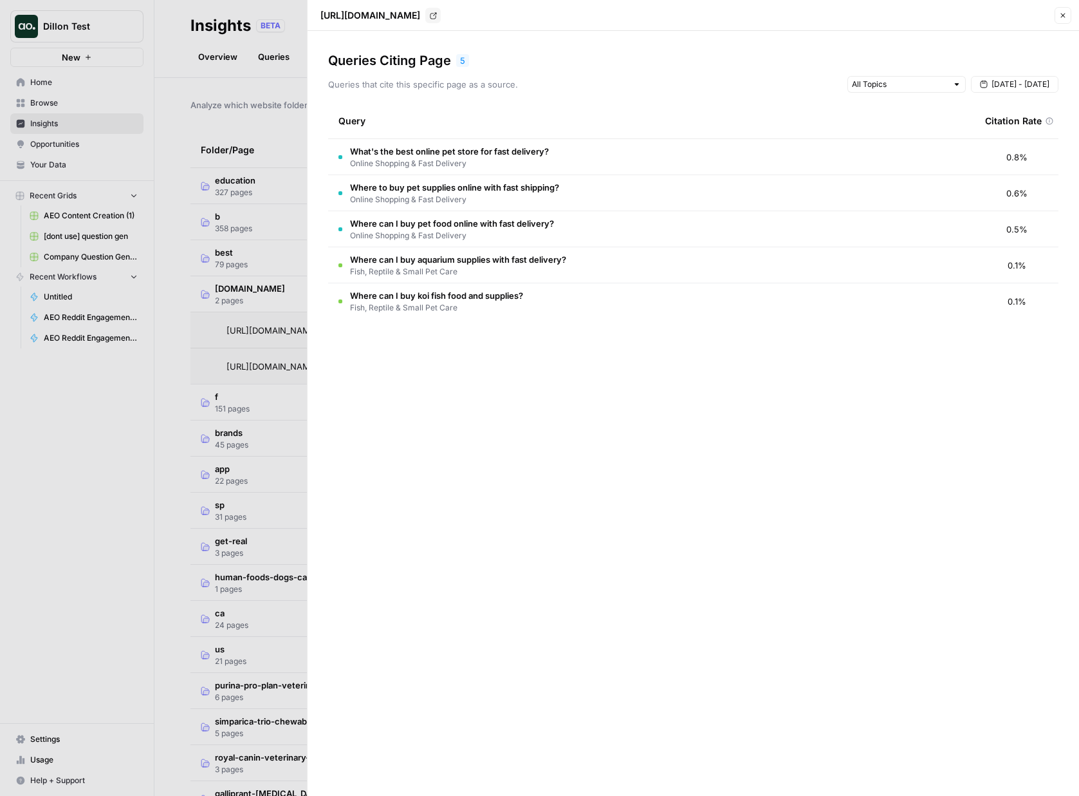
click at [1061, 12] on icon "button" at bounding box center [1063, 16] width 8 height 8
